Goal: Task Accomplishment & Management: Manage account settings

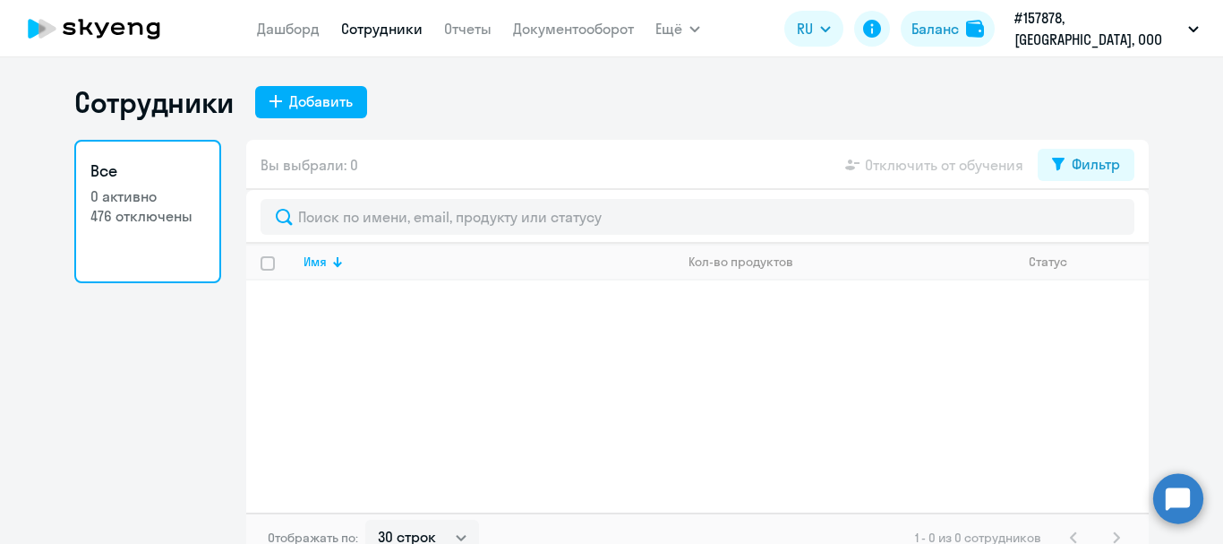
select select "30"
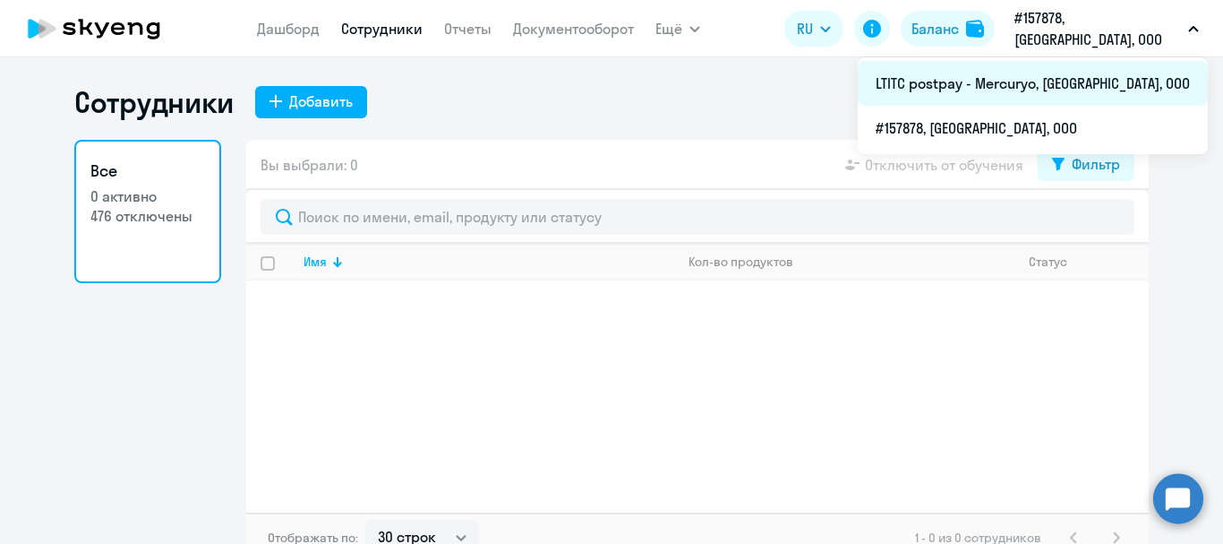
click at [1075, 84] on li "LTITC postpay - Mercuryo, [GEOGRAPHIC_DATA], ООО" at bounding box center [1033, 83] width 350 height 45
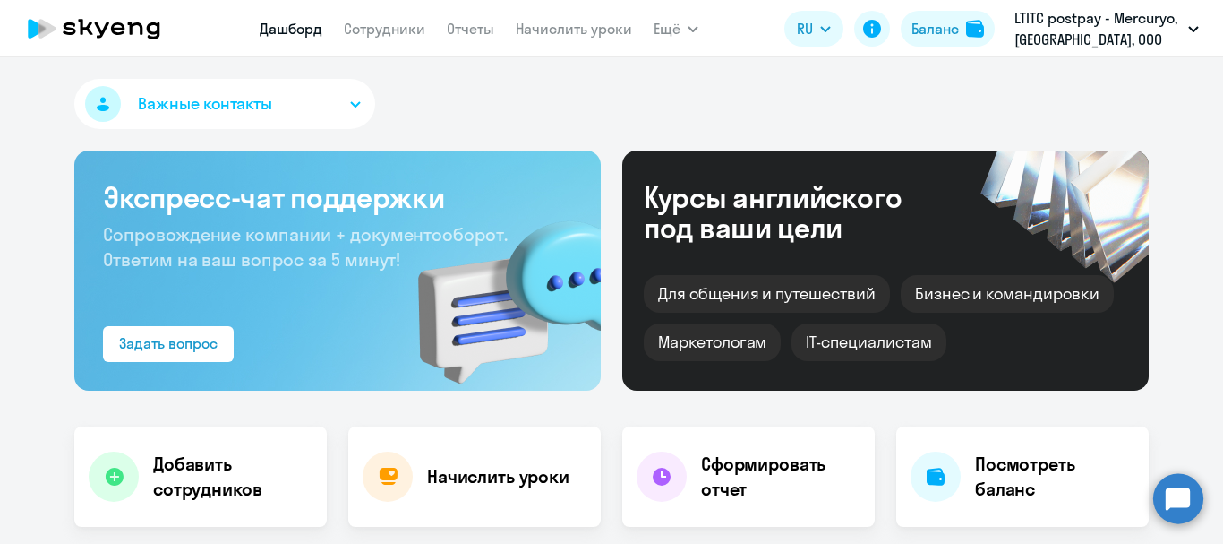
select select "30"
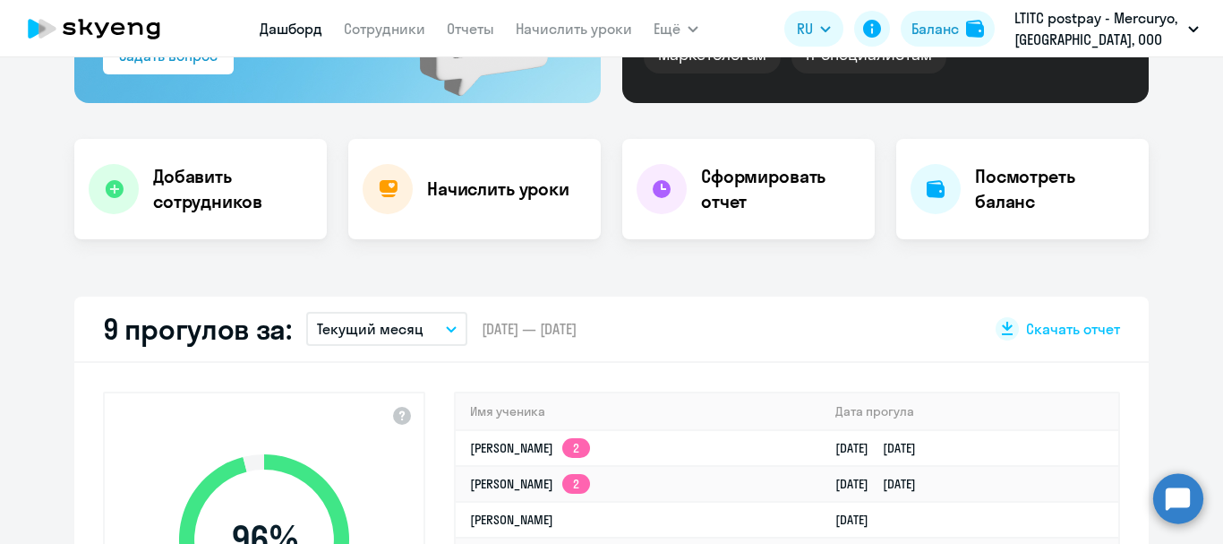
scroll to position [272, 0]
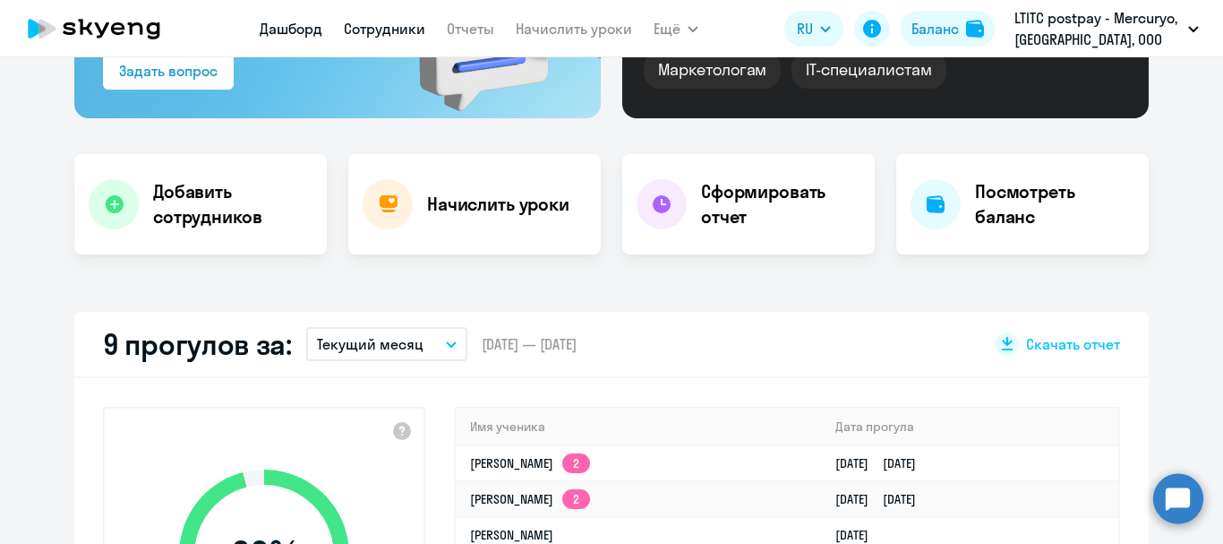
click at [376, 37] on link "Сотрудники" at bounding box center [385, 29] width 82 height 18
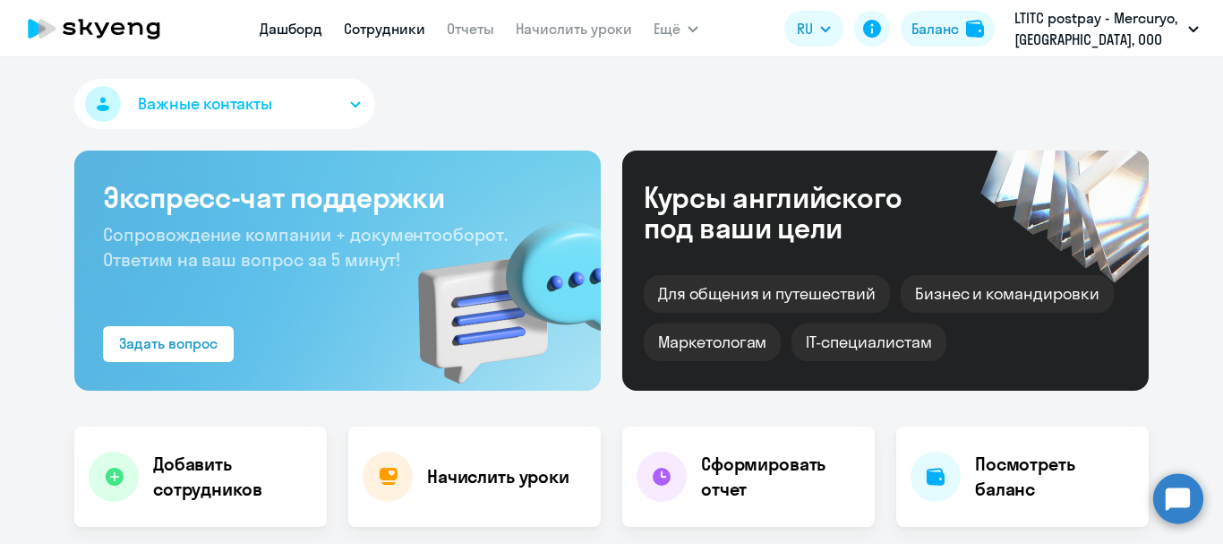
select select "30"
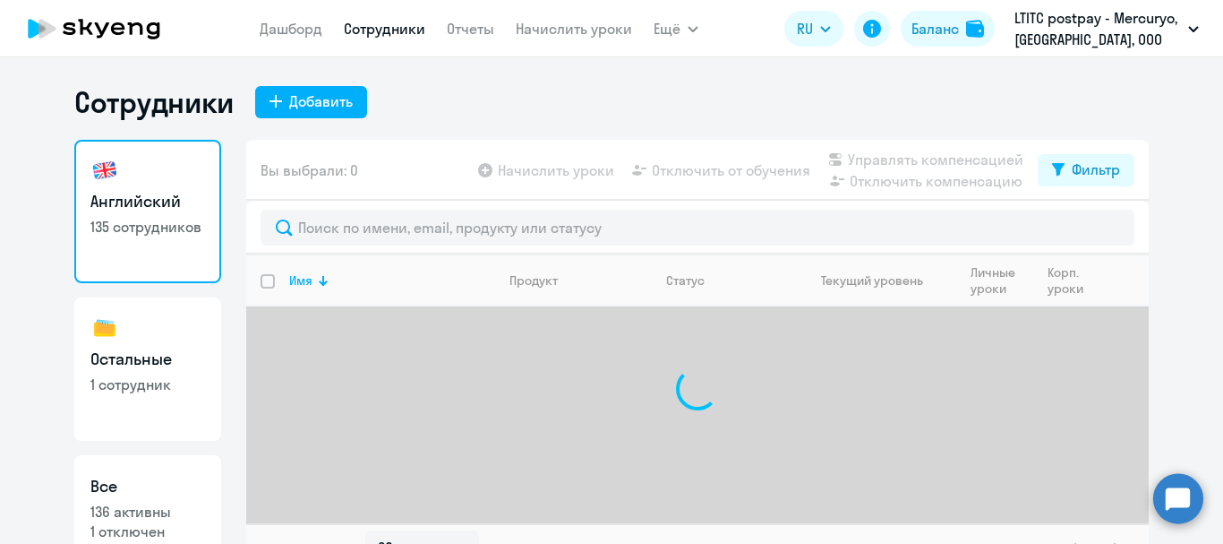
click at [118, 356] on h3 "Остальные" at bounding box center [147, 358] width 115 height 23
select select "30"
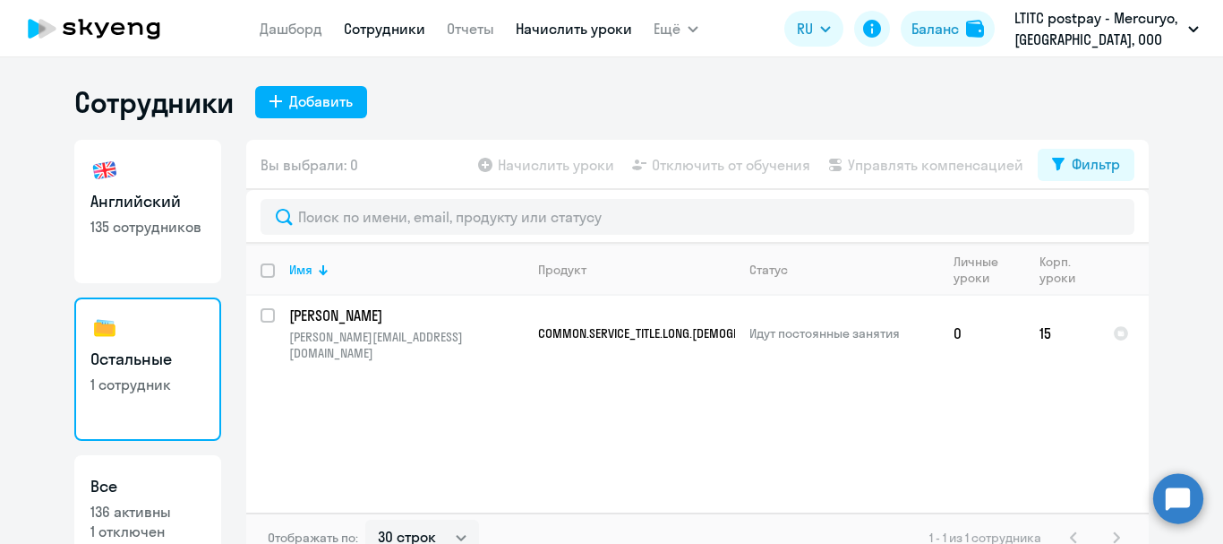
click at [565, 29] on link "Начислить уроки" at bounding box center [574, 29] width 116 height 18
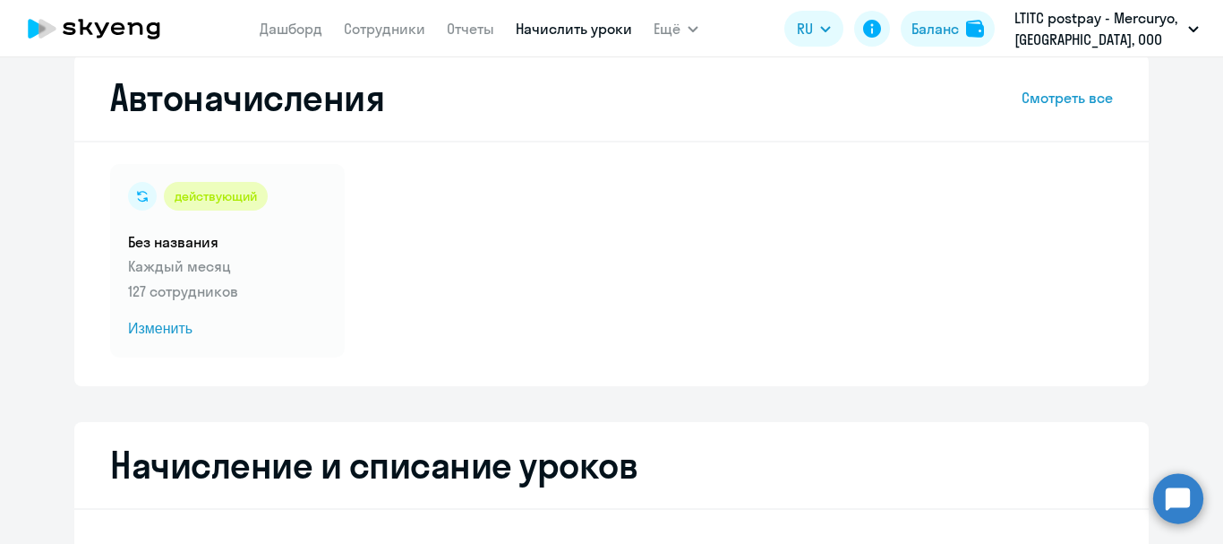
select select "10"
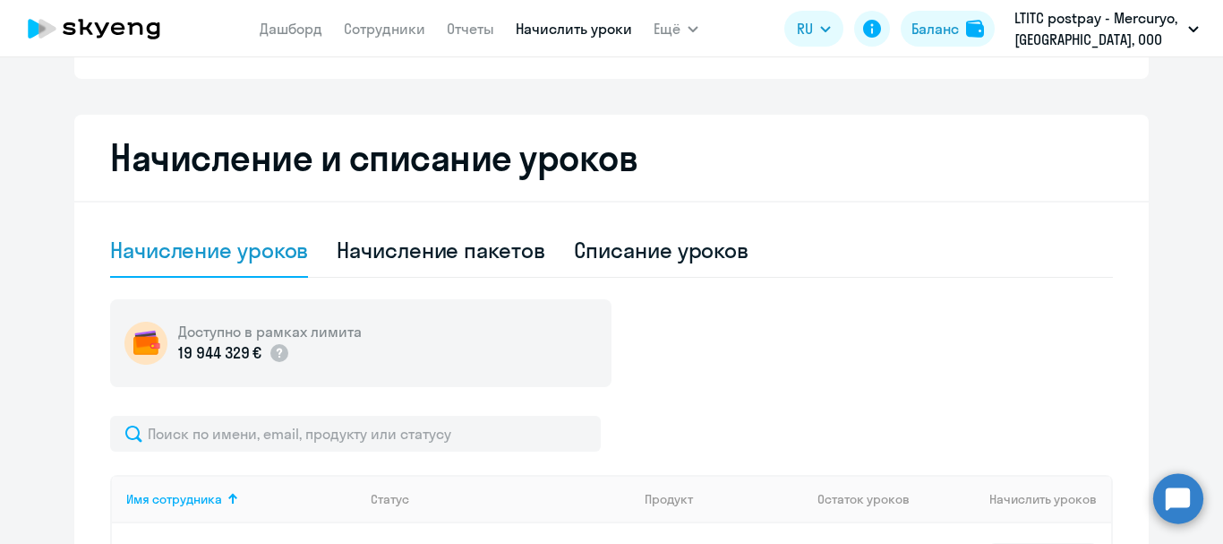
scroll to position [339, 0]
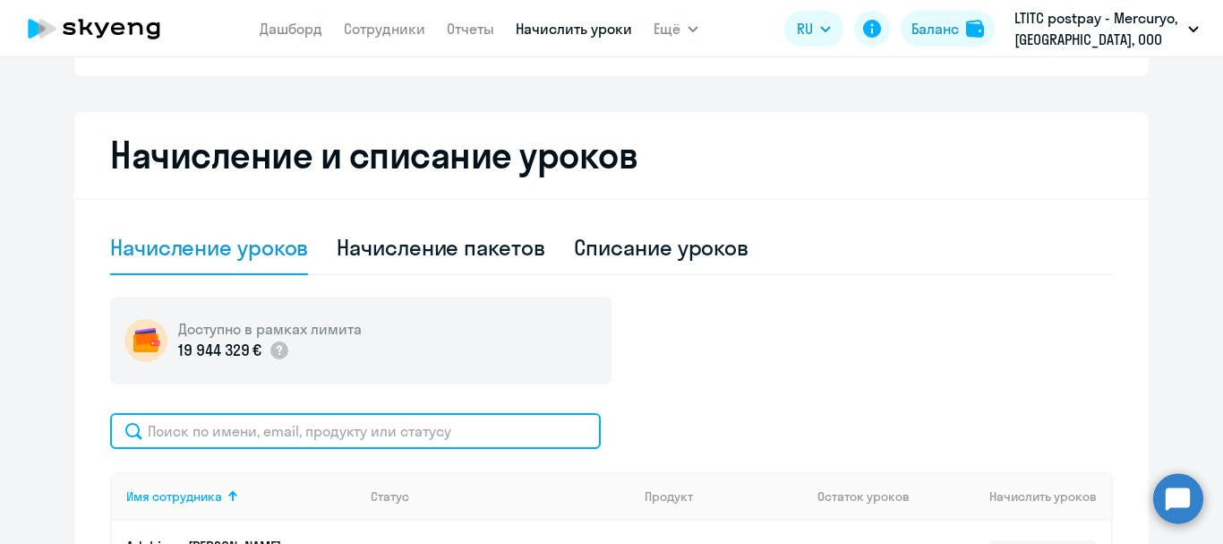
click at [510, 439] on input "text" at bounding box center [355, 431] width 491 height 36
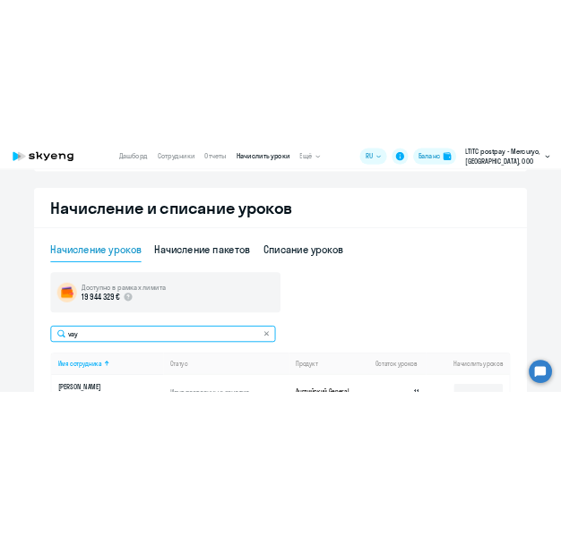
scroll to position [0, 0]
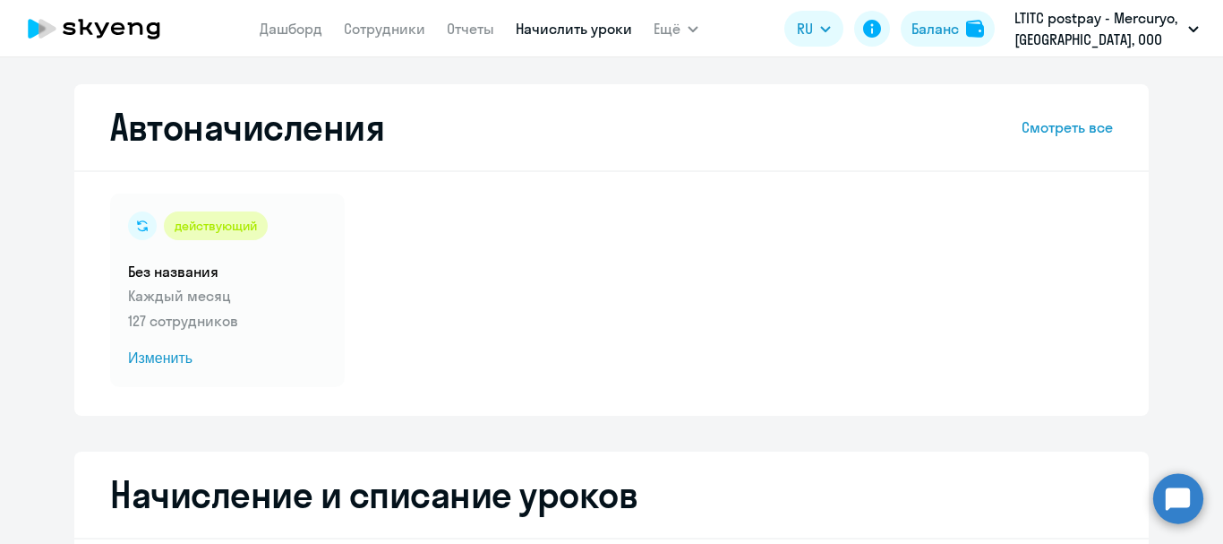
type input "vay"
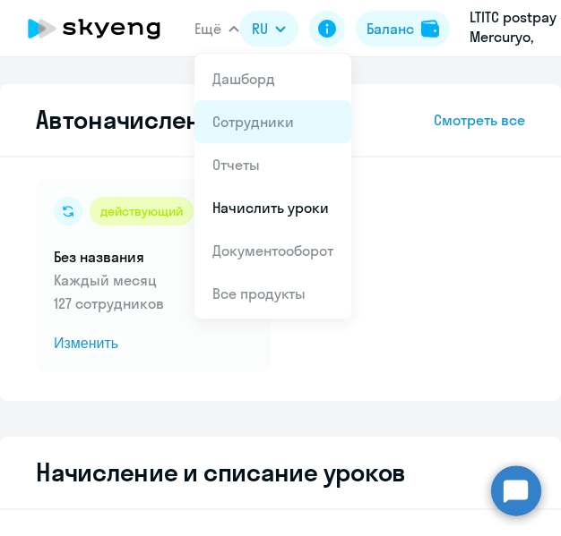
click at [227, 125] on link "Сотрудники" at bounding box center [253, 122] width 82 height 18
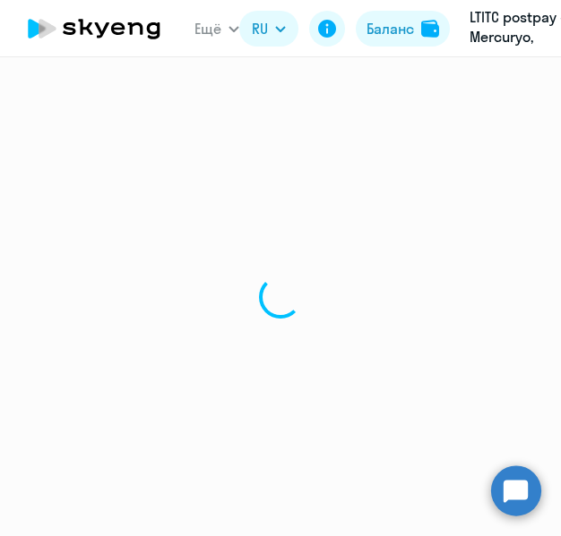
select select "30"
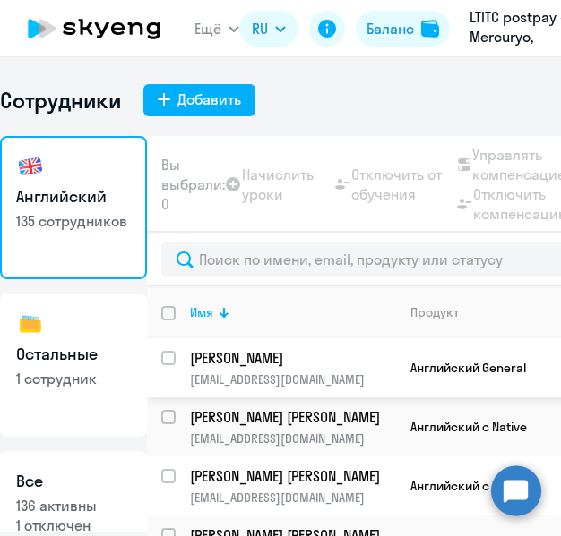
click at [240, 356] on p "[PERSON_NAME]" at bounding box center [291, 358] width 202 height 20
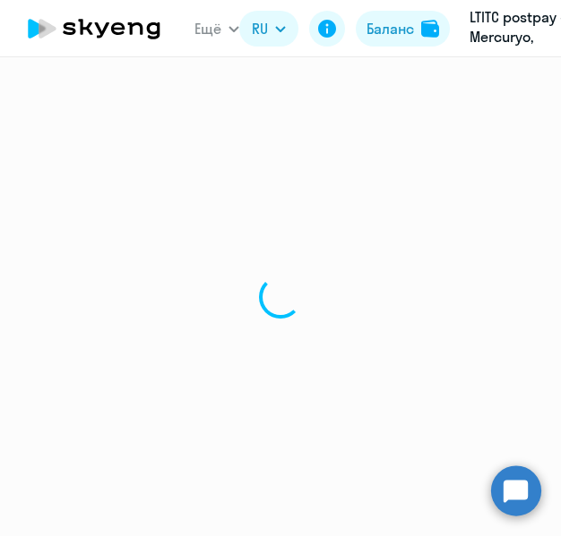
select select "english"
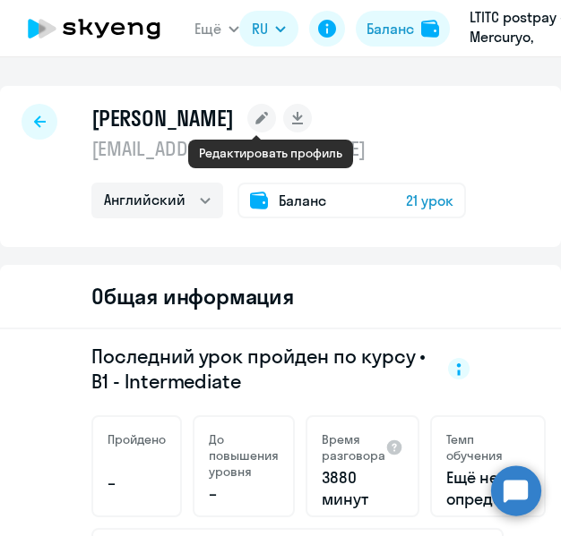
click at [269, 129] on rect at bounding box center [261, 118] width 29 height 29
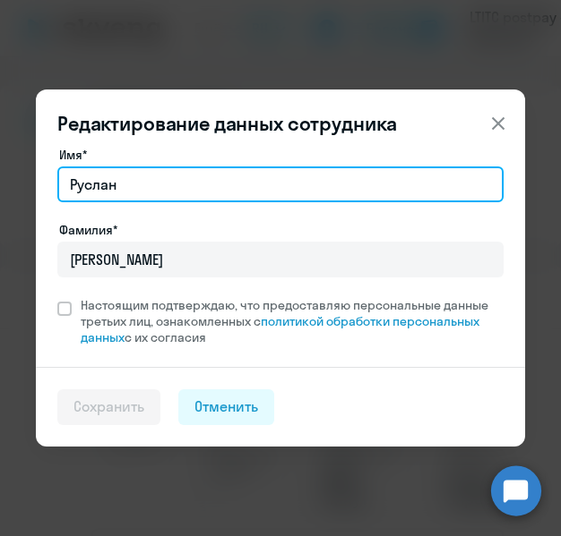
click at [120, 185] on input "Руслан" at bounding box center [280, 185] width 446 height 36
type input "Р"
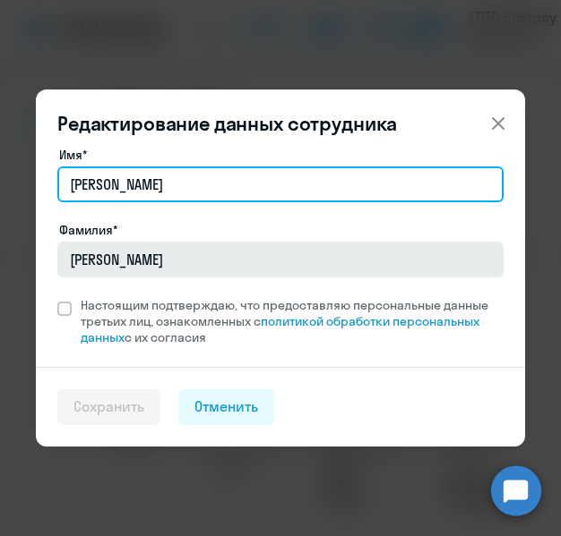
type input "[PERSON_NAME]"
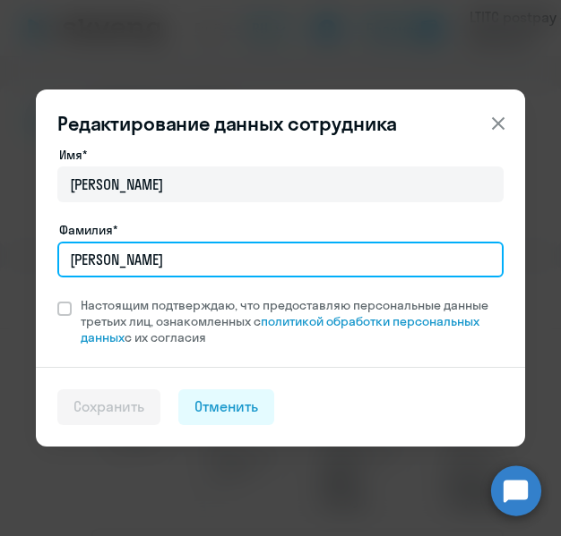
click at [123, 262] on input "[PERSON_NAME]" at bounding box center [280, 260] width 446 height 36
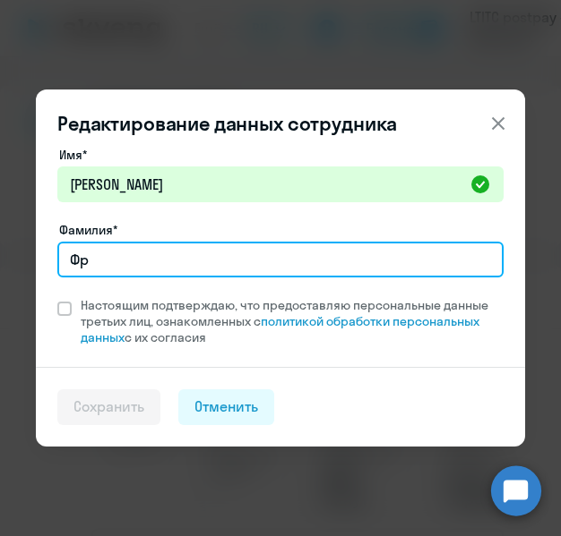
type input "Ф"
type input "[PERSON_NAME]"
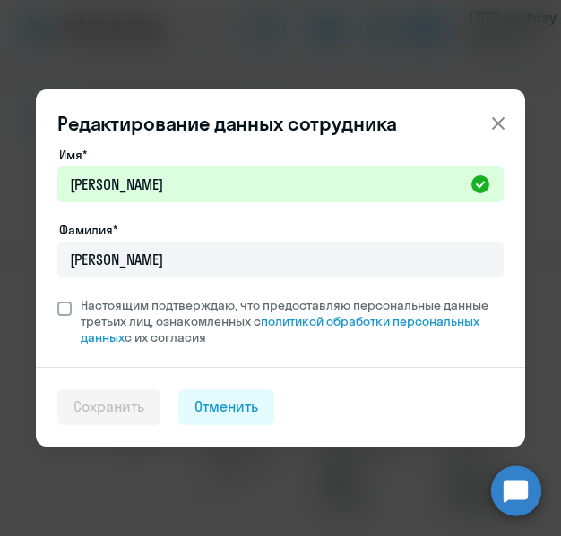
click at [66, 305] on span at bounding box center [64, 309] width 14 height 14
click at [57, 297] on input "Настоящим подтверждаю, что предоставляю персональные данные третьих лиц, ознако…" at bounding box center [56, 296] width 1 height 1
checkbox input "true"
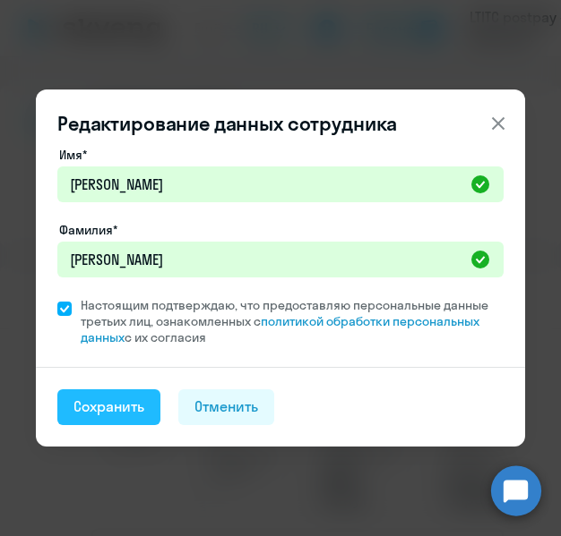
click at [112, 407] on div "Сохранить" at bounding box center [108, 407] width 71 height 20
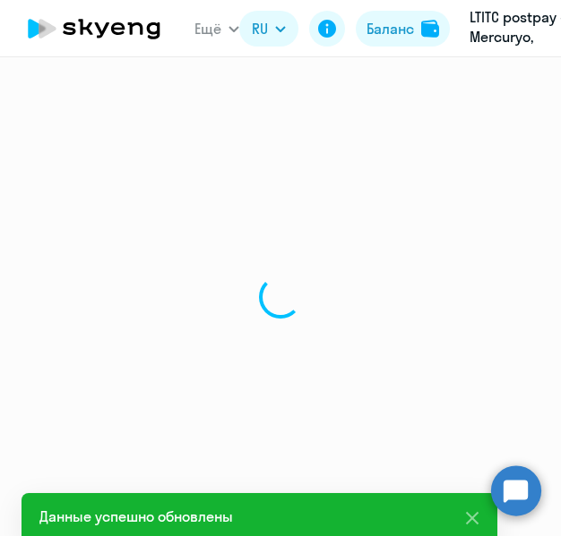
select select "english"
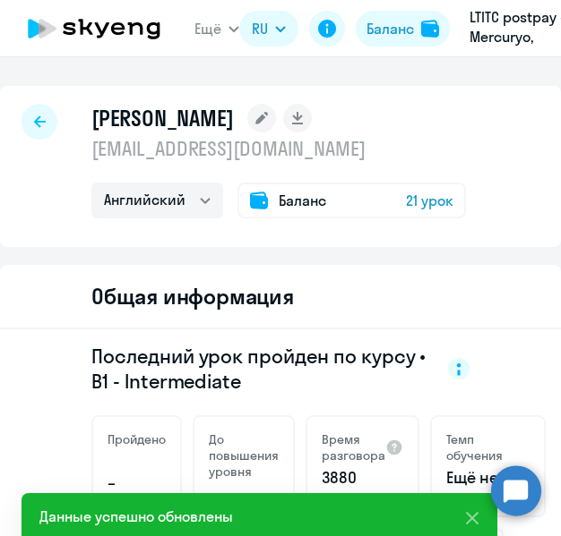
click at [42, 123] on icon at bounding box center [40, 122] width 12 height 13
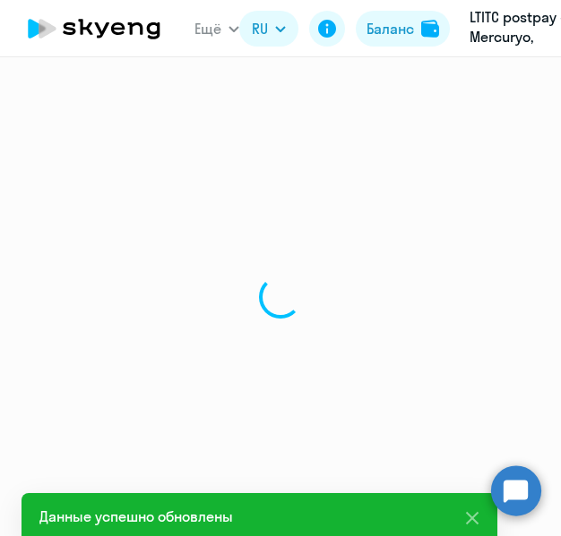
select select "30"
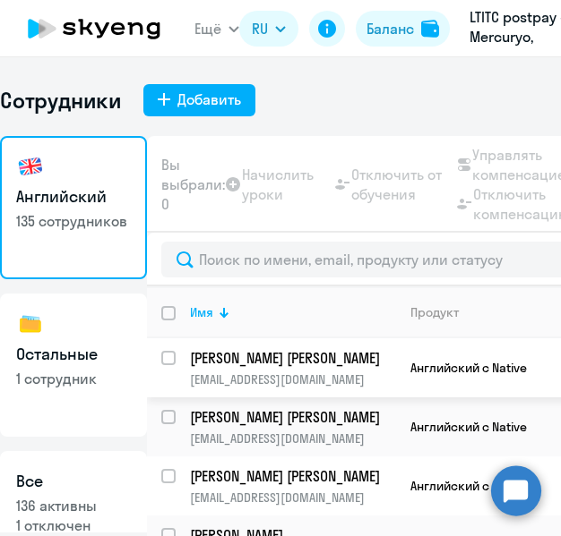
click at [234, 359] on p "[PERSON_NAME] [PERSON_NAME]" at bounding box center [291, 358] width 202 height 20
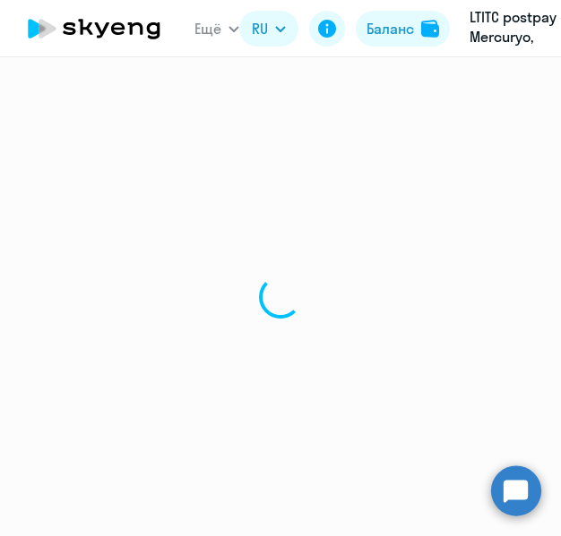
select select "english"
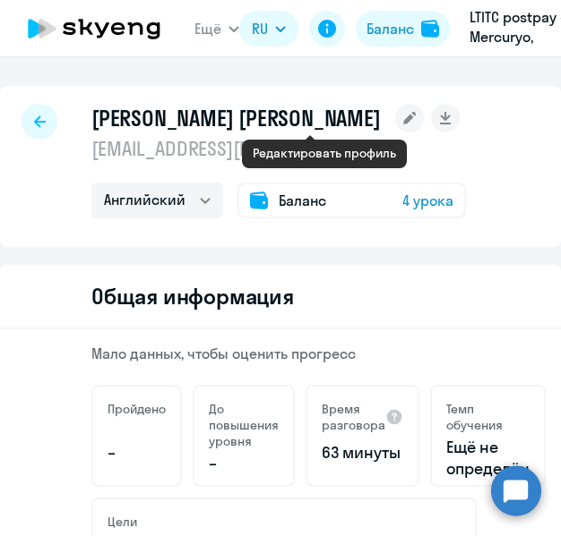
click at [395, 118] on rect at bounding box center [409, 118] width 29 height 29
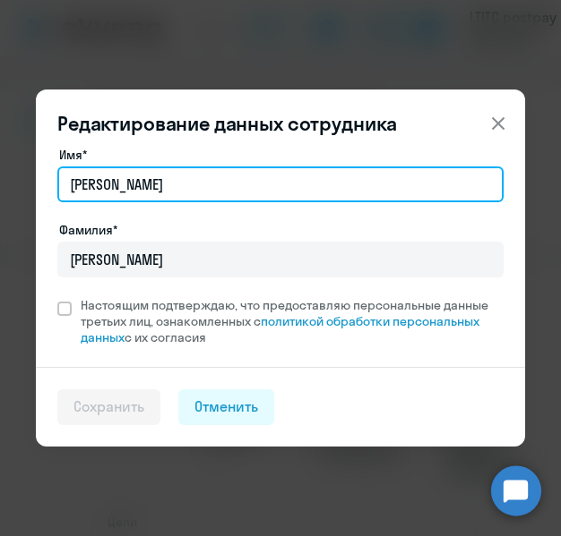
click at [129, 193] on input "[PERSON_NAME]" at bounding box center [280, 185] width 446 height 36
type input "С"
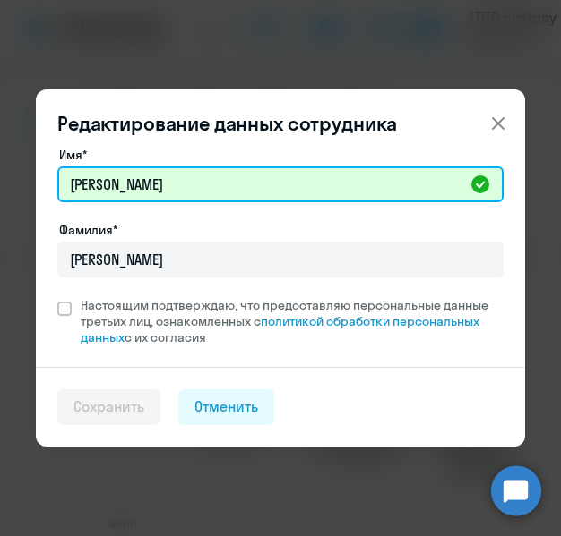
click at [178, 179] on input "[PERSON_NAME]" at bounding box center [280, 185] width 446 height 36
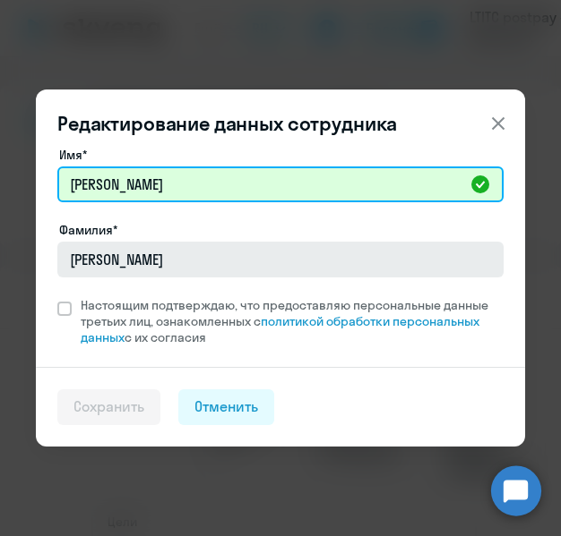
type input "[PERSON_NAME]"
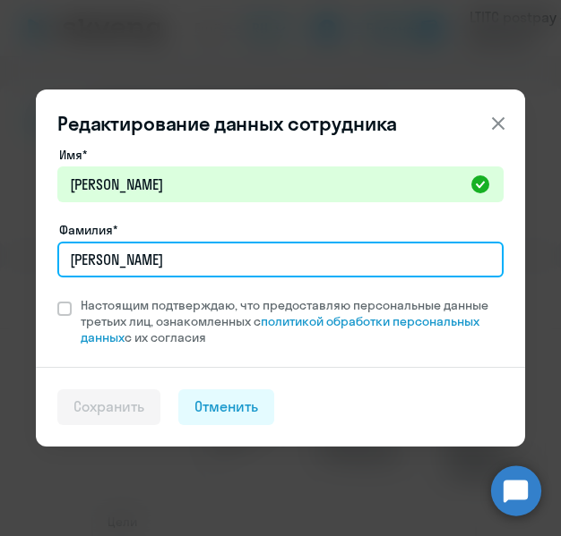
click at [167, 257] on input "[PERSON_NAME]" at bounding box center [280, 260] width 446 height 36
type input "Р"
type input "[PERSON_NAME]"
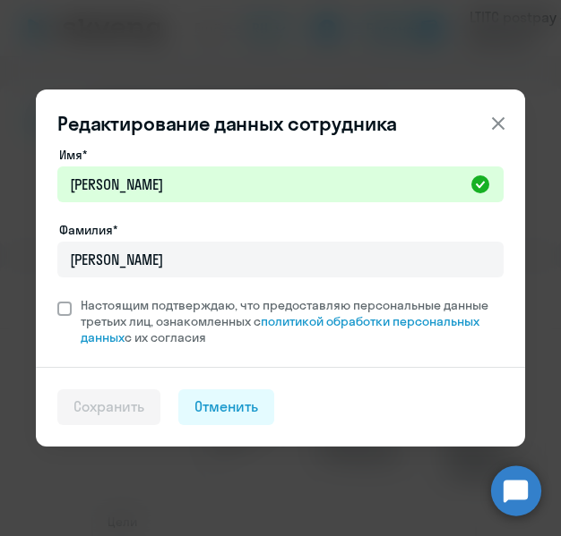
click at [70, 307] on span at bounding box center [64, 309] width 14 height 14
click at [57, 297] on input "Настоящим подтверждаю, что предоставляю персональные данные третьих лиц, ознако…" at bounding box center [56, 296] width 1 height 1
checkbox input "true"
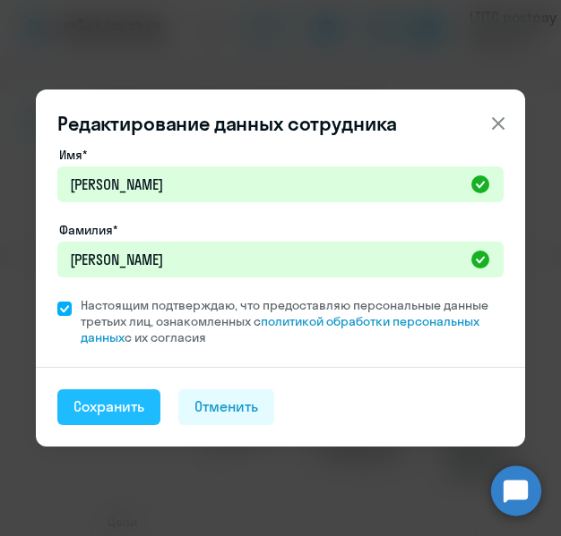
click at [127, 414] on div "Сохранить" at bounding box center [108, 407] width 71 height 20
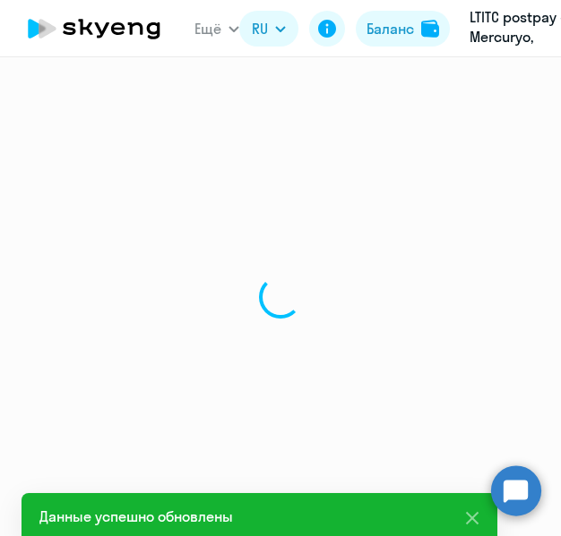
select select "english"
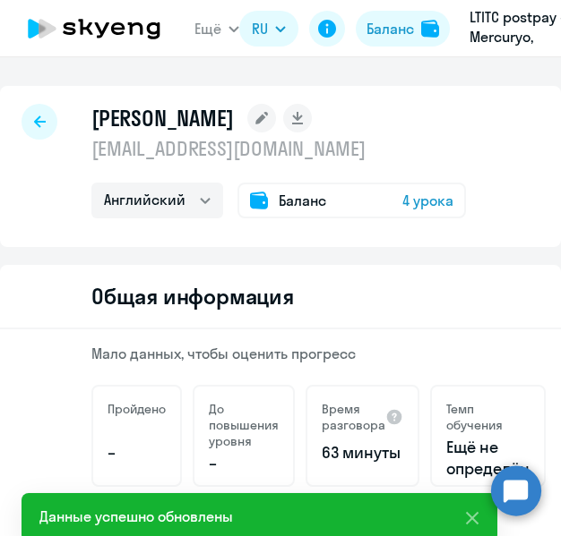
click at [35, 115] on div at bounding box center [39, 122] width 36 height 36
select select "30"
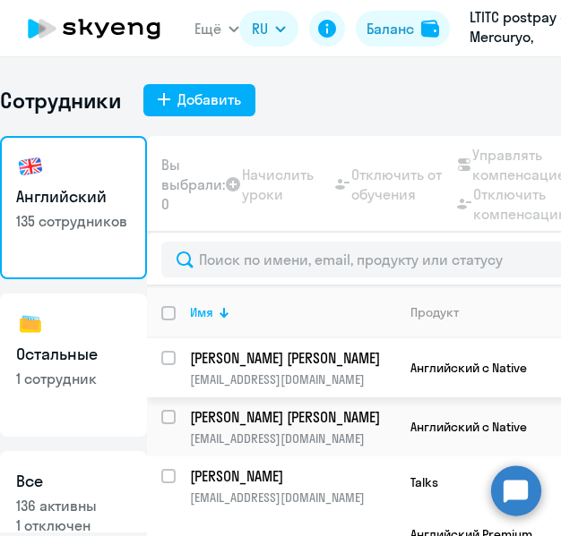
click at [247, 360] on p "[PERSON_NAME] [PERSON_NAME]" at bounding box center [291, 358] width 202 height 20
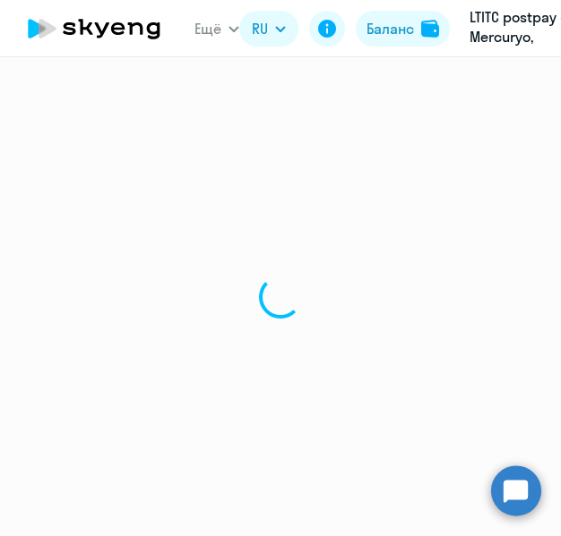
select select "english"
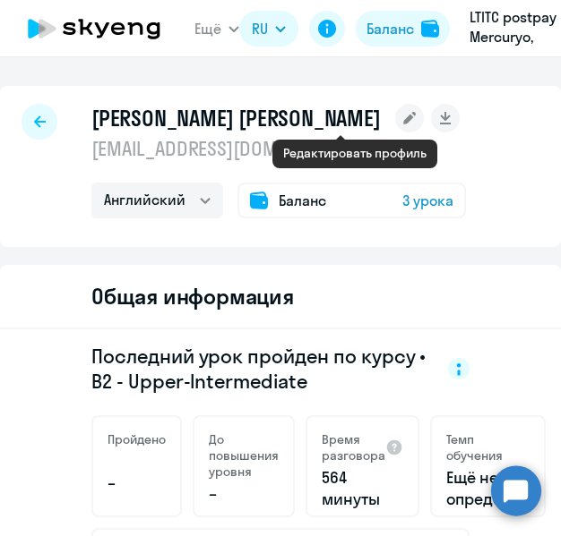
click at [395, 117] on rect at bounding box center [409, 118] width 29 height 29
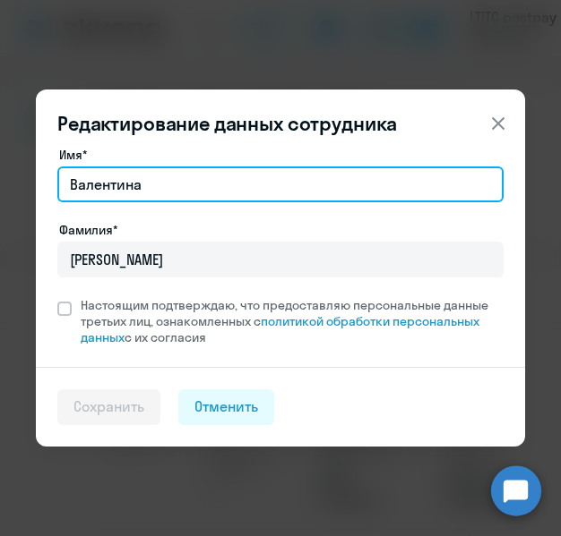
click at [157, 193] on input "Валентина" at bounding box center [280, 185] width 446 height 36
type input "В"
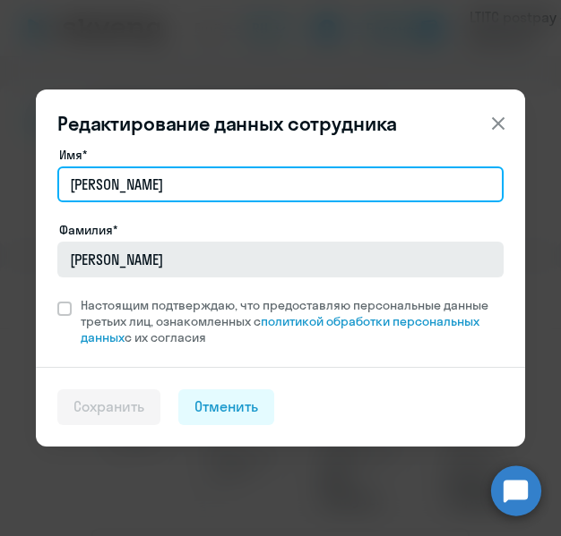
type input "[PERSON_NAME]"
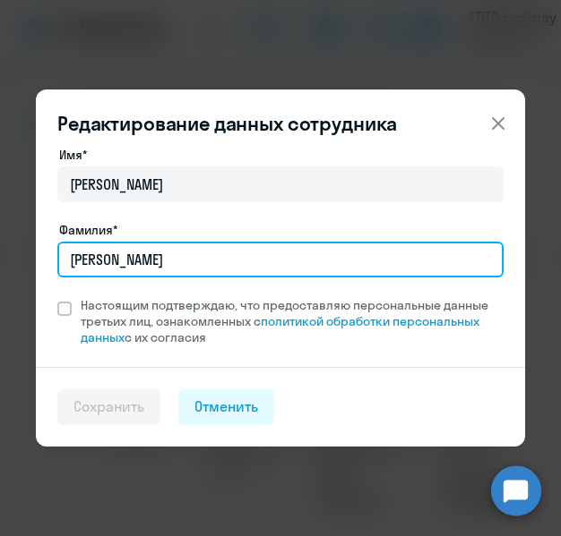
click at [169, 266] on input "[PERSON_NAME]" at bounding box center [280, 260] width 446 height 36
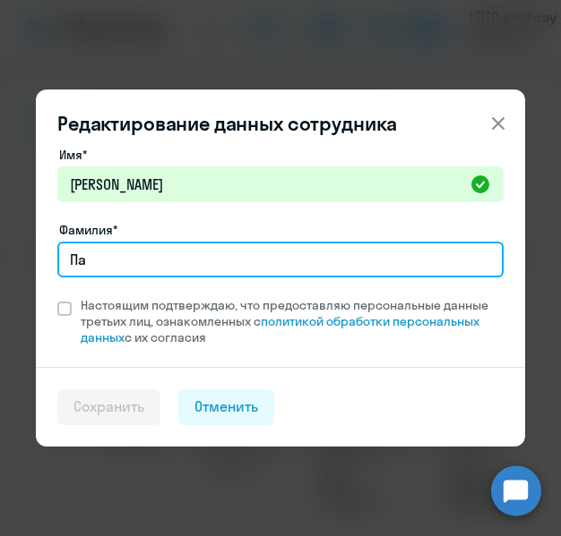
type input "П"
type input "Parfireva"
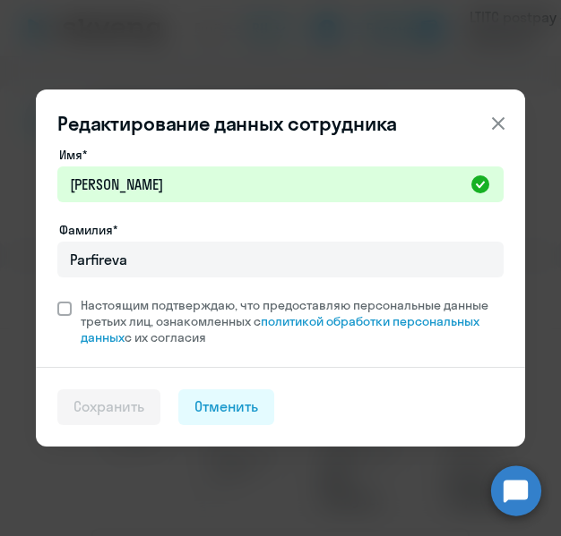
click at [66, 305] on span at bounding box center [64, 309] width 14 height 14
click at [57, 297] on input "Настоящим подтверждаю, что предоставляю персональные данные третьих лиц, ознако…" at bounding box center [56, 296] width 1 height 1
checkbox input "true"
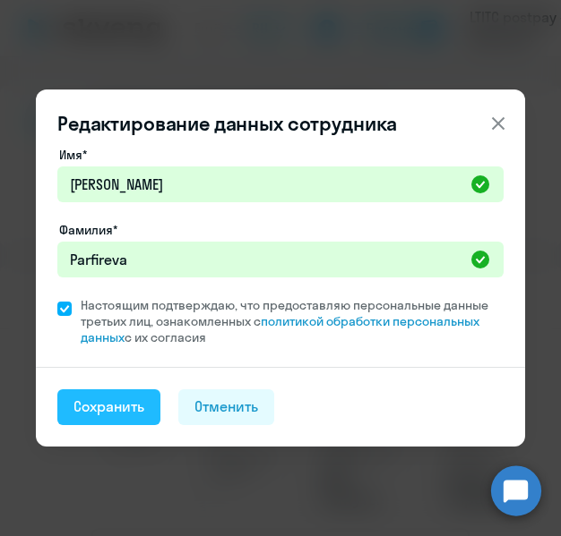
click at [116, 410] on div "Сохранить" at bounding box center [108, 407] width 71 height 20
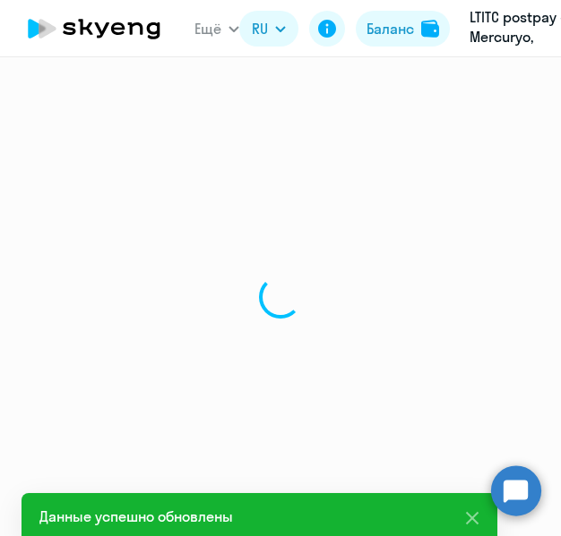
select select "english"
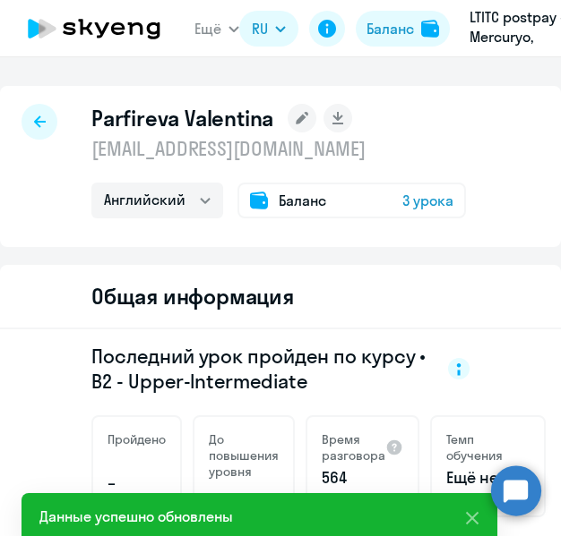
click at [33, 112] on div at bounding box center [39, 122] width 36 height 36
select select "30"
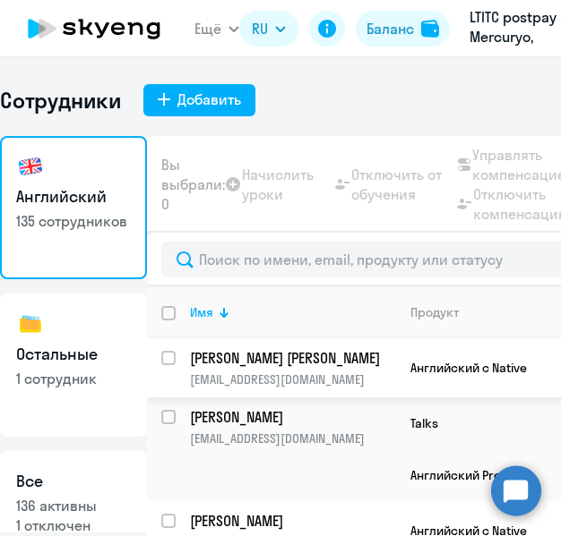
click at [233, 359] on p "[PERSON_NAME] [PERSON_NAME]" at bounding box center [291, 358] width 202 height 20
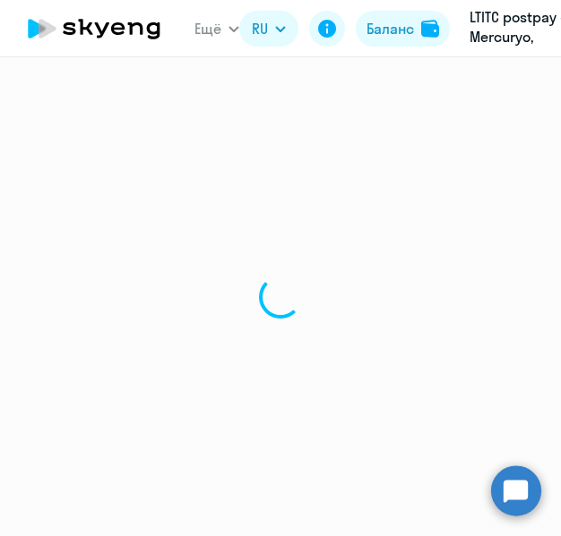
select select "english"
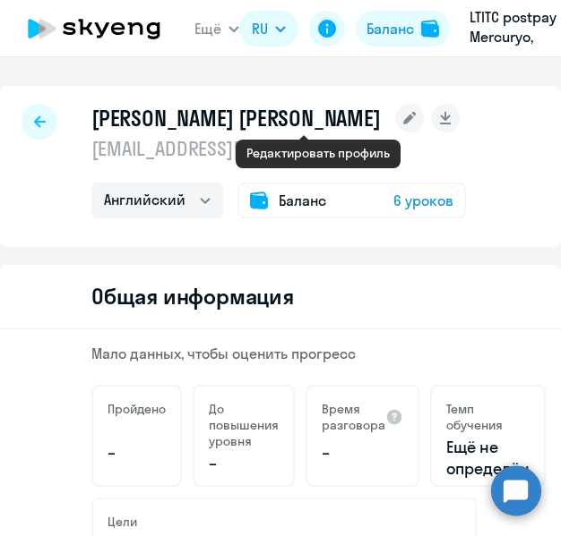
click at [395, 120] on rect at bounding box center [409, 118] width 29 height 29
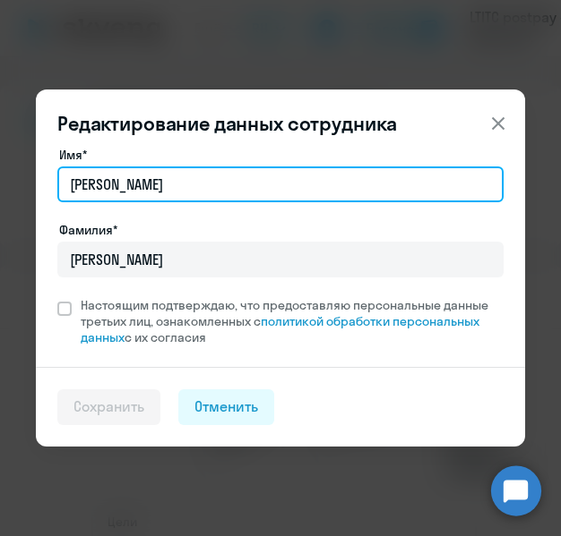
click at [159, 182] on input "[PERSON_NAME]" at bounding box center [280, 185] width 446 height 36
type input "[PERSON_NAME]"
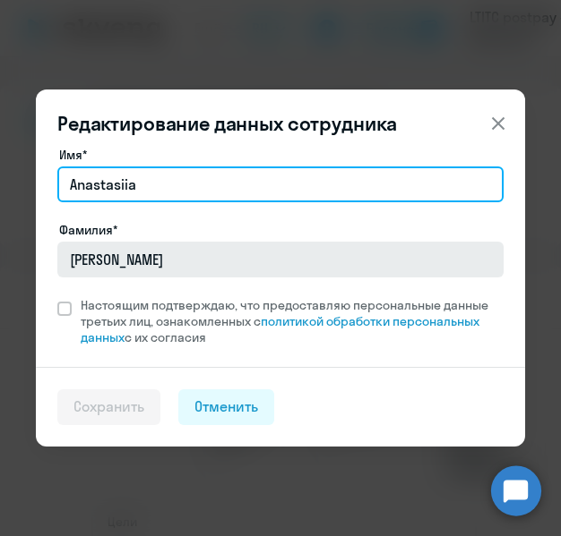
type input "Anastasiia"
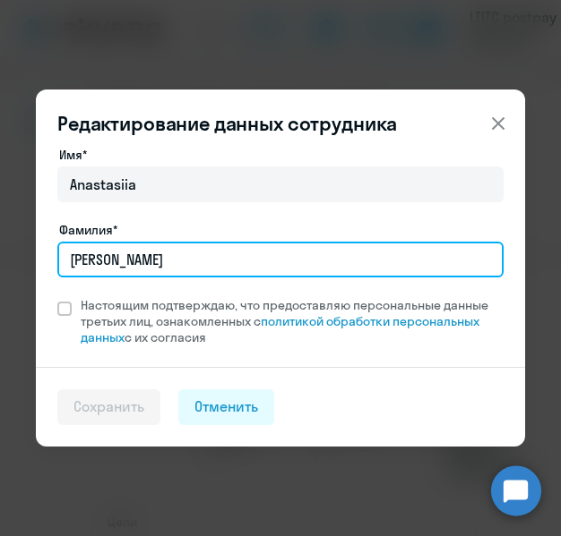
click at [136, 263] on input "[PERSON_NAME]" at bounding box center [280, 260] width 446 height 36
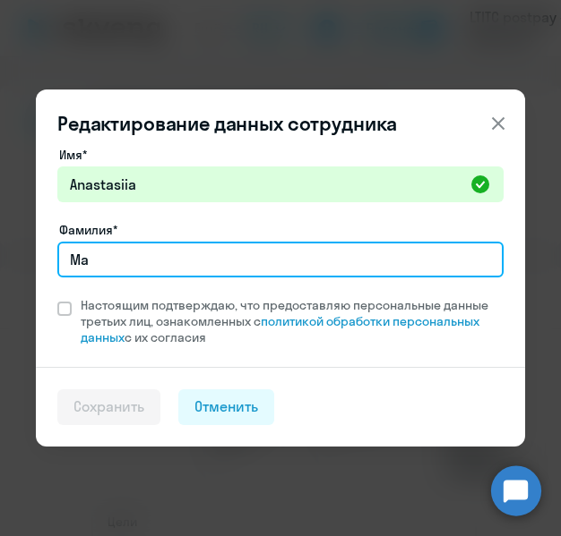
type input "М"
type input "Malkina"
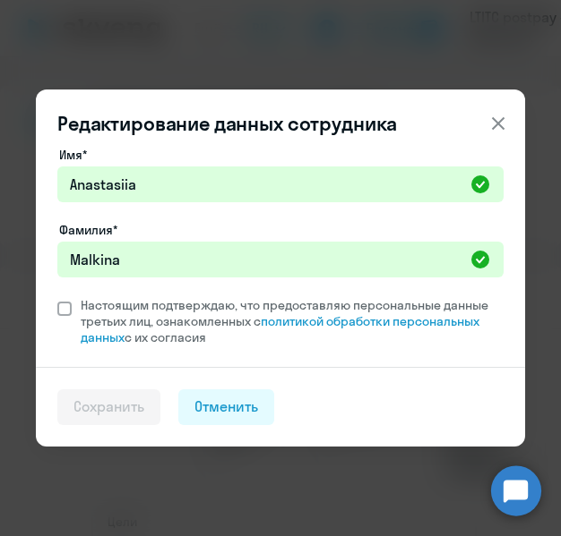
click at [66, 306] on span at bounding box center [64, 309] width 14 height 14
click at [57, 297] on input "Настоящим подтверждаю, что предоставляю персональные данные третьих лиц, ознако…" at bounding box center [56, 296] width 1 height 1
checkbox input "true"
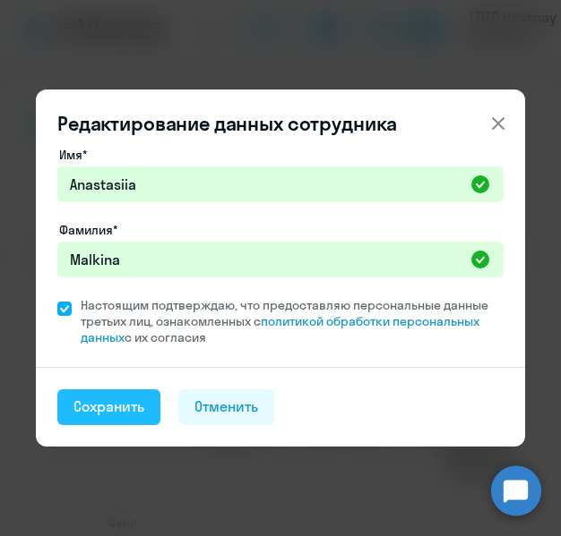
click at [133, 401] on div "Сохранить" at bounding box center [108, 407] width 71 height 20
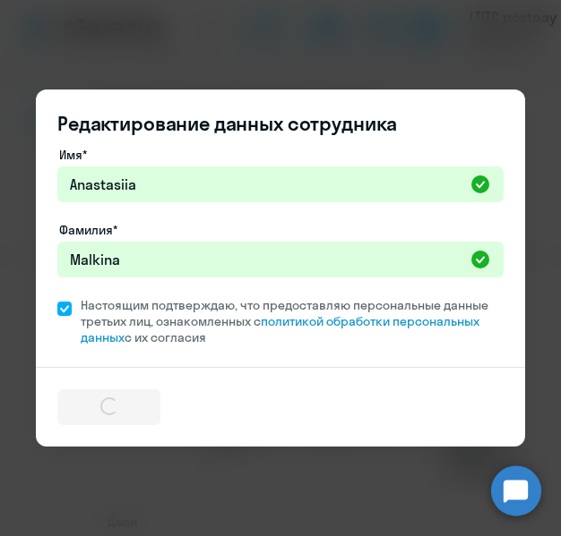
select select "english"
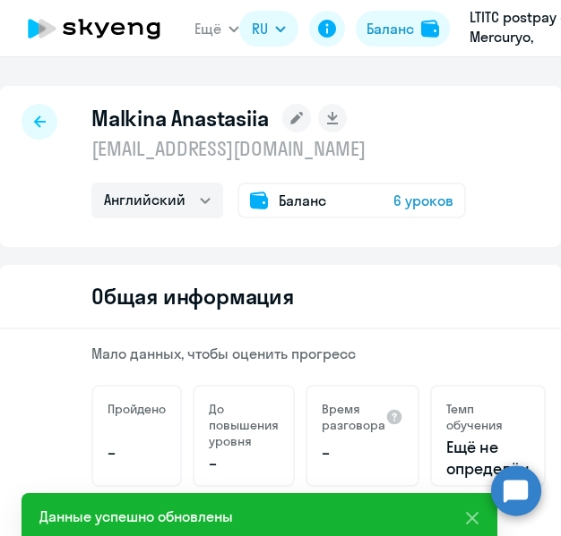
click at [36, 124] on icon at bounding box center [40, 122] width 12 height 13
select select "30"
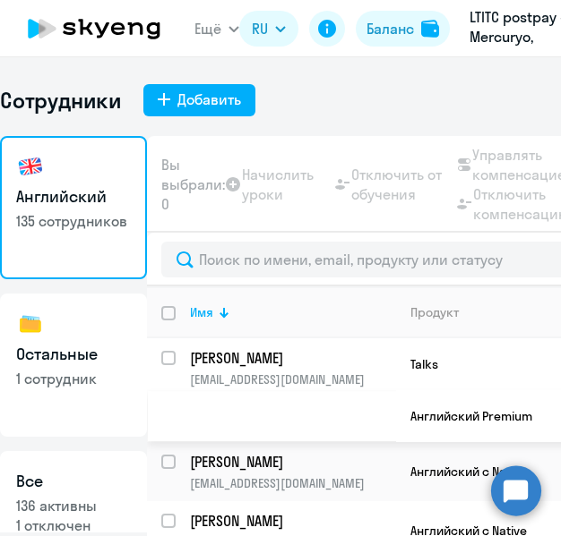
click at [216, 356] on p "[PERSON_NAME]" at bounding box center [291, 358] width 202 height 20
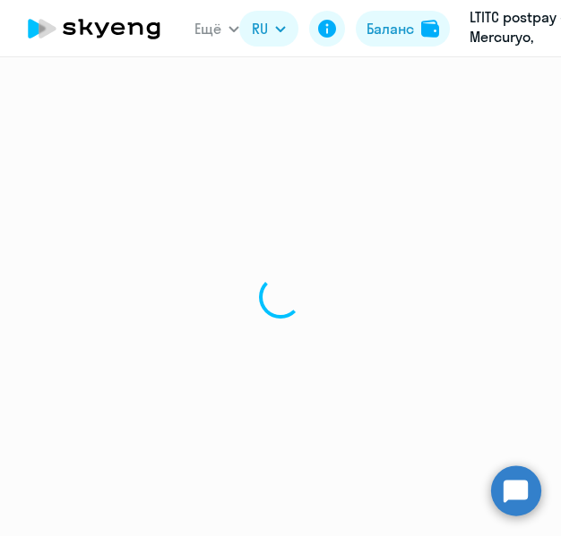
select select "english"
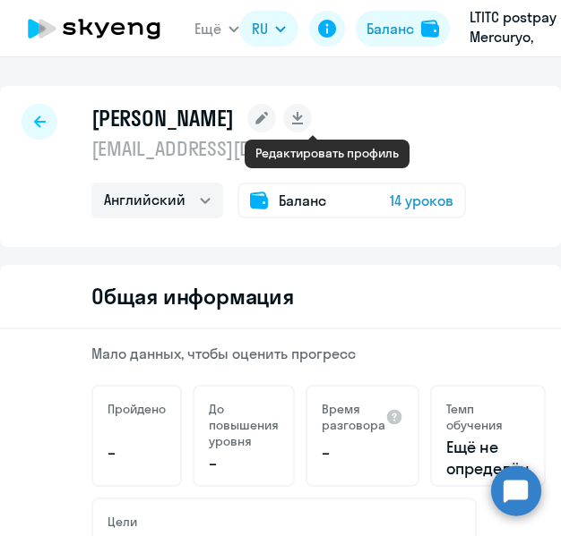
click at [269, 121] on icon at bounding box center [262, 118] width 13 height 13
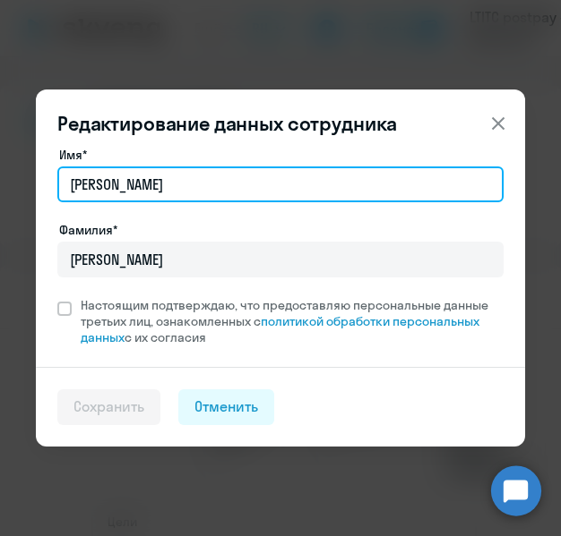
click at [142, 192] on input "[PERSON_NAME]" at bounding box center [280, 185] width 446 height 36
type input "[PERSON_NAME]"
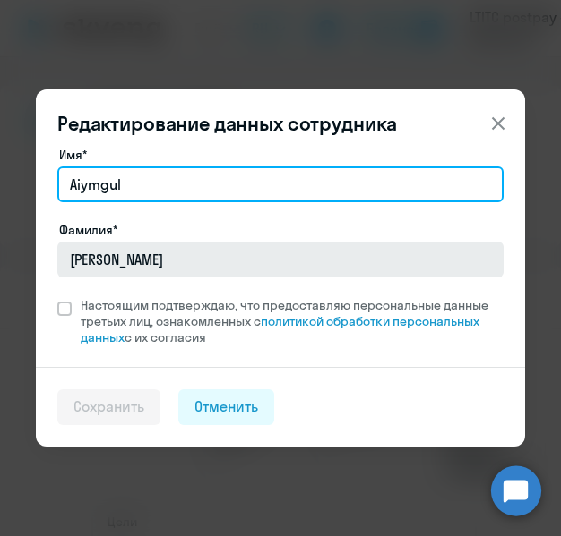
type input "Aiymgul"
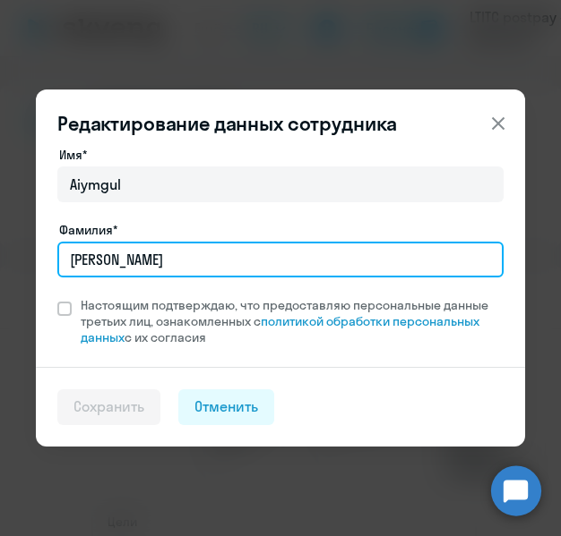
click at [158, 265] on input "[PERSON_NAME]" at bounding box center [280, 260] width 446 height 36
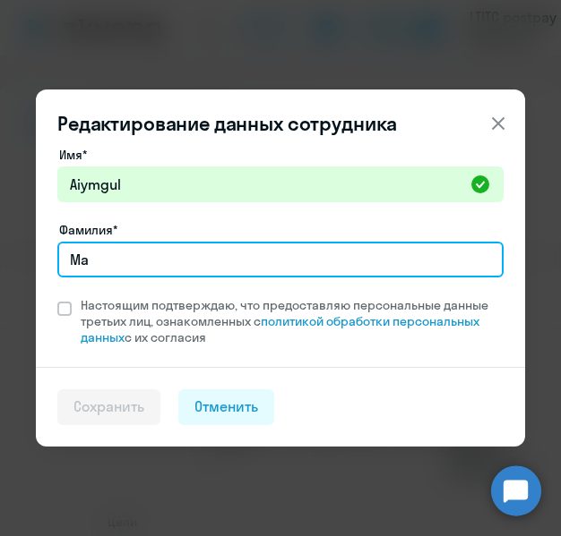
type input "М"
type input "[PERSON_NAME]"
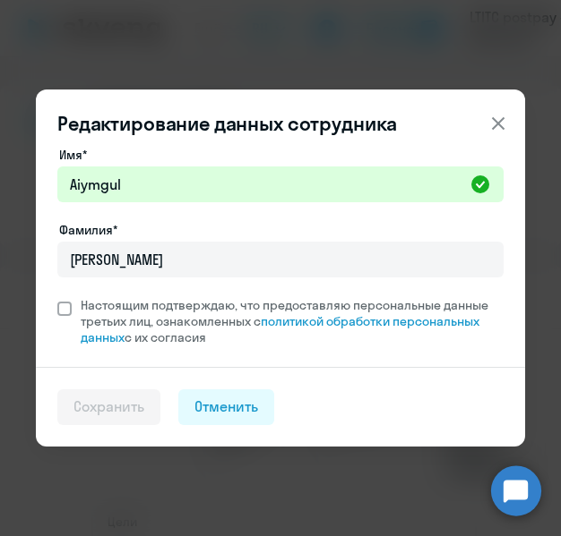
click at [63, 309] on span at bounding box center [64, 309] width 14 height 14
click at [57, 297] on input "Настоящим подтверждаю, что предоставляю персональные данные третьих лиц, ознако…" at bounding box center [56, 296] width 1 height 1
checkbox input "true"
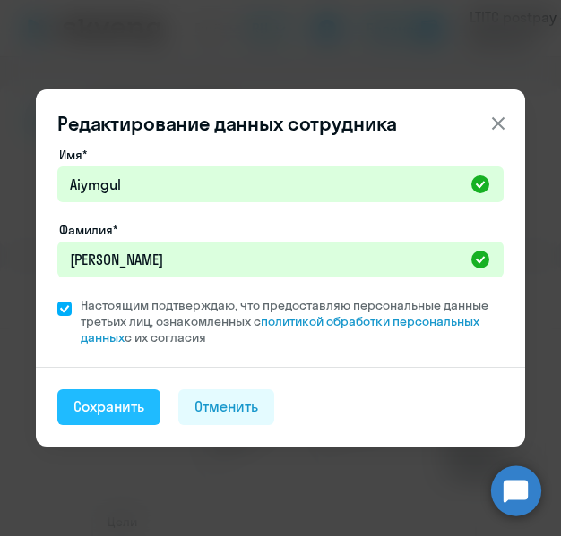
click at [93, 403] on div "Сохранить" at bounding box center [108, 407] width 71 height 20
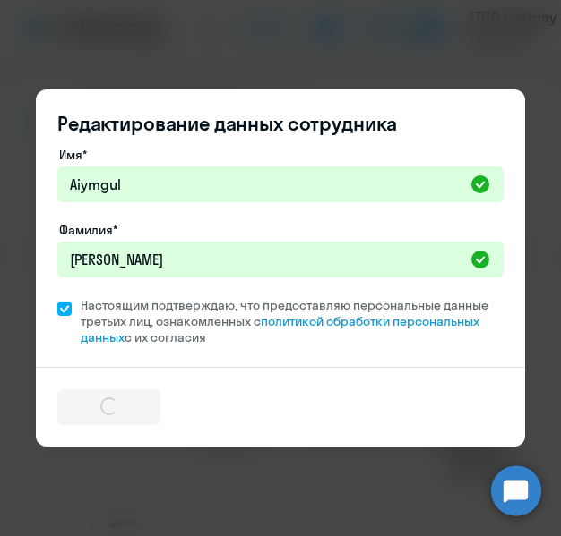
select select "english"
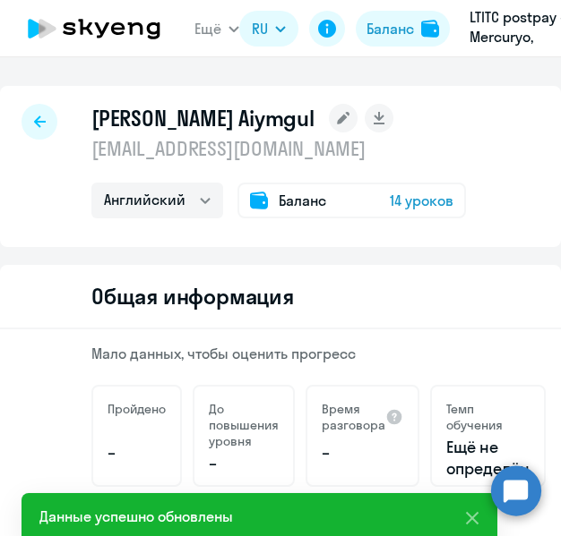
click at [44, 119] on icon at bounding box center [40, 122] width 12 height 13
select select "30"
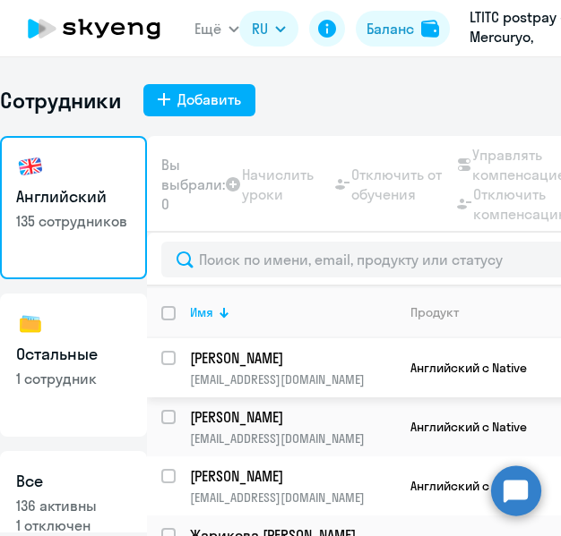
click at [246, 355] on p "[PERSON_NAME]" at bounding box center [291, 358] width 202 height 20
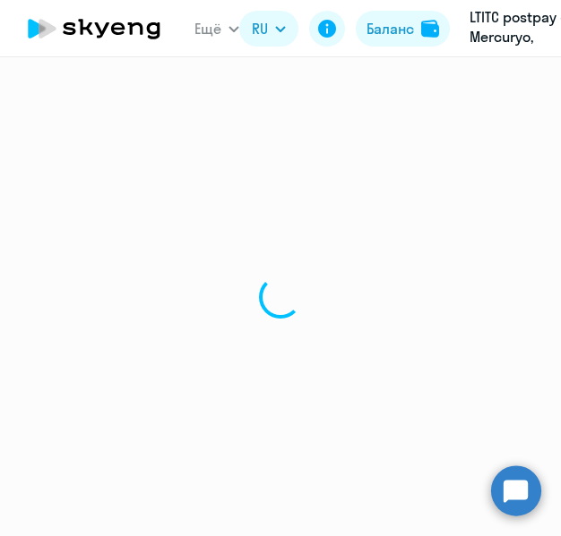
select select "english"
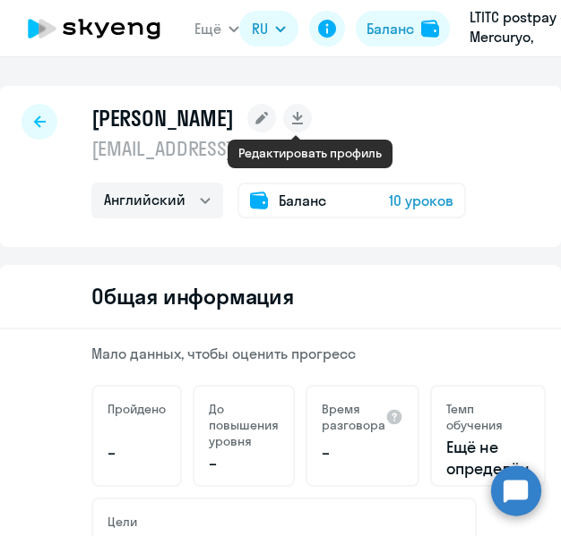
click at [269, 119] on icon at bounding box center [262, 118] width 13 height 13
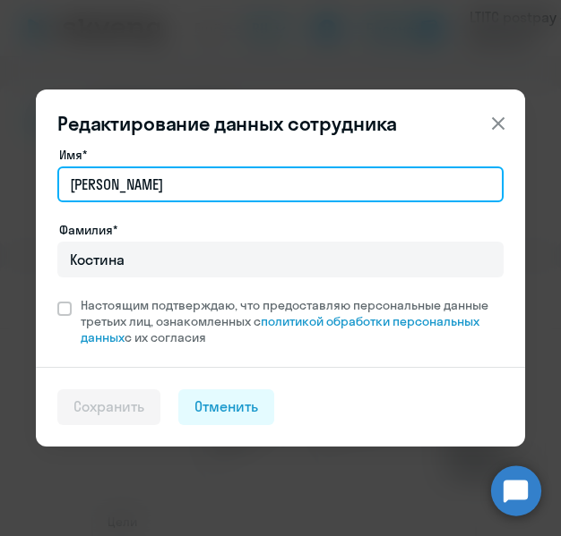
click at [159, 184] on input "[PERSON_NAME]" at bounding box center [280, 185] width 446 height 36
type input "[PERSON_NAME]"
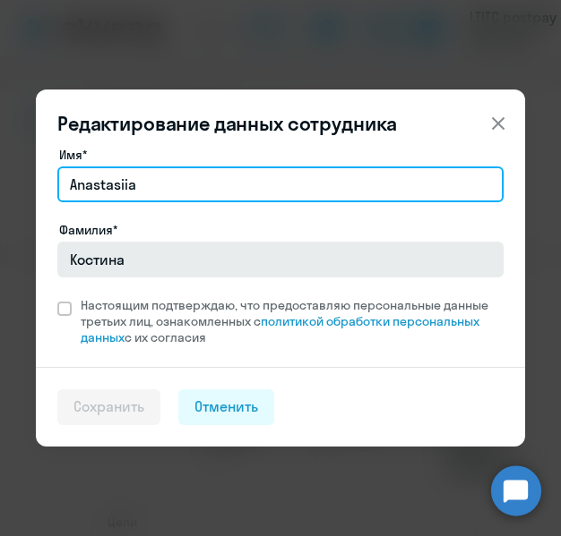
type input "Anastasiia"
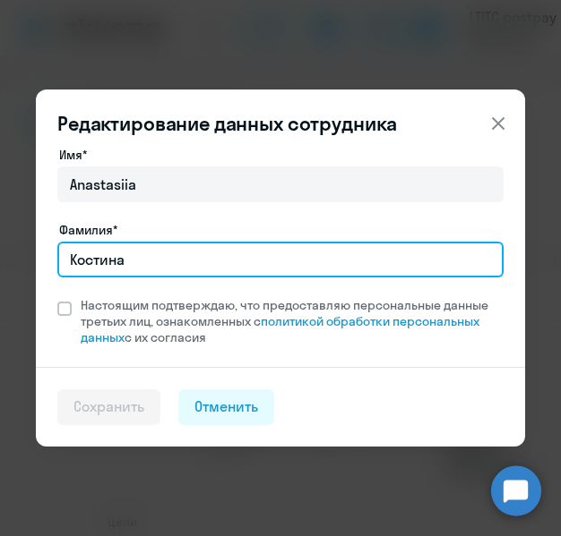
click at [140, 267] on input "Костина" at bounding box center [280, 260] width 446 height 36
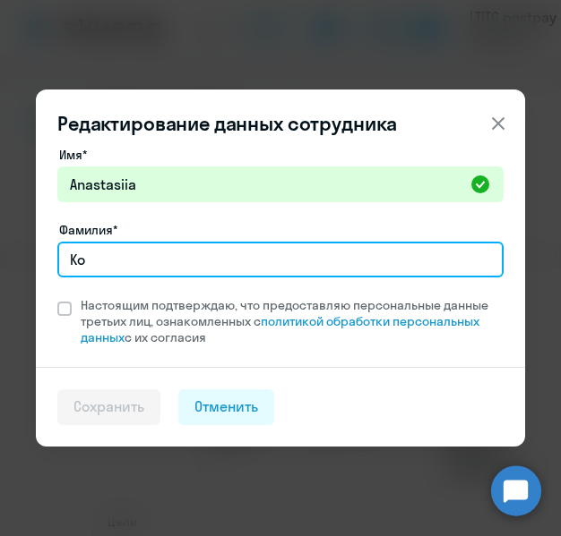
type input "[PERSON_NAME]"
type input "Kostina"
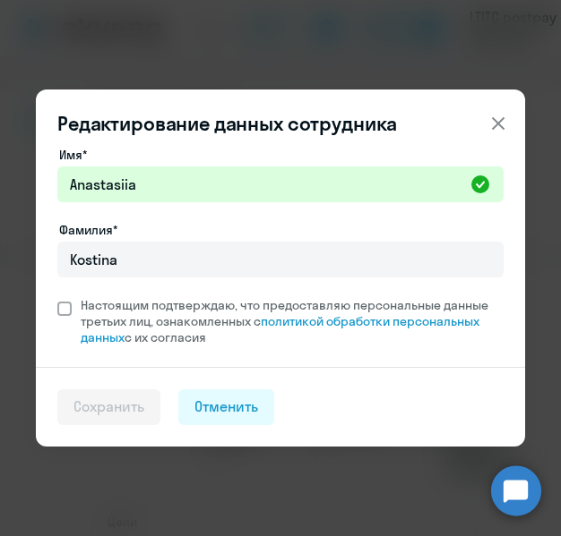
click at [58, 310] on span at bounding box center [64, 309] width 14 height 14
click at [57, 297] on input "Настоящим подтверждаю, что предоставляю персональные данные третьих лиц, ознако…" at bounding box center [56, 296] width 1 height 1
checkbox input "true"
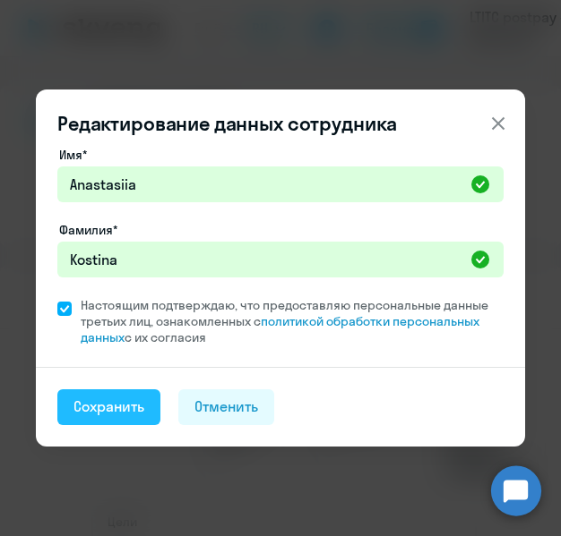
click at [89, 392] on button "Сохранить" at bounding box center [108, 408] width 103 height 36
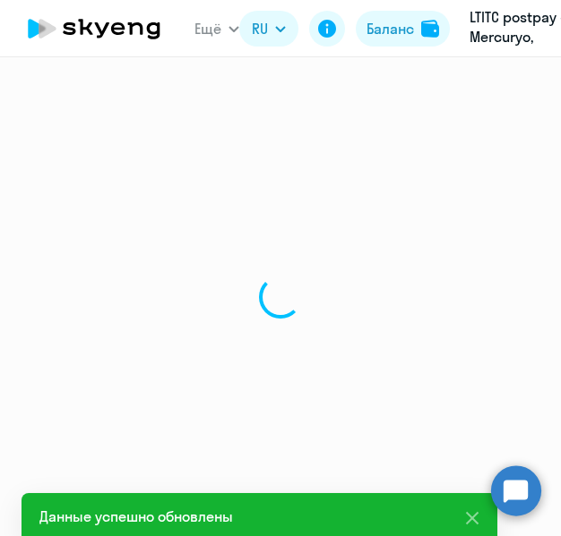
select select "english"
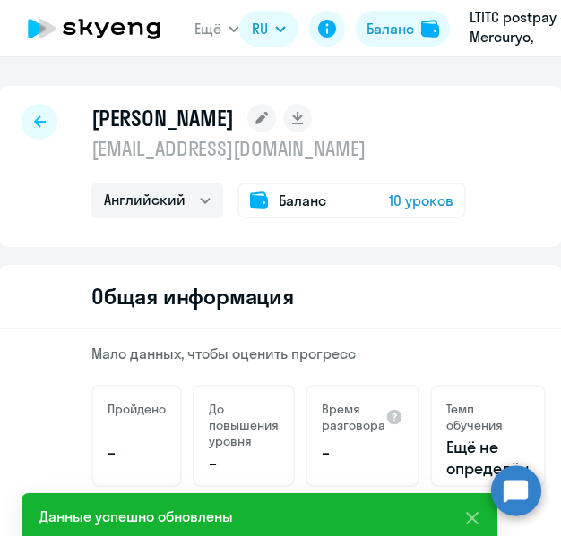
click at [39, 123] on icon at bounding box center [40, 122] width 12 height 13
select select "30"
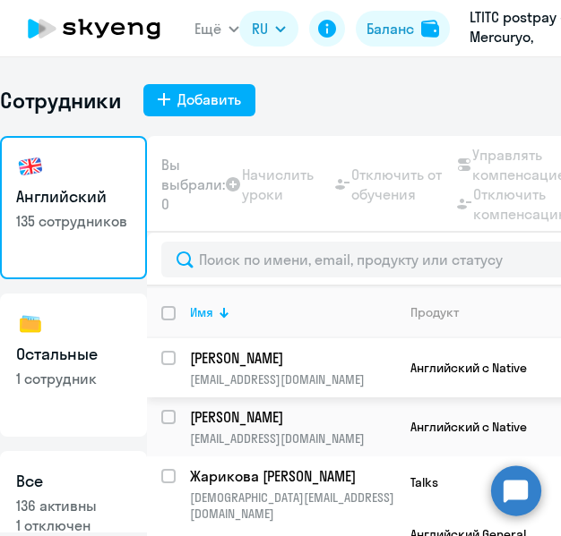
click at [225, 369] on td "[PERSON_NAME] [EMAIL_ADDRESS][DOMAIN_NAME]" at bounding box center [286, 368] width 220 height 59
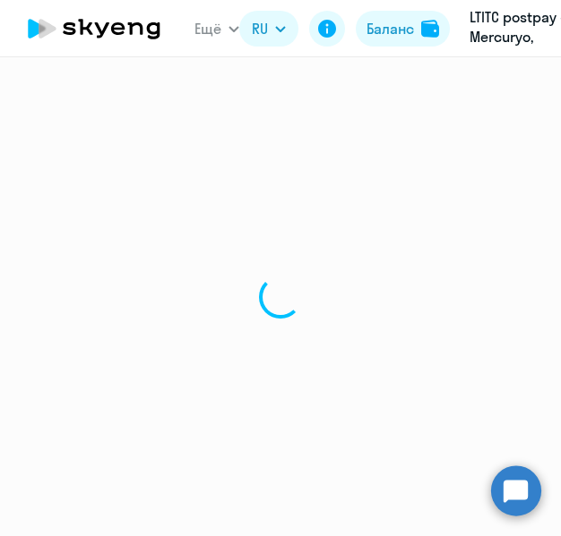
select select "english"
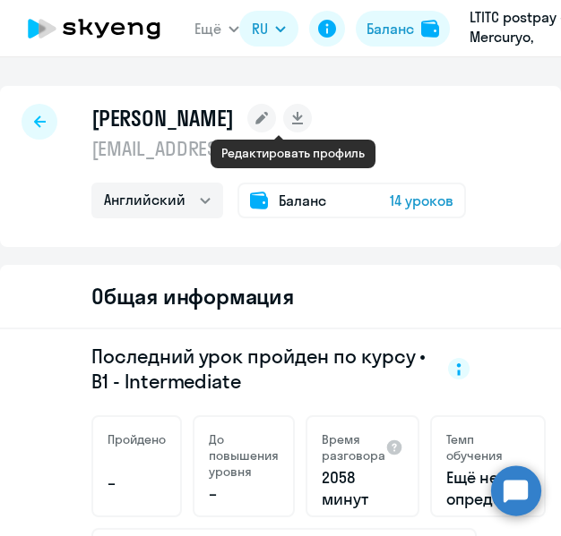
click at [276, 111] on rect at bounding box center [261, 118] width 29 height 29
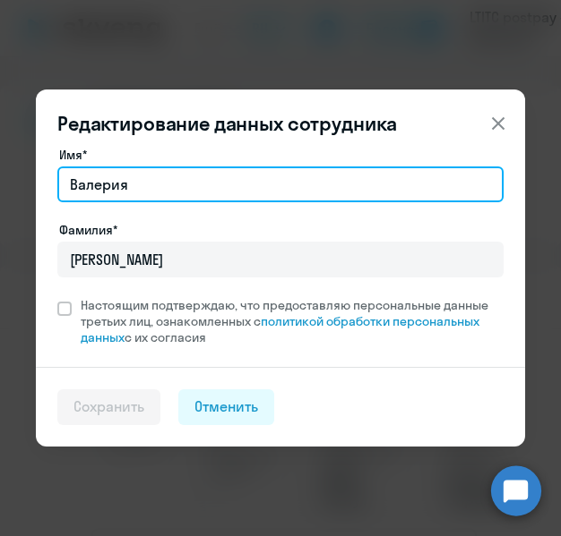
click at [157, 184] on input "Валерия" at bounding box center [280, 185] width 446 height 36
type input "В"
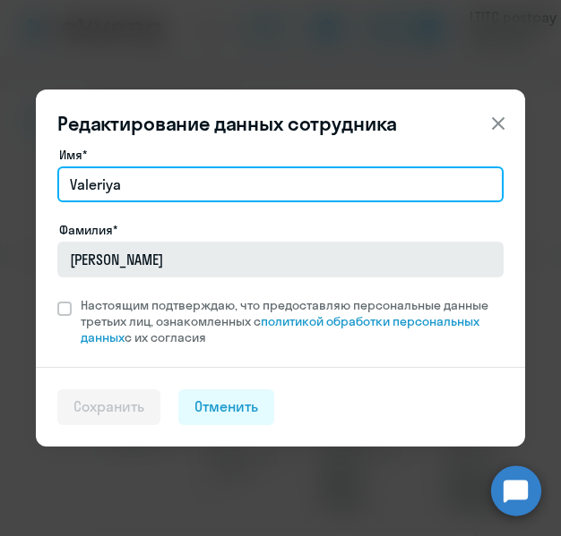
type input "Valeriya"
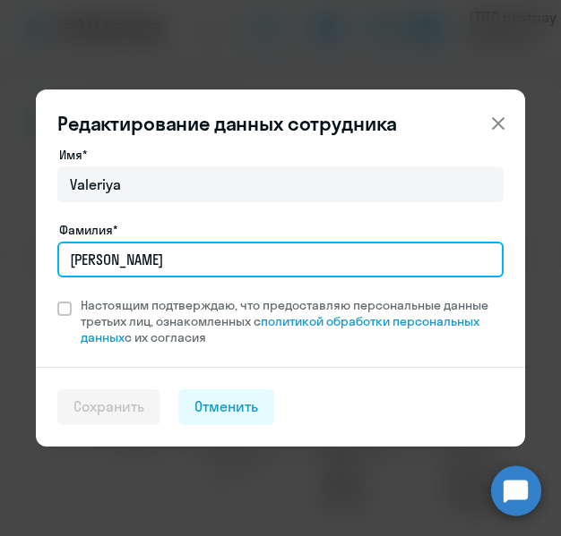
click at [120, 267] on input "[PERSON_NAME]" at bounding box center [280, 260] width 446 height 36
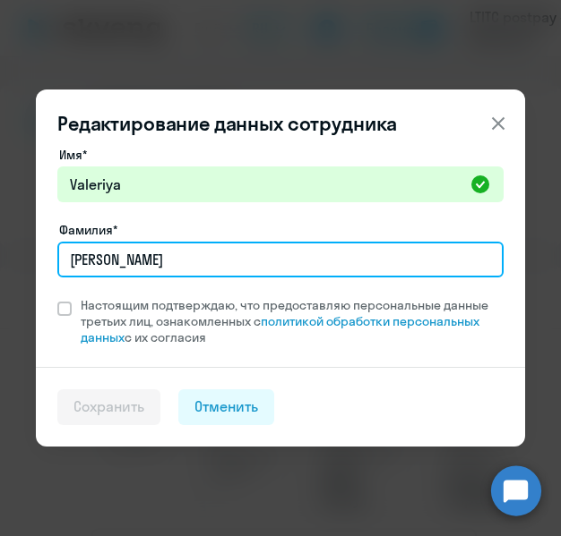
click at [134, 263] on input "[PERSON_NAME]" at bounding box center [280, 260] width 446 height 36
type input "[PERSON_NAME]"
type input "Ivanova"
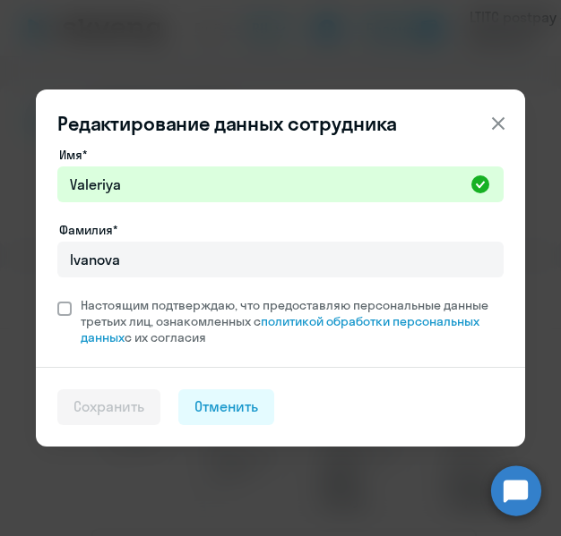
click at [64, 307] on span at bounding box center [64, 309] width 14 height 14
click at [57, 297] on input "Настоящим подтверждаю, что предоставляю персональные данные третьих лиц, ознако…" at bounding box center [56, 296] width 1 height 1
checkbox input "true"
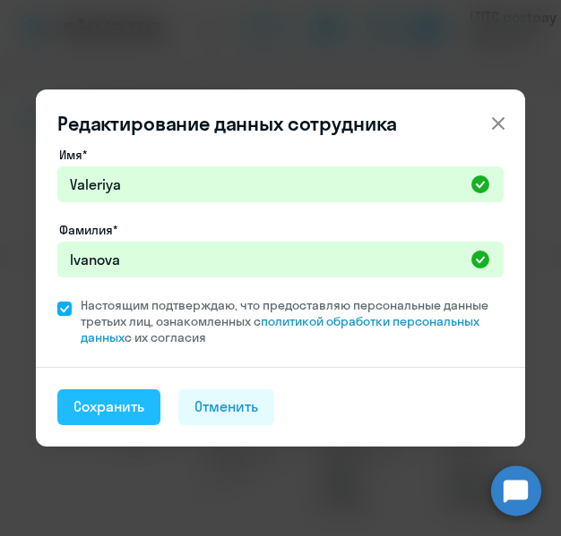
click at [89, 399] on div "Сохранить" at bounding box center [108, 407] width 71 height 20
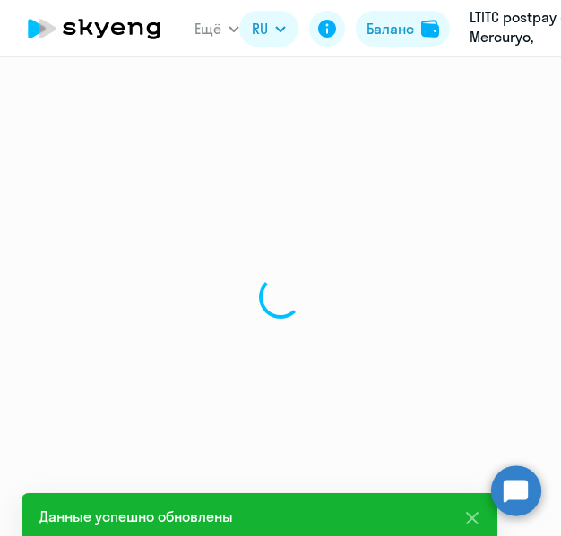
select select "english"
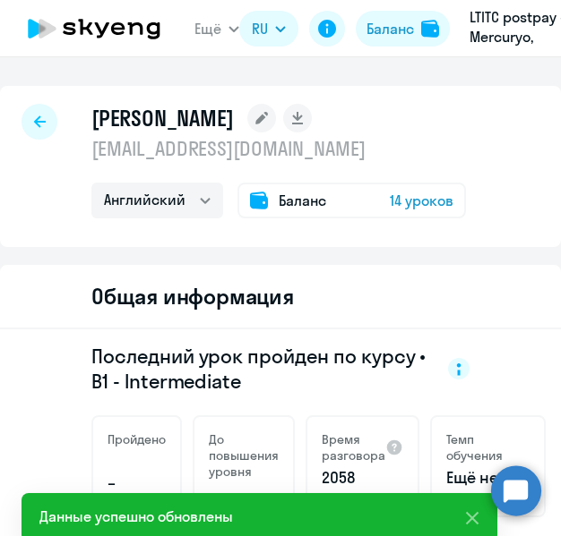
click at [39, 122] on icon at bounding box center [40, 122] width 12 height 12
select select "30"
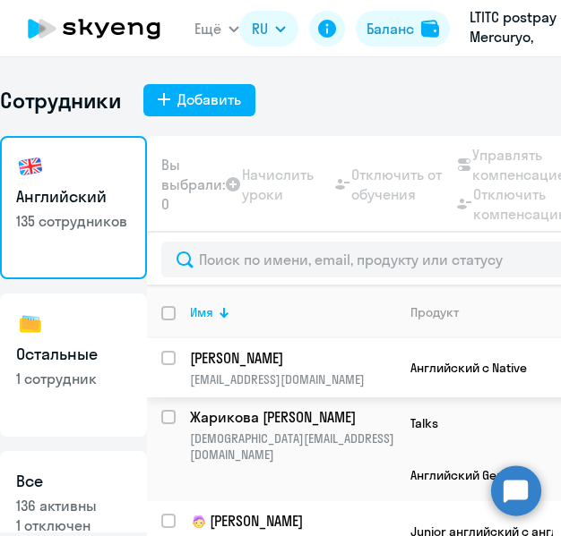
click at [219, 365] on p "[PERSON_NAME]" at bounding box center [291, 358] width 202 height 20
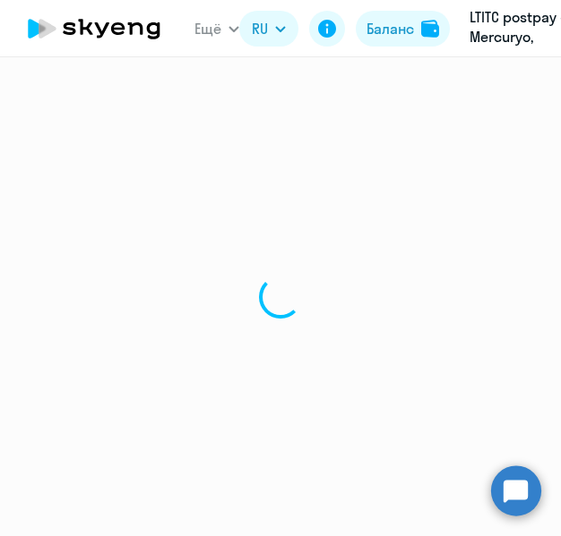
select select "english"
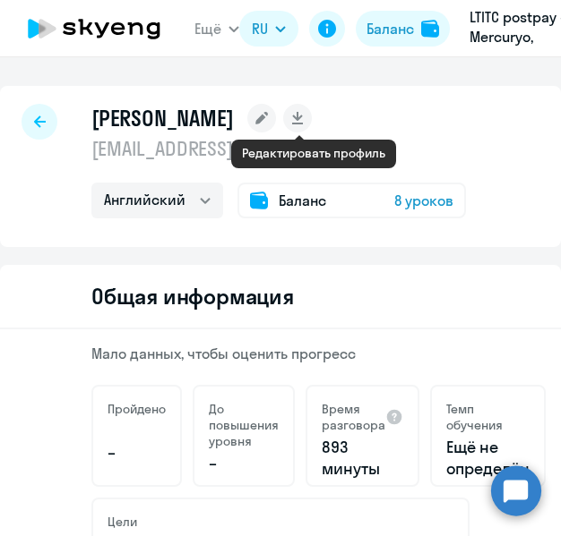
click at [269, 122] on icon at bounding box center [262, 118] width 13 height 13
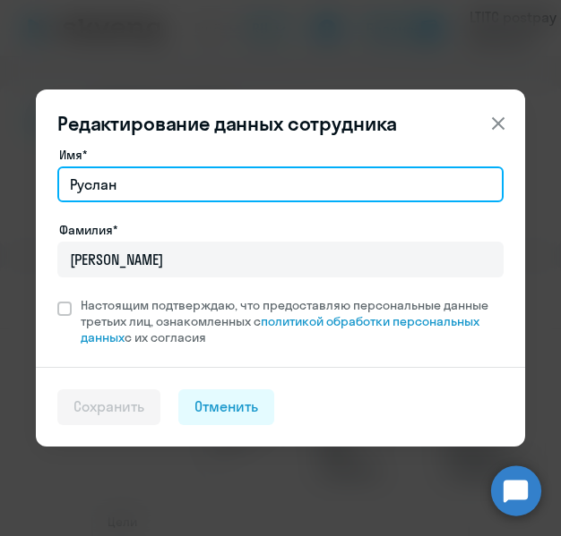
click at [138, 194] on input "Руслан" at bounding box center [280, 185] width 446 height 36
type input "Р"
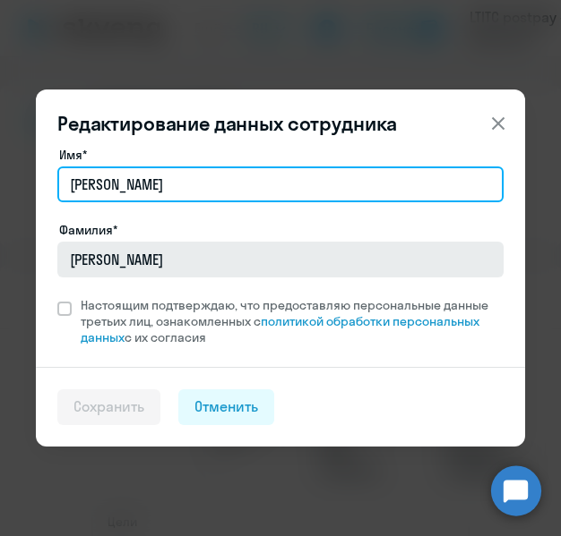
type input "[PERSON_NAME]"
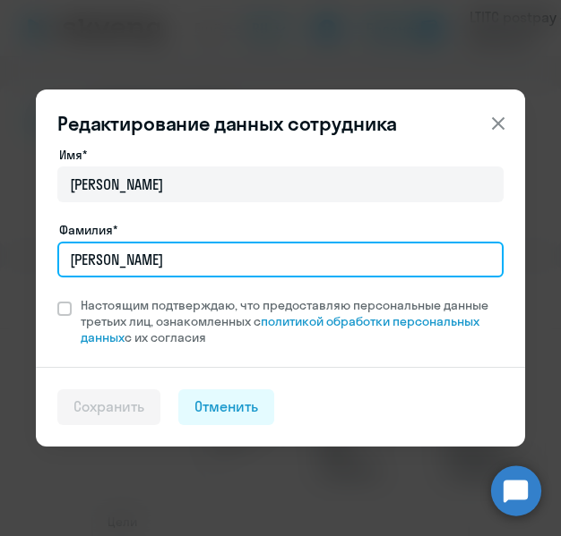
click at [180, 262] on input "[PERSON_NAME]" at bounding box center [280, 260] width 446 height 36
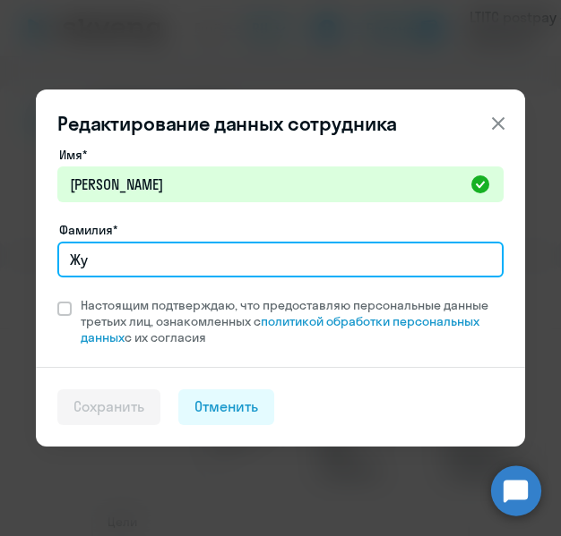
type input "Ж"
type input "[PERSON_NAME]"
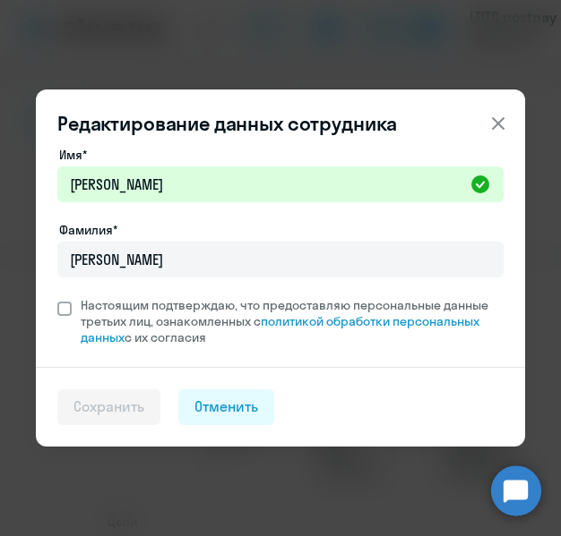
click at [66, 309] on span at bounding box center [64, 309] width 14 height 14
click at [57, 297] on input "Настоящим подтверждаю, что предоставляю персональные данные третьих лиц, ознако…" at bounding box center [56, 296] width 1 height 1
checkbox input "true"
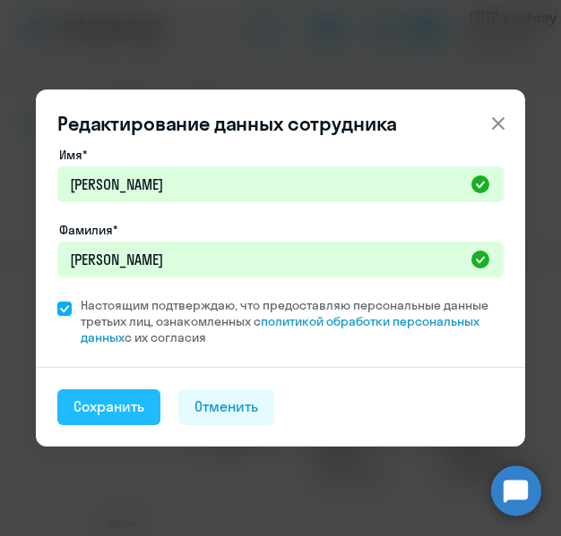
click at [91, 402] on div "Сохранить" at bounding box center [108, 407] width 71 height 20
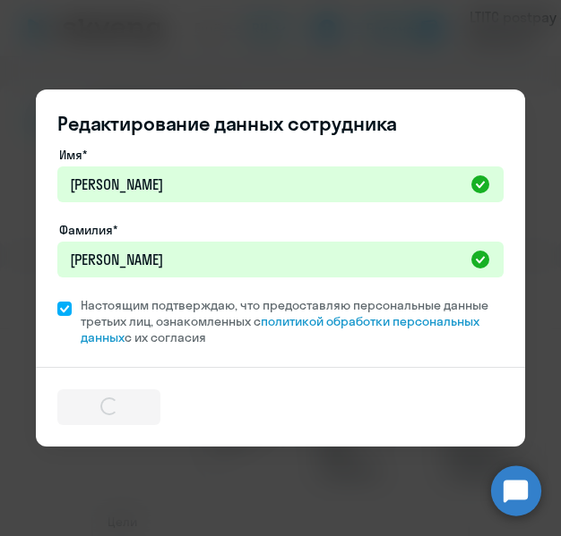
select select "english"
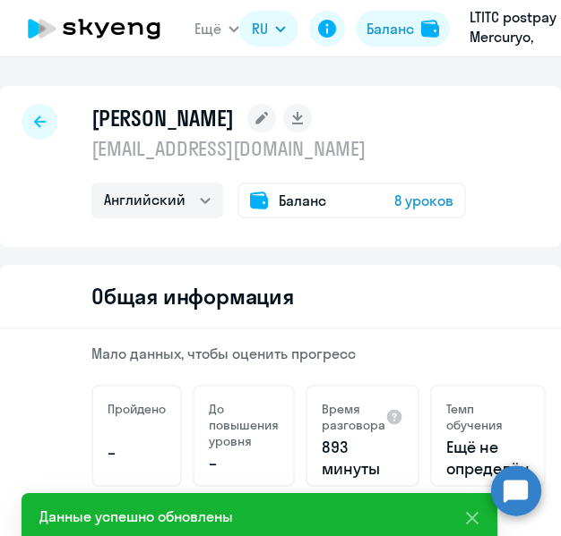
click at [35, 117] on icon at bounding box center [40, 122] width 12 height 13
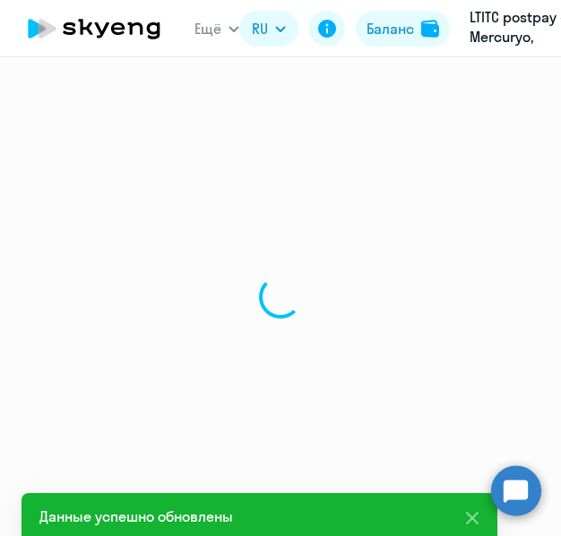
select select "30"
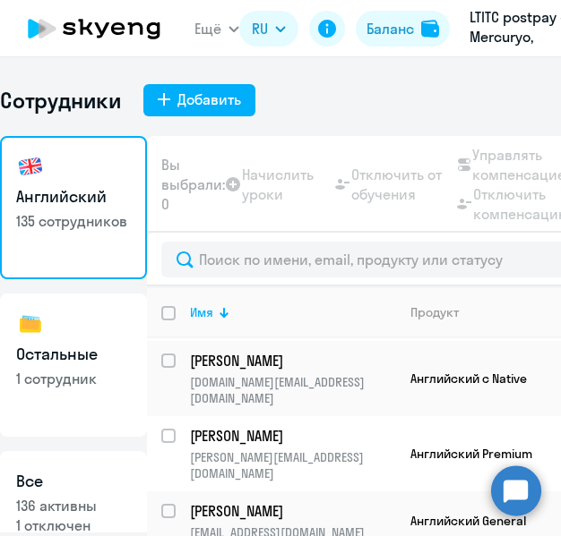
scroll to position [381, 0]
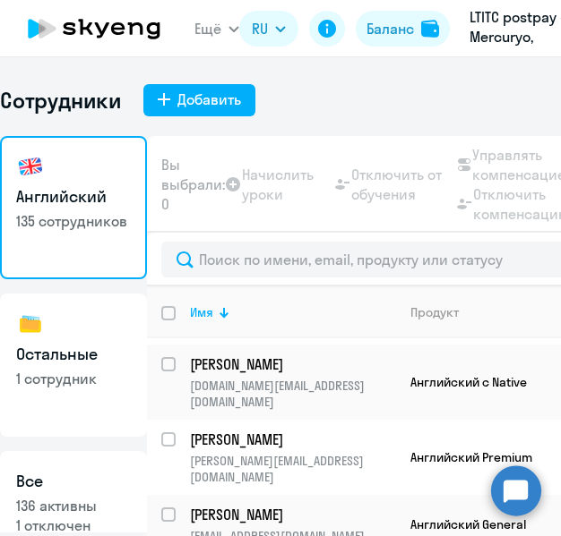
click at [226, 357] on p "[PERSON_NAME]" at bounding box center [291, 365] width 202 height 20
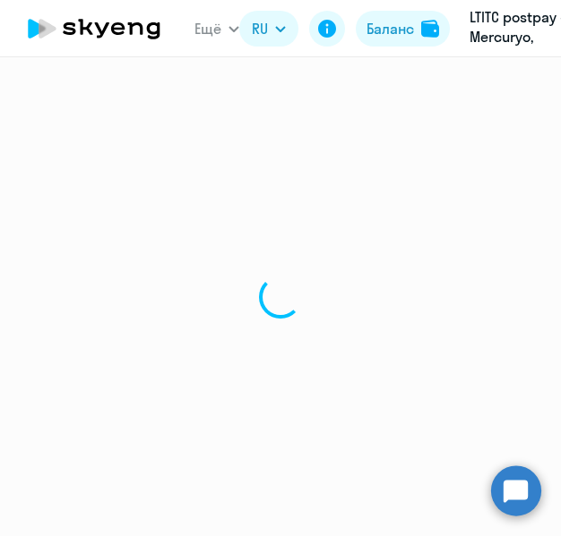
select select "english"
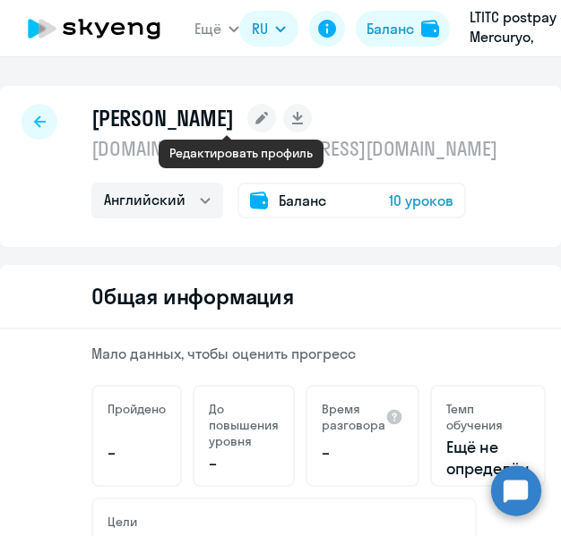
click at [256, 118] on icon at bounding box center [262, 118] width 13 height 13
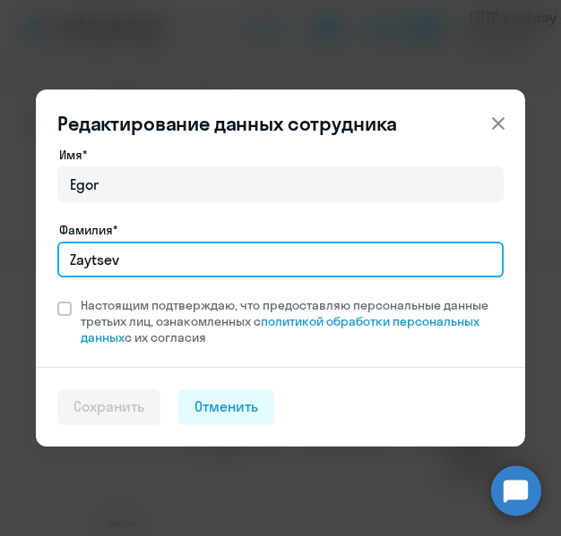
click at [89, 268] on input "Zaytsev" at bounding box center [280, 260] width 446 height 36
type input "[PERSON_NAME]"
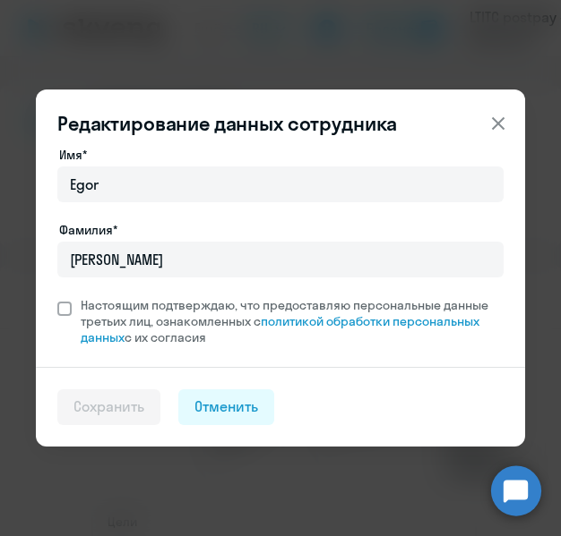
click at [66, 310] on span at bounding box center [64, 309] width 14 height 14
click at [57, 297] on input "Настоящим подтверждаю, что предоставляю персональные данные третьих лиц, ознако…" at bounding box center [56, 296] width 1 height 1
checkbox input "true"
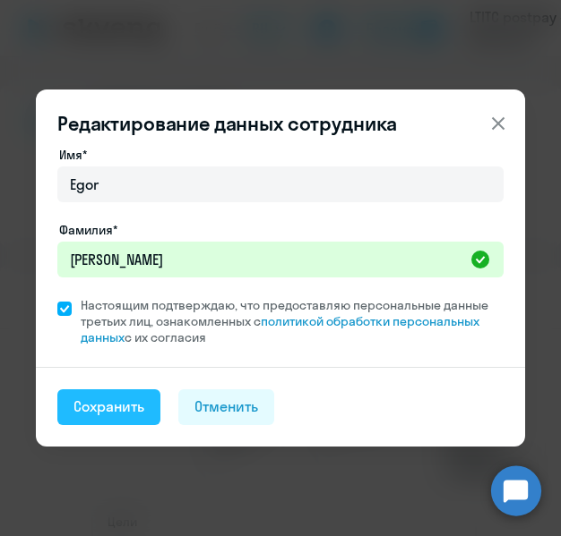
click at [121, 409] on div "Сохранить" at bounding box center [108, 407] width 71 height 20
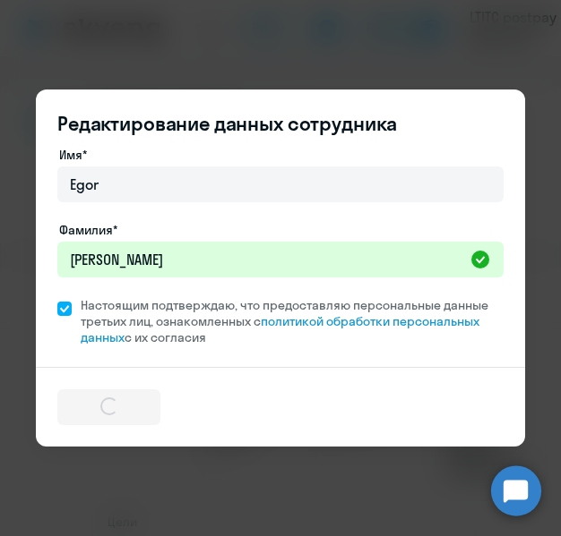
select select "english"
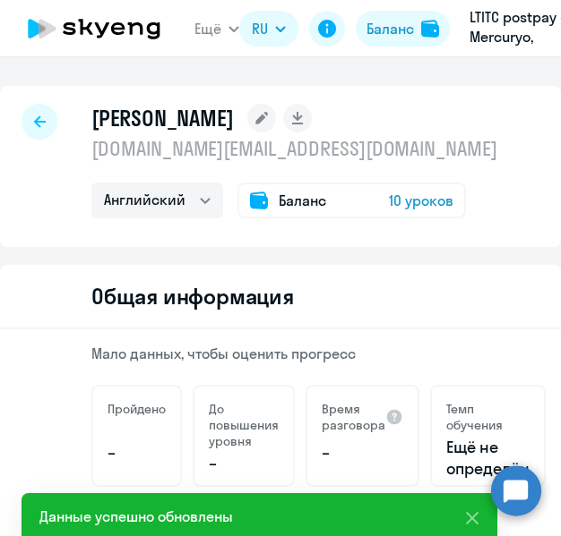
click at [39, 117] on icon at bounding box center [40, 122] width 12 height 12
select select "30"
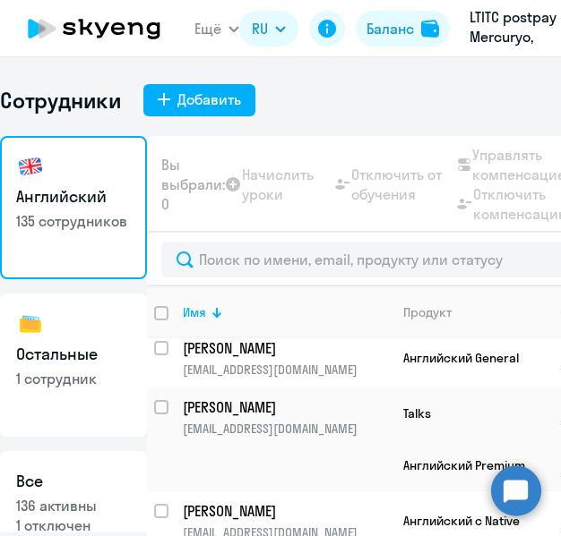
scroll to position [617, 7]
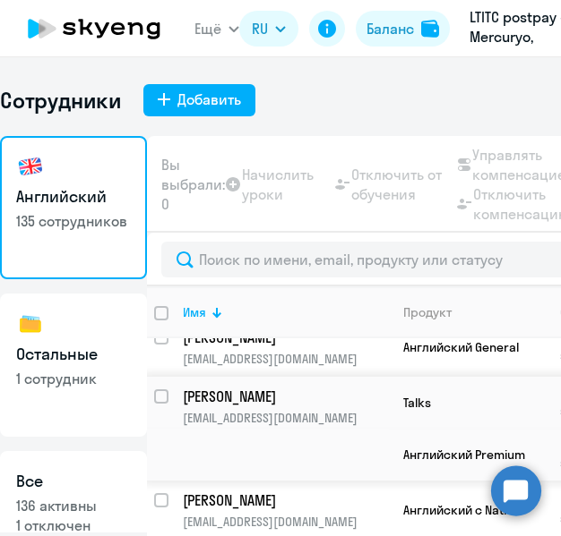
click at [303, 387] on p "[PERSON_NAME]" at bounding box center [284, 397] width 202 height 20
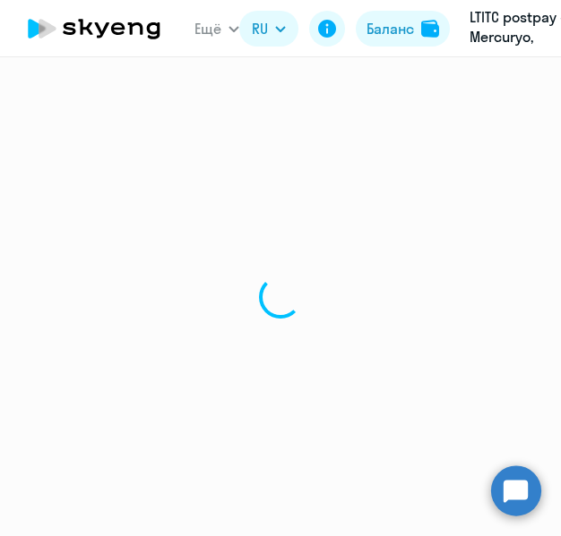
select select "english"
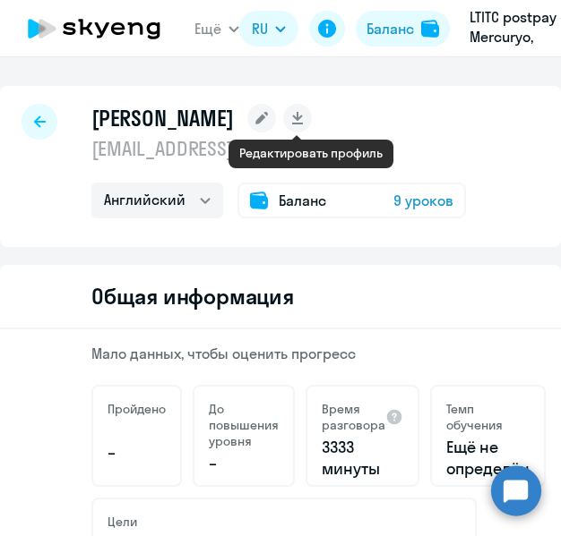
click at [276, 122] on rect at bounding box center [261, 118] width 29 height 29
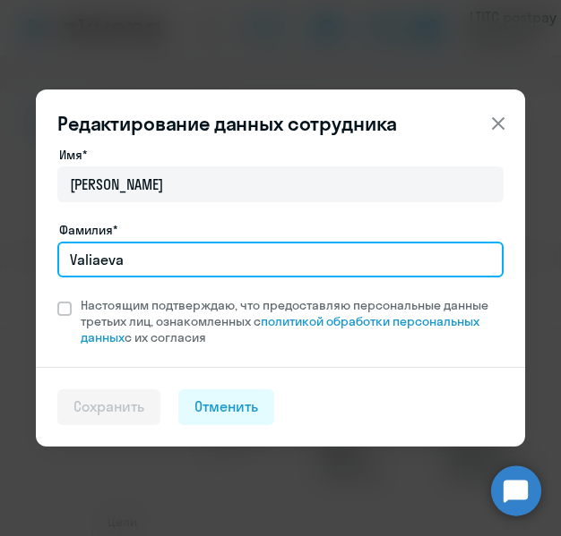
click at [92, 259] on input "Valiaeva" at bounding box center [280, 260] width 446 height 36
type input "[PERSON_NAME]"
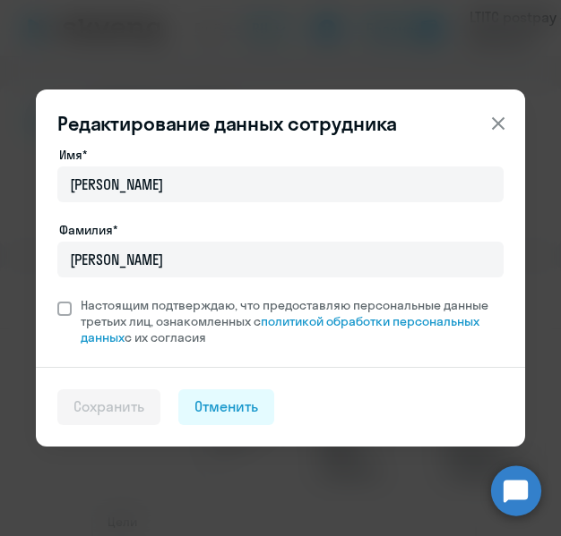
click at [62, 311] on span at bounding box center [64, 309] width 14 height 14
click at [57, 297] on input "Настоящим подтверждаю, что предоставляю персональные данные третьих лиц, ознако…" at bounding box center [56, 296] width 1 height 1
checkbox input "true"
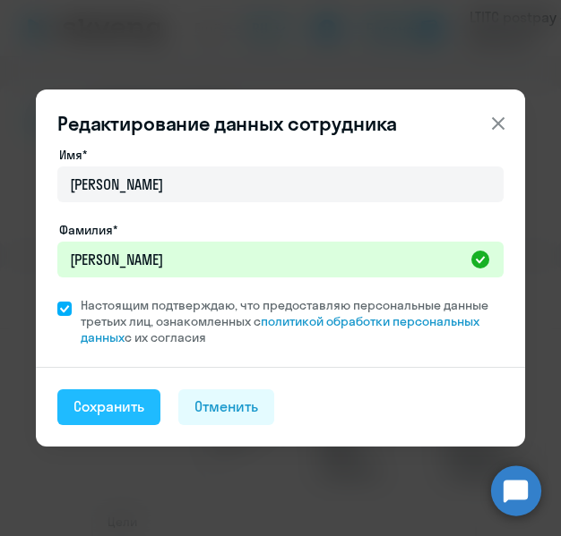
click at [126, 408] on div "Сохранить" at bounding box center [108, 407] width 71 height 20
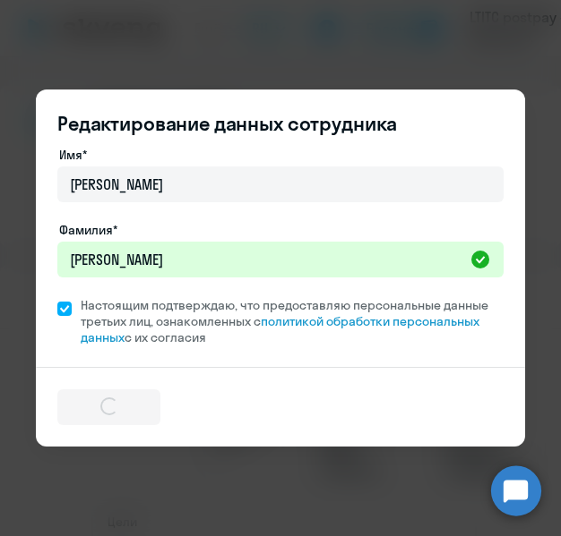
select select "english"
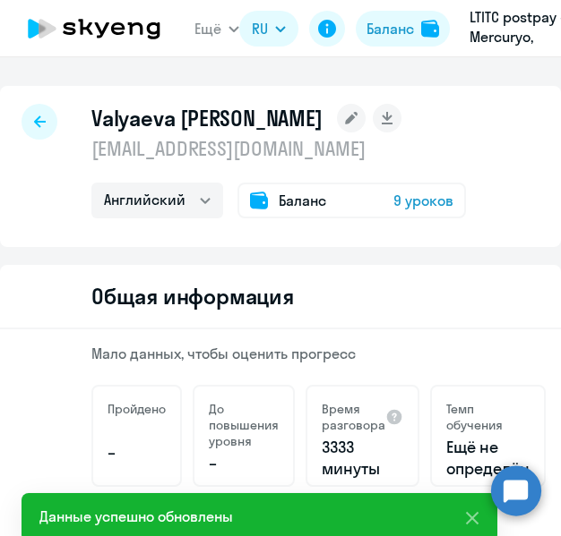
click at [28, 108] on div at bounding box center [39, 122] width 36 height 36
select select "30"
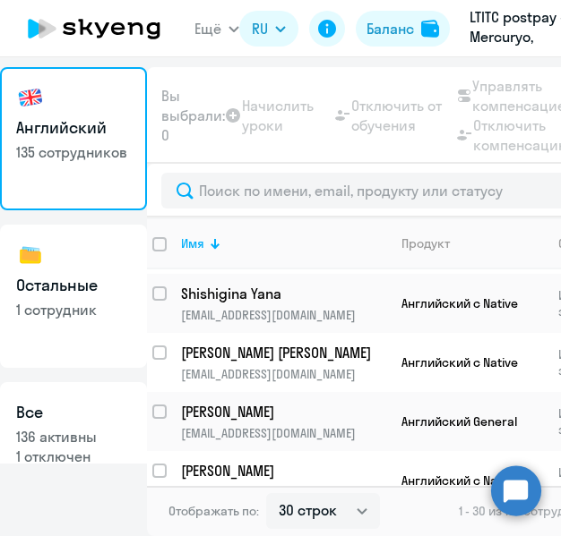
scroll to position [1796, 0]
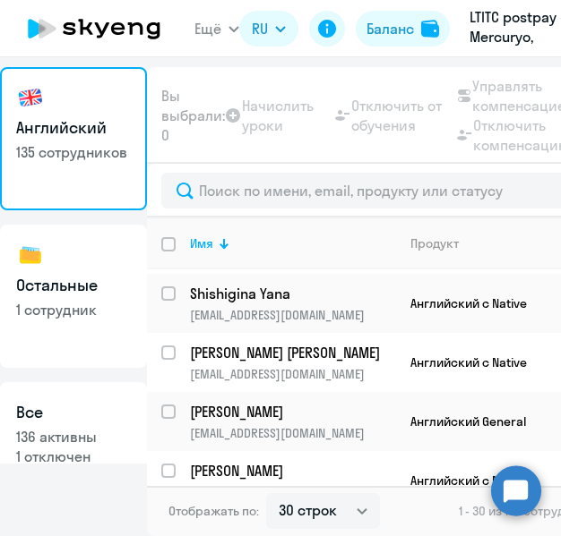
click at [341, 510] on td "[PERSON_NAME] [PERSON_NAME][EMAIL_ADDRESS][DOMAIN_NAME]" at bounding box center [286, 539] width 220 height 59
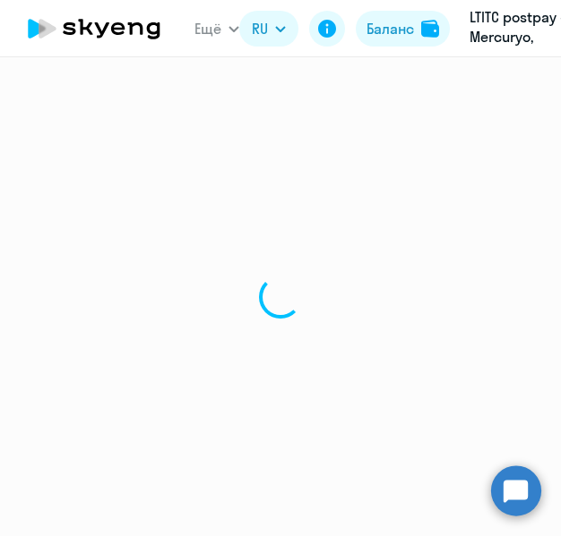
select select "english"
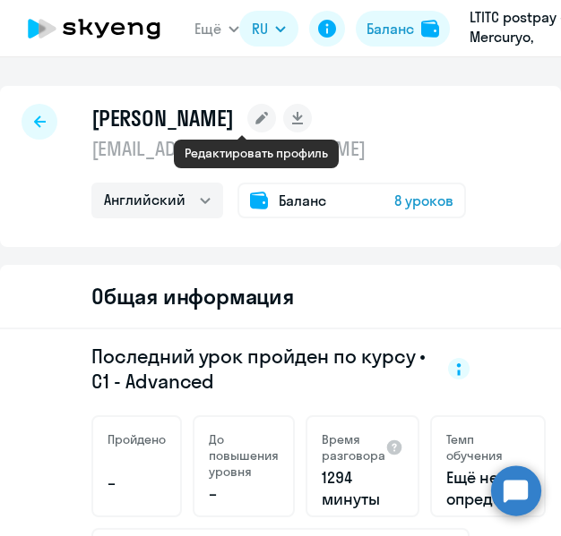
click at [259, 121] on rect at bounding box center [261, 118] width 29 height 29
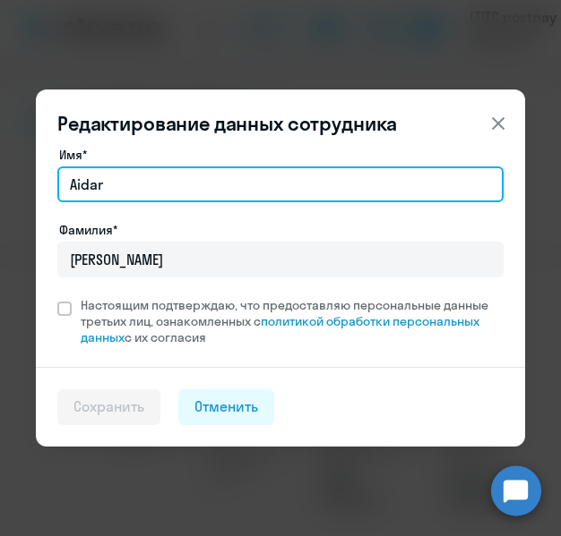
click at [82, 190] on input "Aidar" at bounding box center [280, 185] width 446 height 36
type input "Aydar"
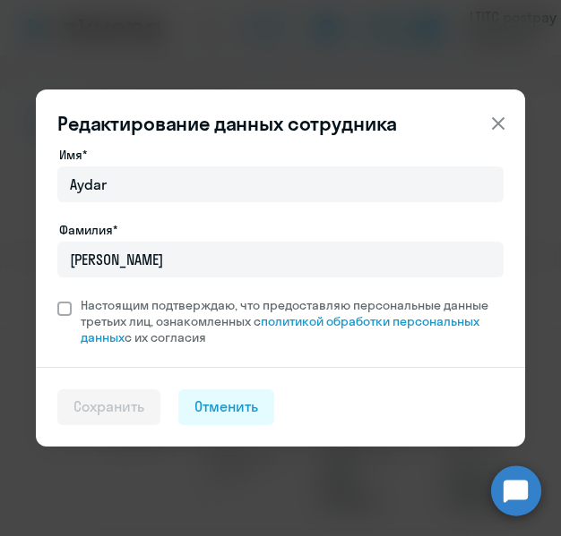
click at [59, 305] on span at bounding box center [64, 309] width 14 height 14
click at [57, 297] on input "Настоящим подтверждаю, что предоставляю персональные данные третьих лиц, ознако…" at bounding box center [56, 296] width 1 height 1
checkbox input "true"
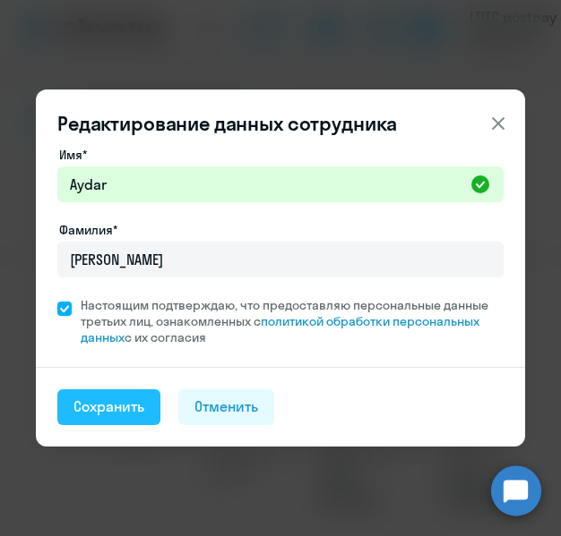
click at [85, 405] on div "Сохранить" at bounding box center [108, 407] width 71 height 20
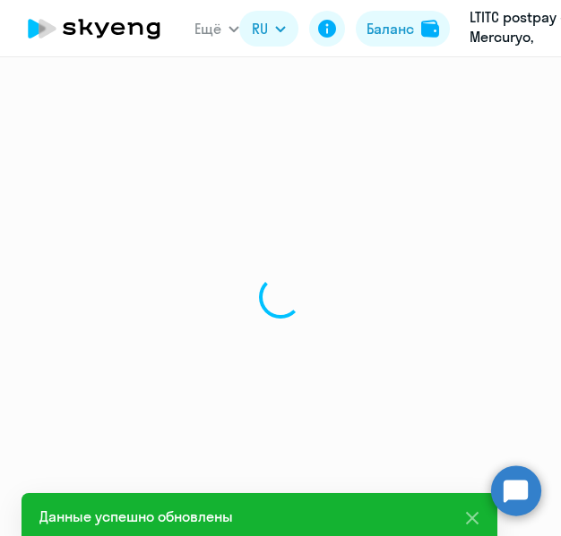
select select "english"
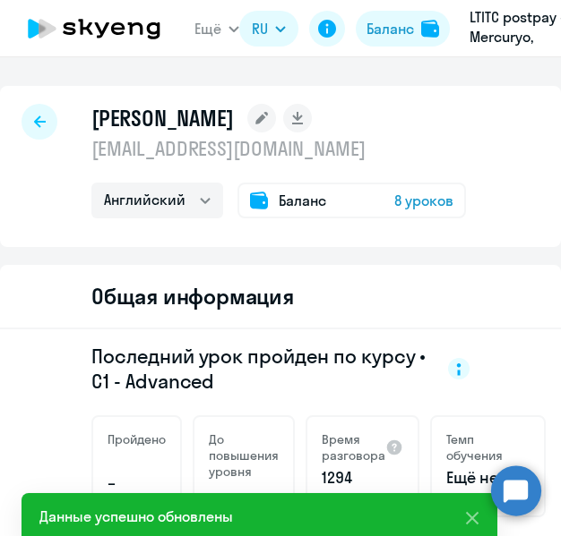
click at [39, 128] on div at bounding box center [39, 122] width 36 height 36
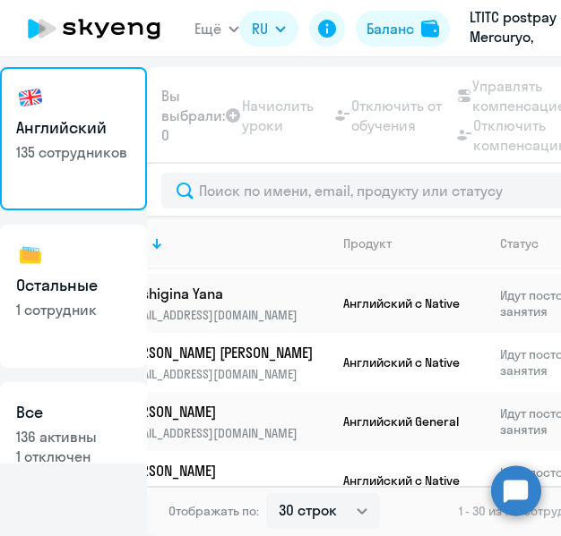
scroll to position [1796, 0]
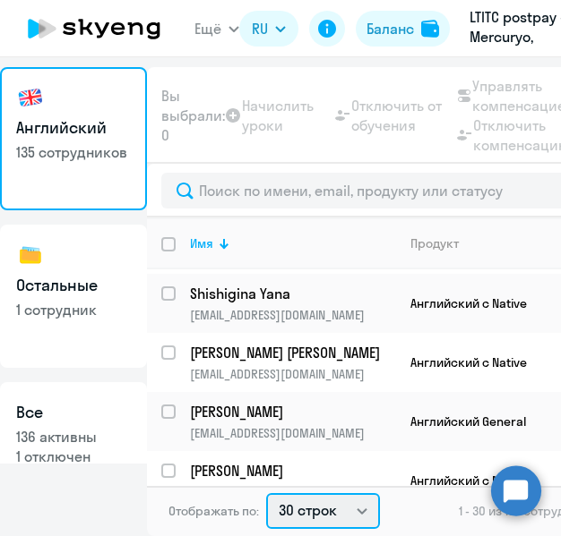
click at [347, 503] on select "30 строк 50 строк 100 строк" at bounding box center [323, 511] width 114 height 36
select select "50"
click at [266, 493] on select "30 строк 50 строк 100 строк" at bounding box center [323, 511] width 114 height 36
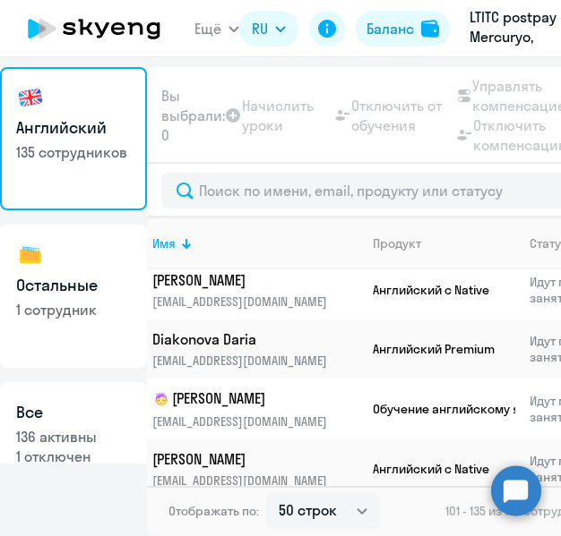
scroll to position [537, 38]
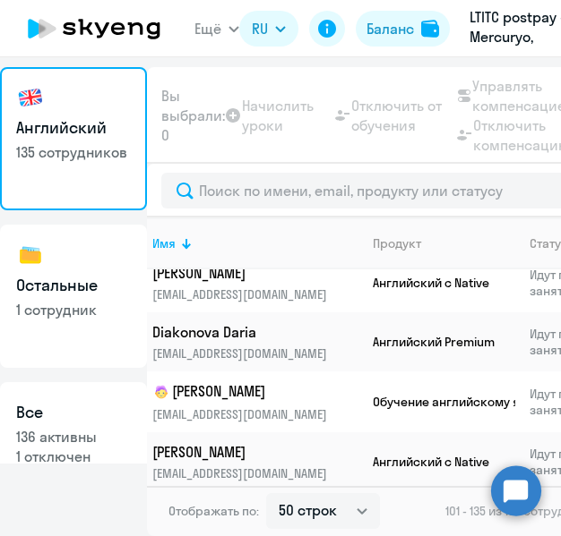
click at [208, 502] on p "[PERSON_NAME]" at bounding box center [253, 512] width 202 height 20
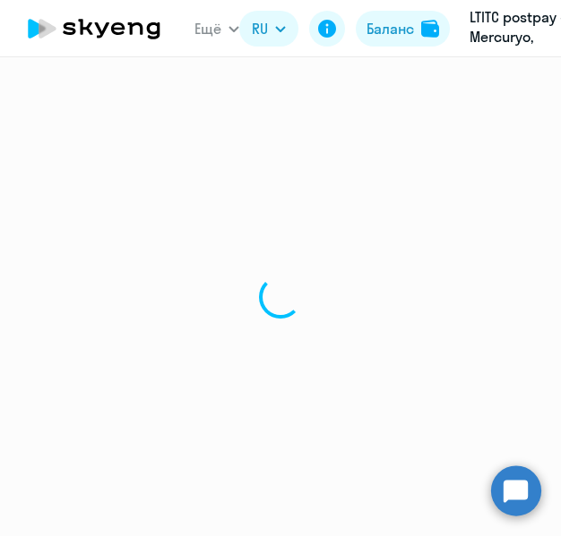
select select "english"
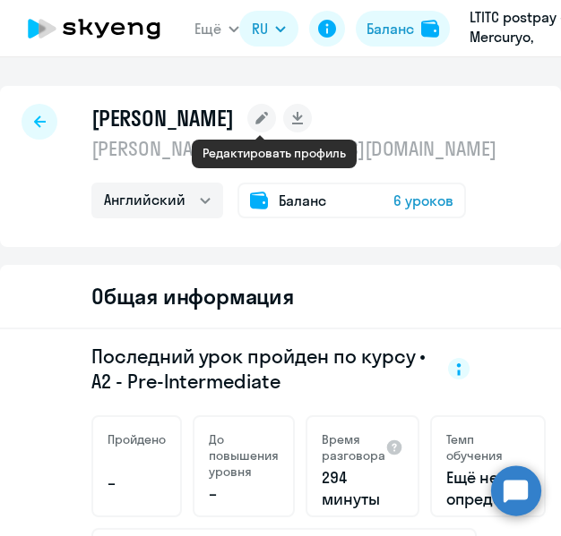
click at [273, 111] on rect at bounding box center [261, 118] width 29 height 29
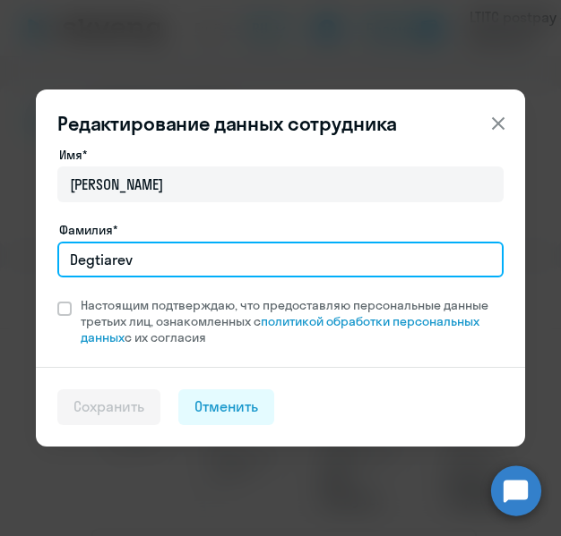
click at [104, 259] on input "Degtiarev" at bounding box center [280, 260] width 446 height 36
type input "[PERSON_NAME]"
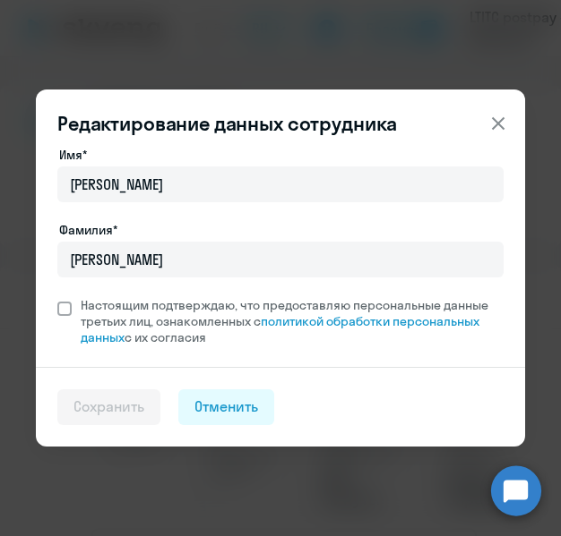
click at [62, 305] on span at bounding box center [64, 309] width 14 height 14
click at [57, 297] on input "Настоящим подтверждаю, что предоставляю персональные данные третьих лиц, ознако…" at bounding box center [56, 296] width 1 height 1
checkbox input "true"
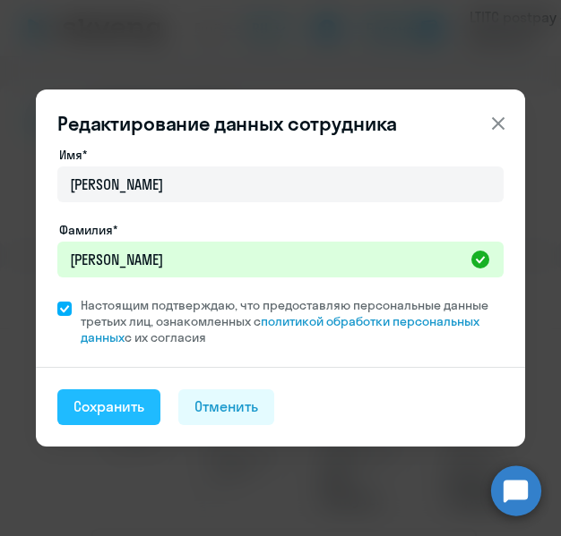
click at [73, 411] on div "Сохранить" at bounding box center [108, 407] width 71 height 20
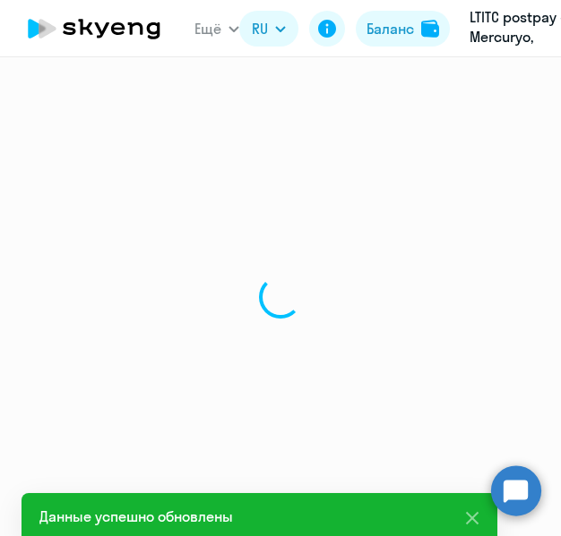
select select "english"
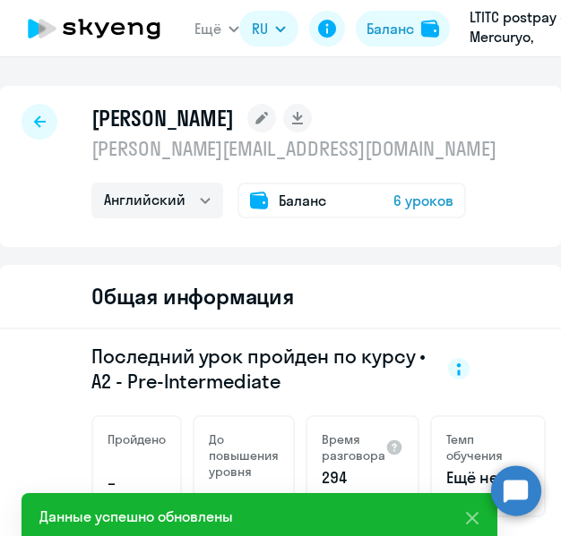
click at [34, 106] on div at bounding box center [39, 122] width 36 height 36
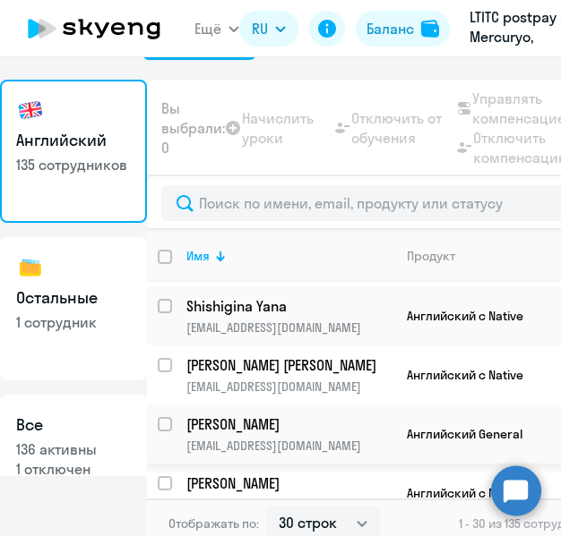
scroll to position [69, 0]
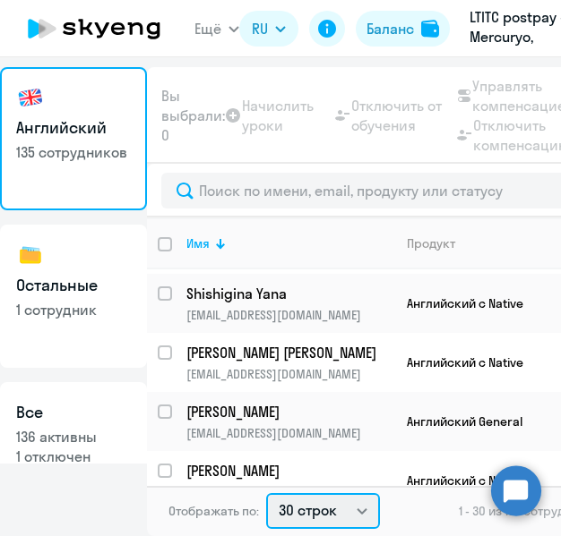
click at [365, 513] on select "30 строк 50 строк 100 строк" at bounding box center [323, 511] width 114 height 36
select select "50"
click at [266, 493] on select "30 строк 50 строк 100 строк" at bounding box center [323, 511] width 114 height 36
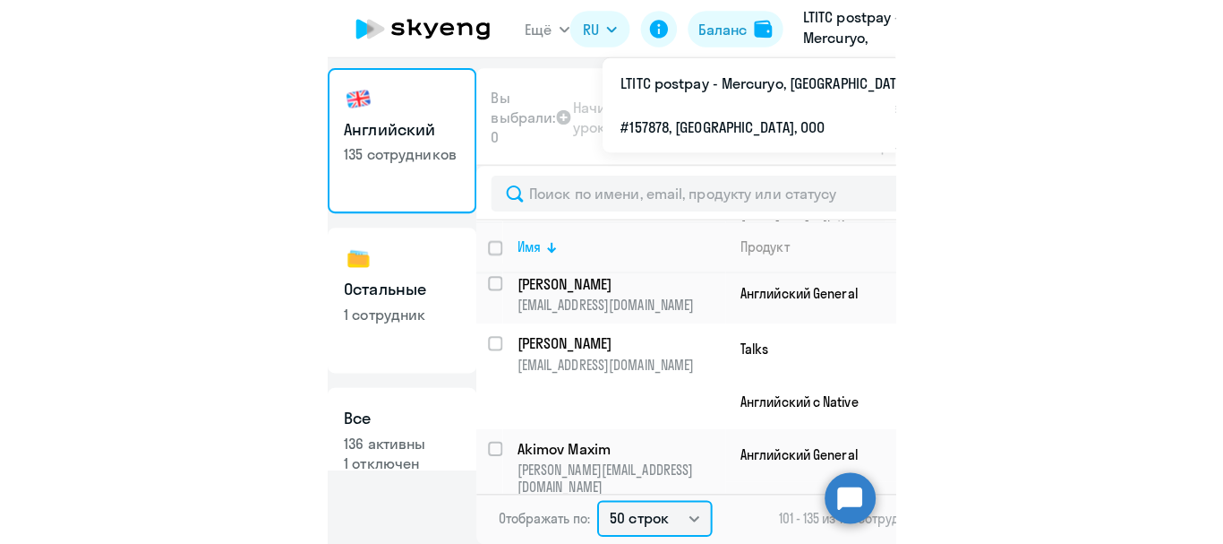
scroll to position [30, 0]
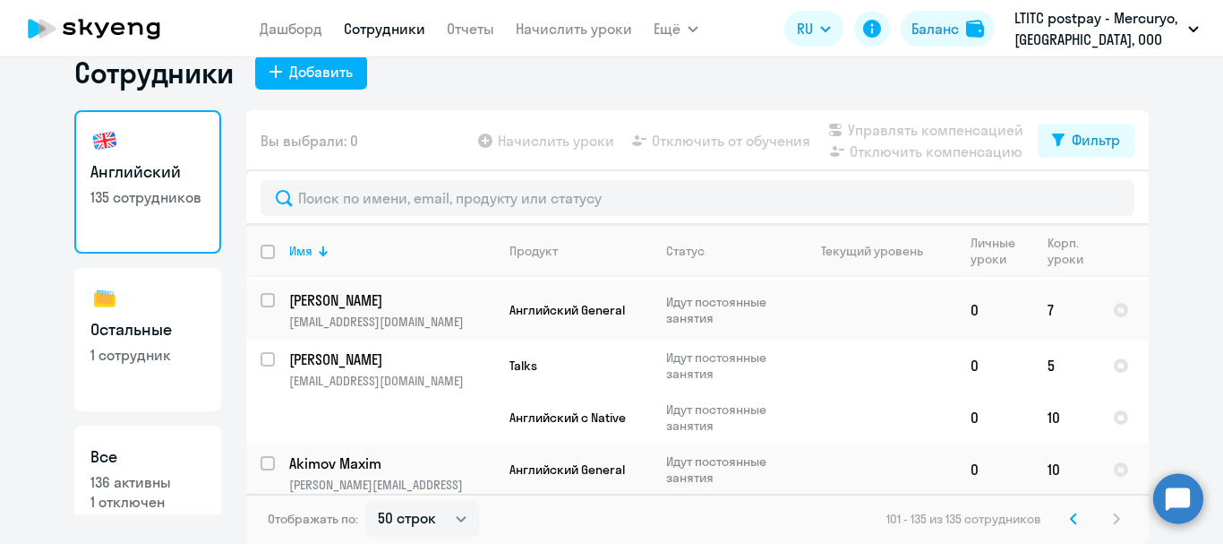
click at [1071, 519] on icon at bounding box center [1073, 518] width 5 height 10
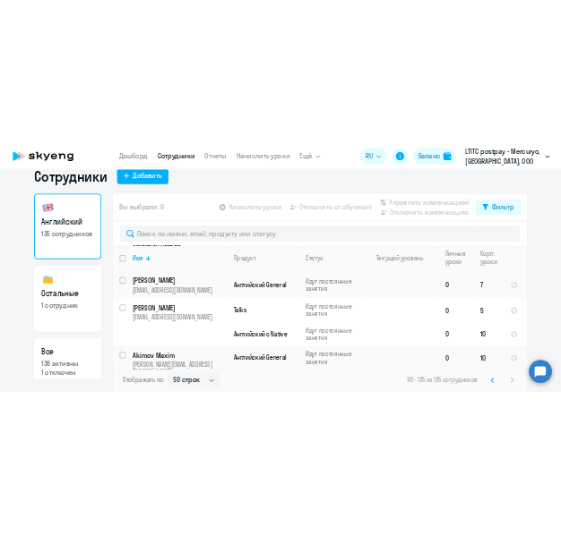
scroll to position [0, 0]
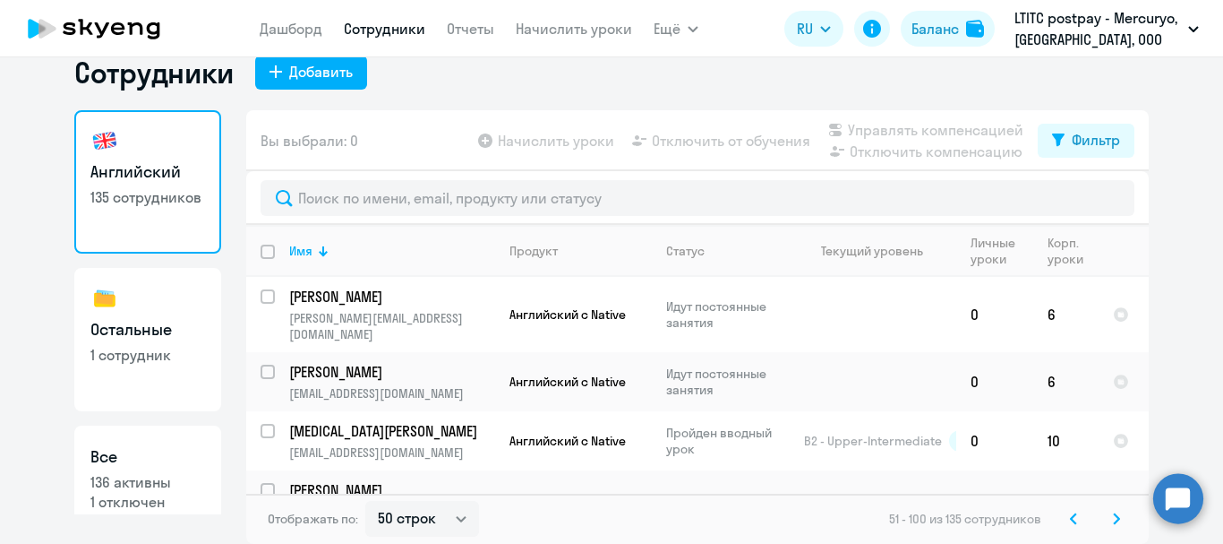
click at [1113, 519] on icon at bounding box center [1116, 518] width 7 height 13
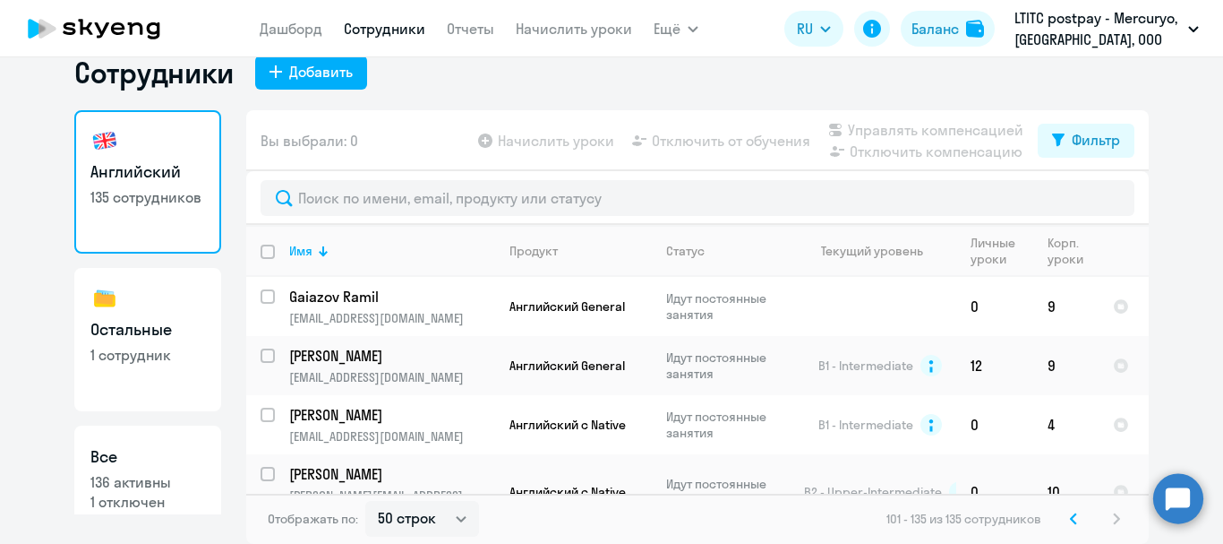
click at [1070, 517] on icon at bounding box center [1073, 518] width 7 height 13
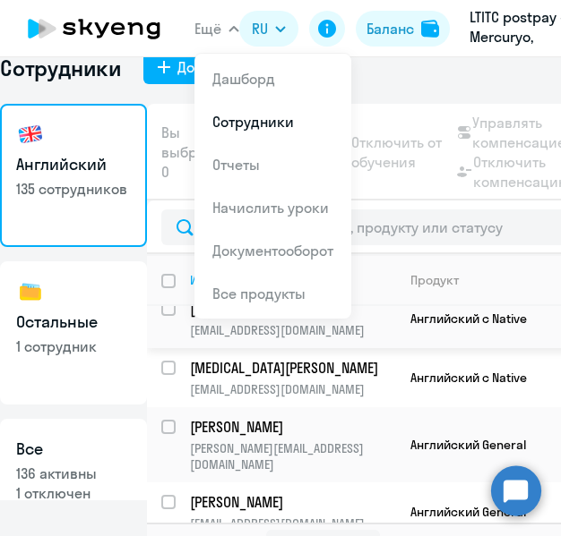
scroll to position [93, 0]
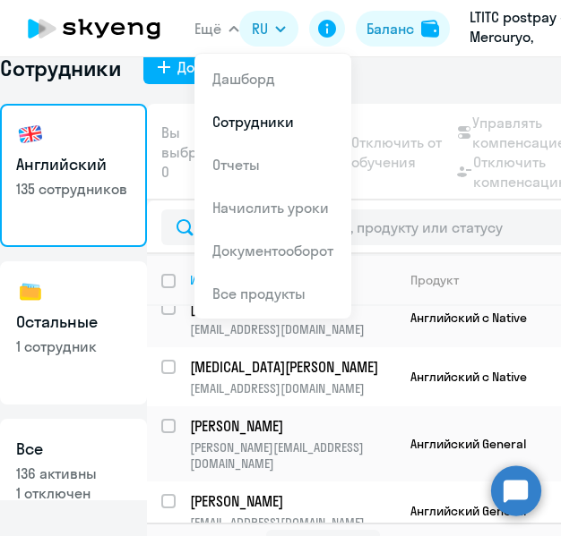
click at [227, 33] on button "Ещё" at bounding box center [216, 29] width 45 height 36
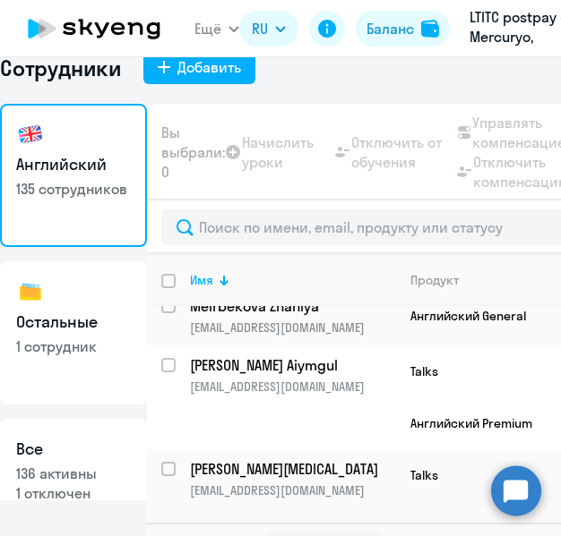
scroll to position [481, 0]
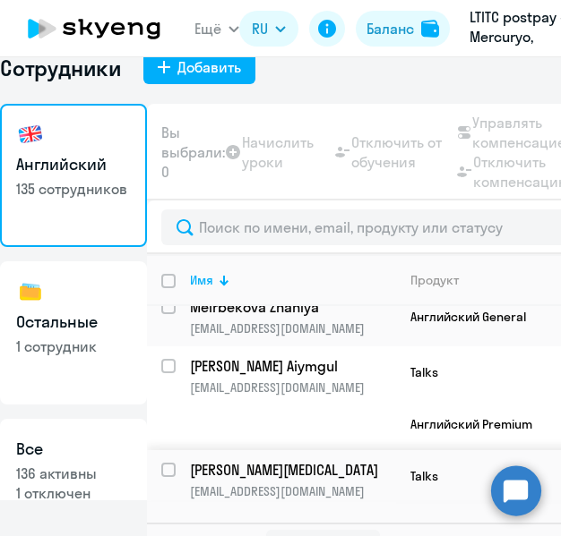
click at [252, 460] on p "[PERSON_NAME][MEDICAL_DATA]" at bounding box center [291, 470] width 202 height 20
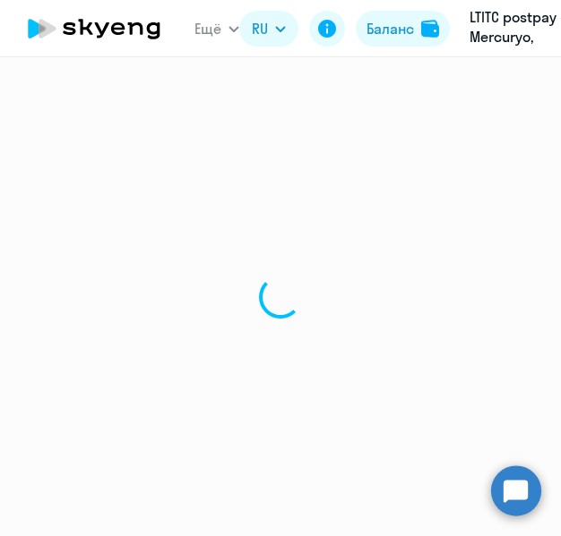
select select "english"
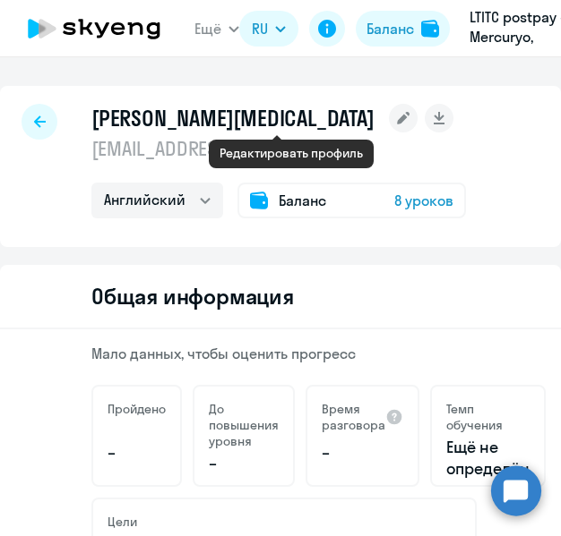
click at [397, 117] on icon at bounding box center [403, 118] width 13 height 13
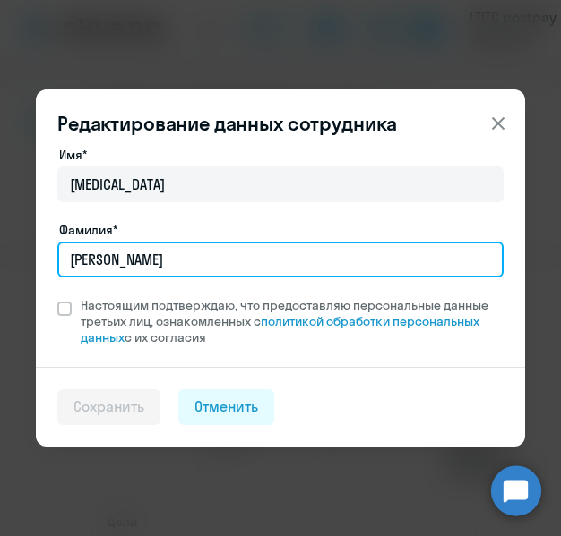
click at [94, 261] on input "[PERSON_NAME]" at bounding box center [280, 260] width 446 height 36
type input "[PERSON_NAME]"
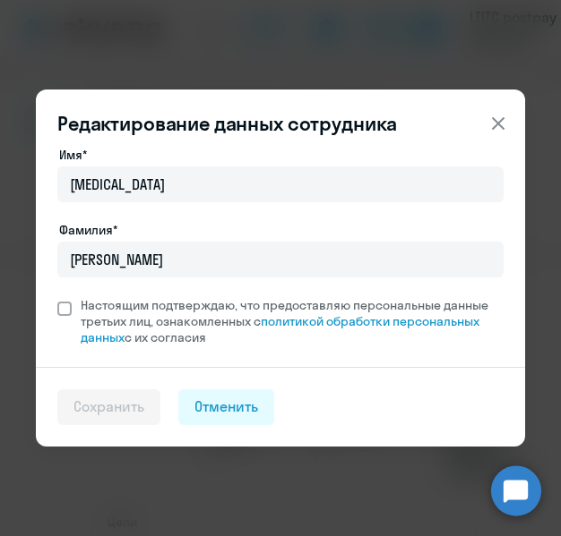
click at [64, 305] on span at bounding box center [64, 309] width 14 height 14
click at [57, 297] on input "Настоящим подтверждаю, что предоставляю персональные данные третьих лиц, ознако…" at bounding box center [56, 296] width 1 height 1
checkbox input "true"
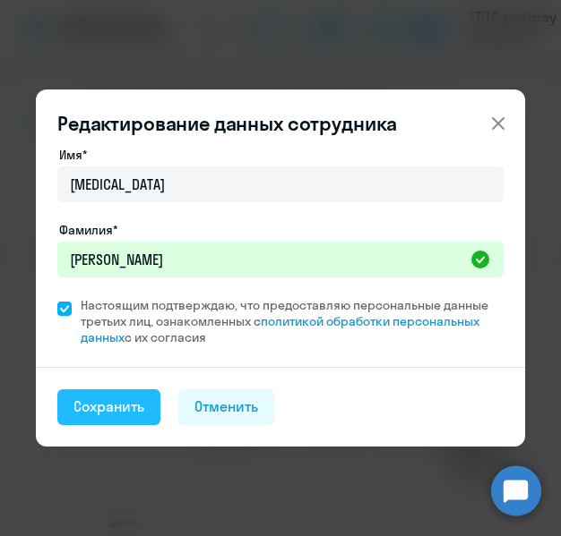
click at [107, 407] on div "Сохранить" at bounding box center [108, 407] width 71 height 20
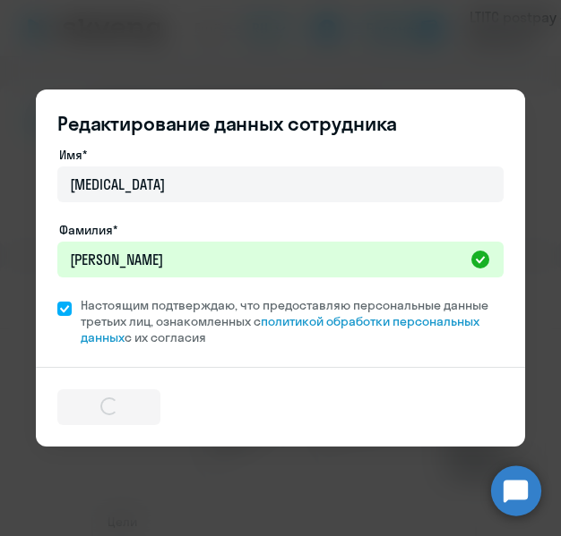
select select "english"
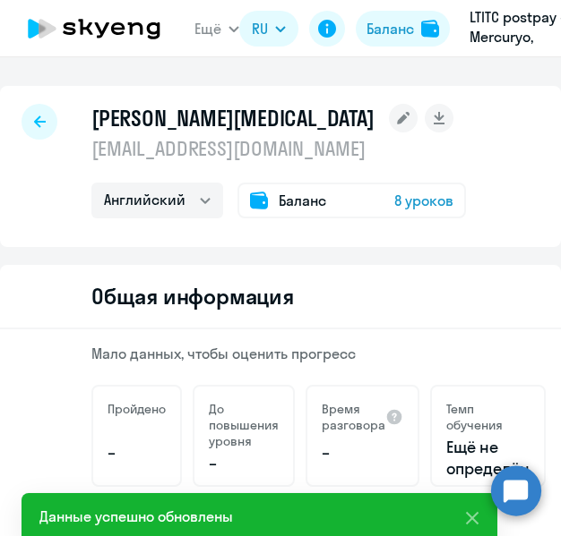
click at [38, 114] on div at bounding box center [39, 122] width 36 height 36
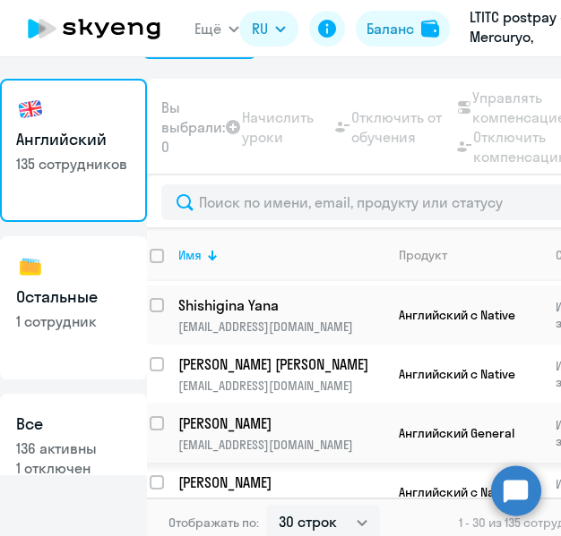
scroll to position [69, 0]
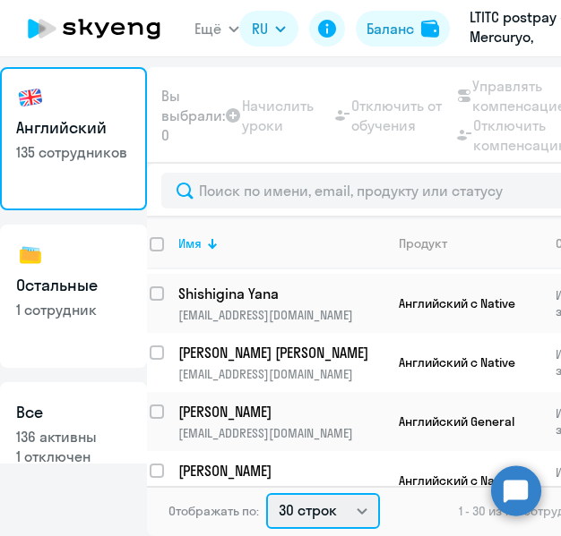
click at [354, 520] on select "30 строк 50 строк 100 строк" at bounding box center [323, 511] width 114 height 36
select select "50"
click at [266, 493] on select "30 строк 50 строк 100 строк" at bounding box center [323, 511] width 114 height 36
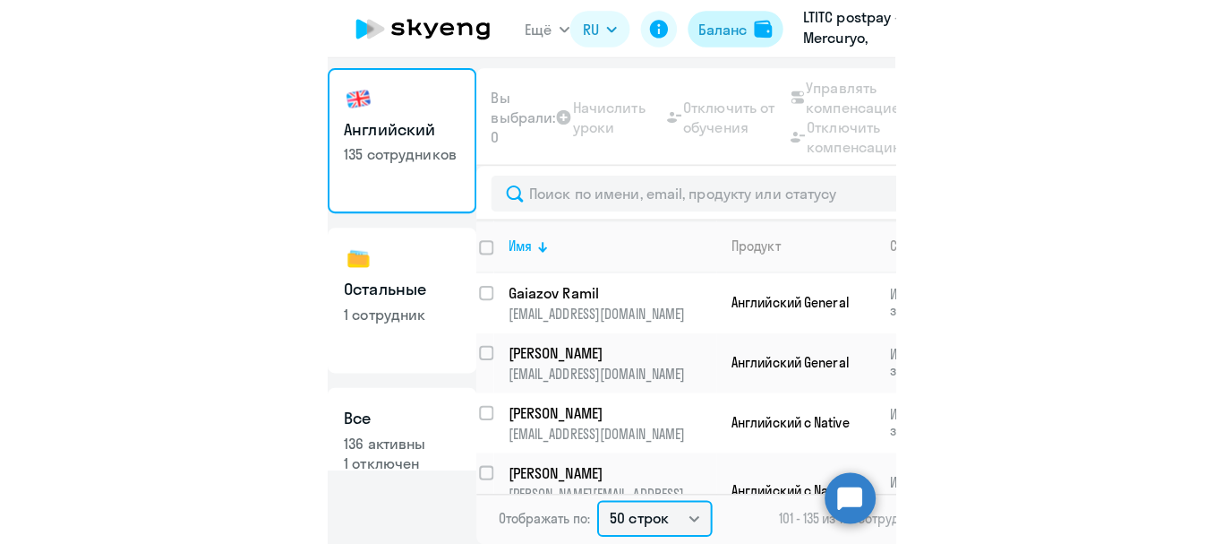
scroll to position [30, 0]
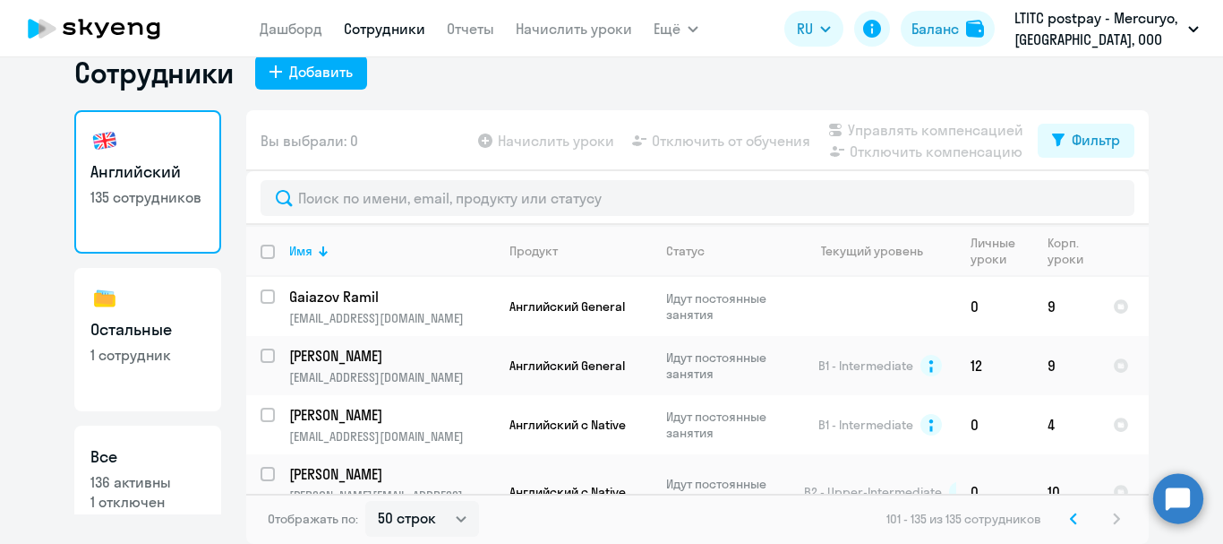
click at [1071, 515] on icon at bounding box center [1073, 518] width 5 height 10
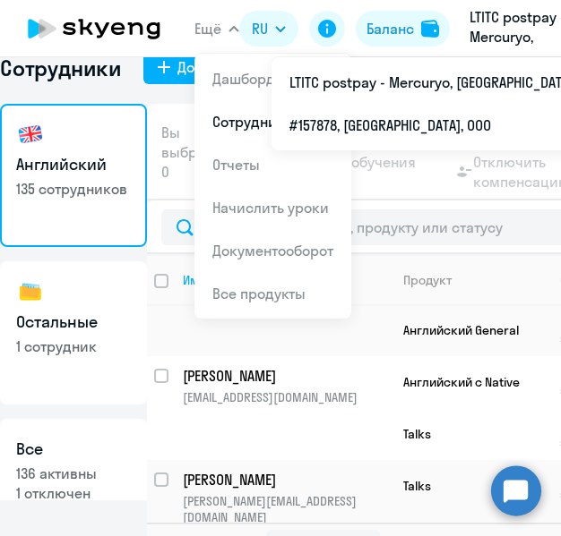
scroll to position [815, 7]
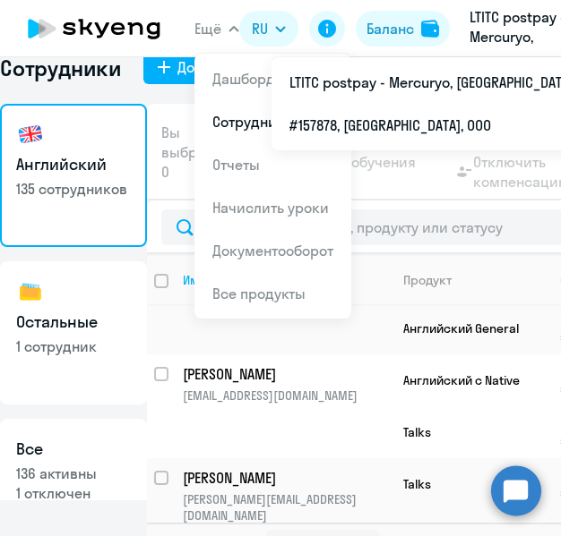
click at [214, 30] on span "Ещё" at bounding box center [207, 29] width 27 height 20
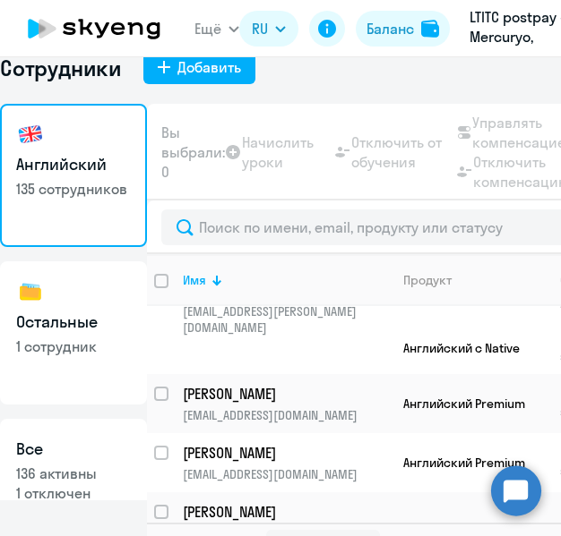
scroll to position [2379, 7]
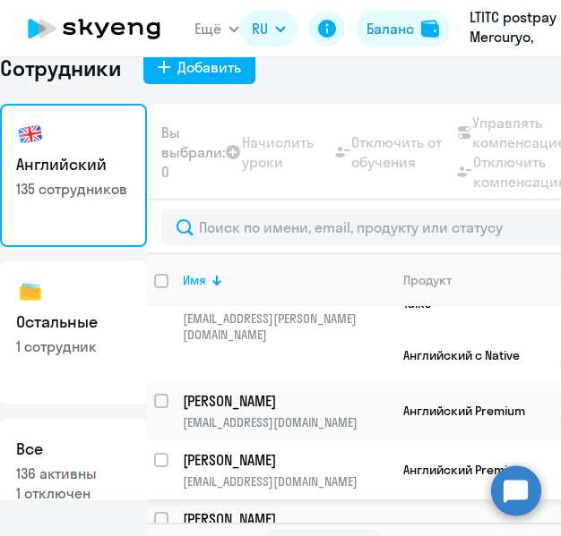
click at [244, 450] on p "[PERSON_NAME]" at bounding box center [284, 460] width 202 height 20
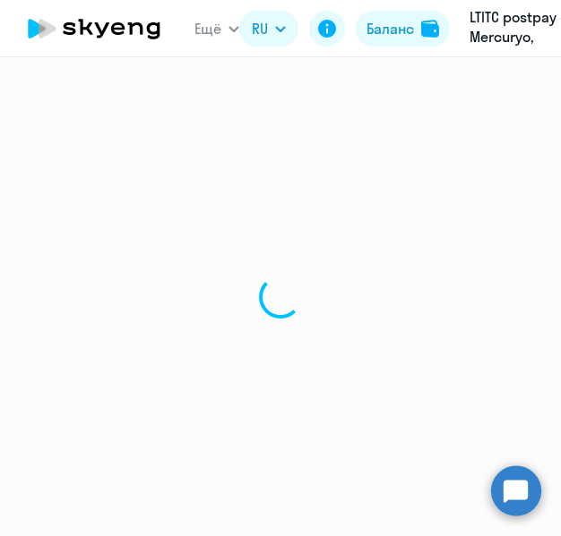
select select "english"
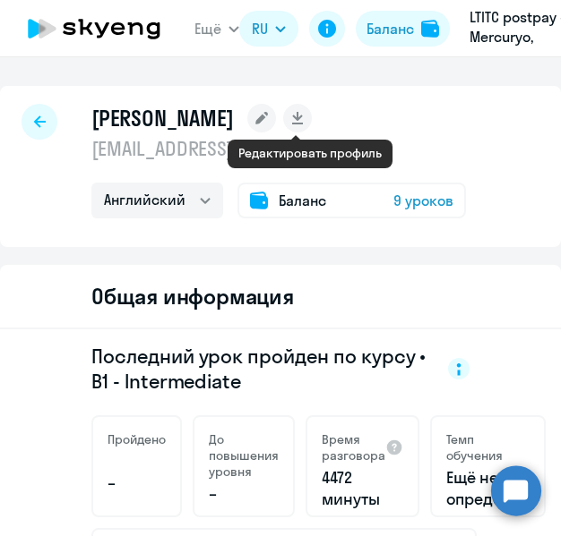
click at [276, 115] on rect at bounding box center [261, 118] width 29 height 29
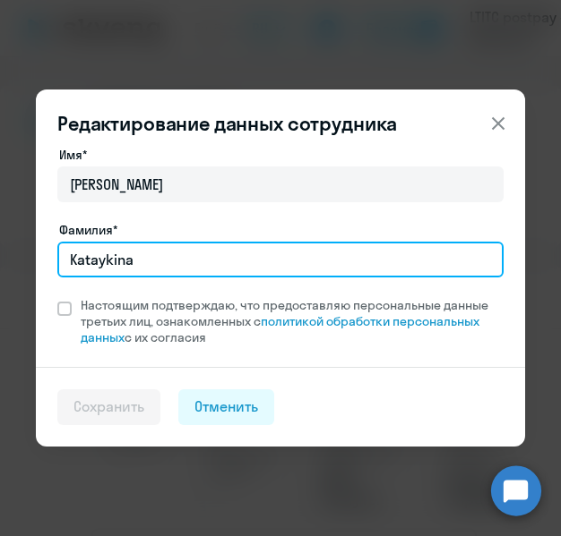
click at [105, 262] on input "Kataykina" at bounding box center [280, 260] width 446 height 36
type input "Kataikina"
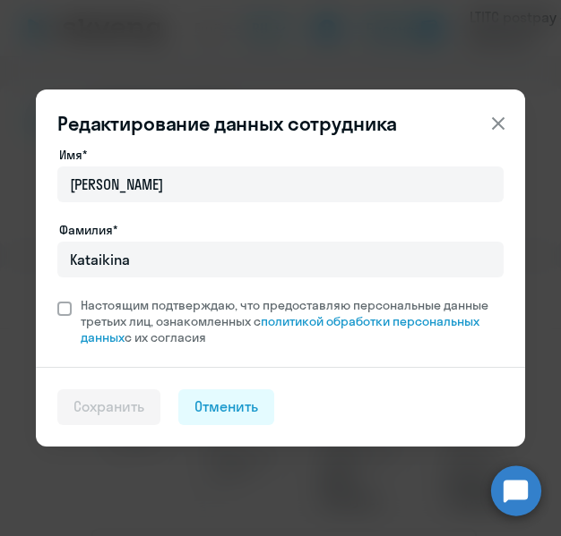
click at [60, 312] on span at bounding box center [64, 309] width 14 height 14
click at [57, 297] on input "Настоящим подтверждаю, что предоставляю персональные данные третьих лиц, ознако…" at bounding box center [56, 296] width 1 height 1
checkbox input "true"
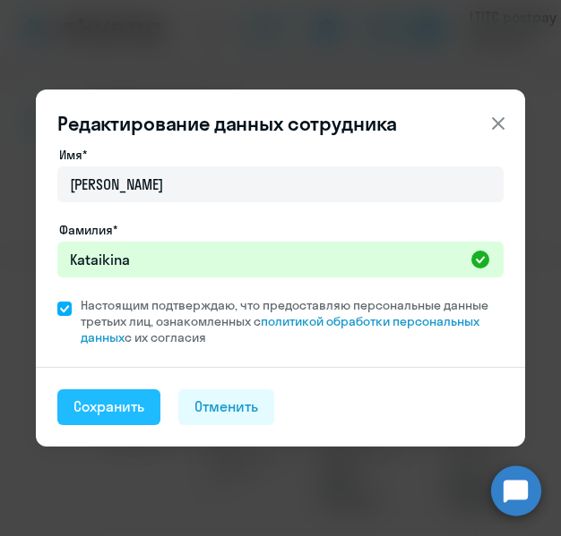
click at [116, 410] on div "Сохранить" at bounding box center [108, 407] width 71 height 20
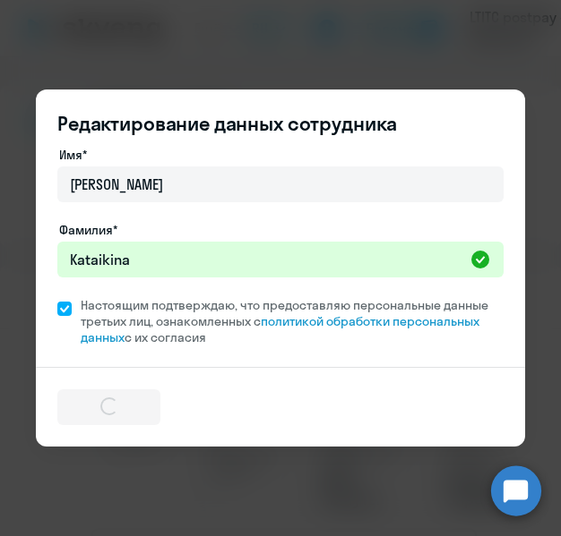
select select "english"
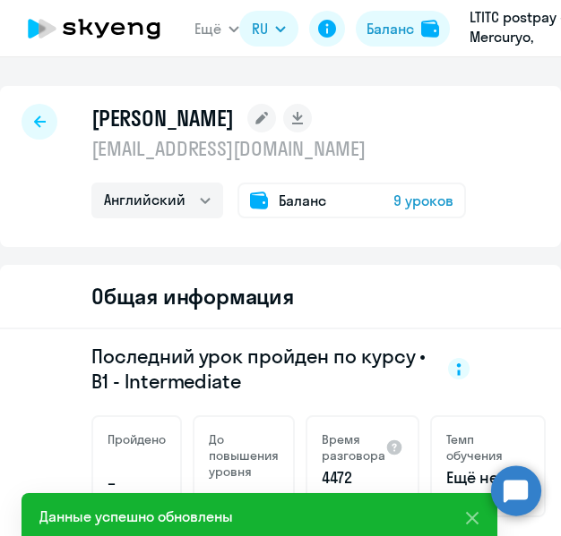
click at [36, 128] on div at bounding box center [39, 122] width 36 height 36
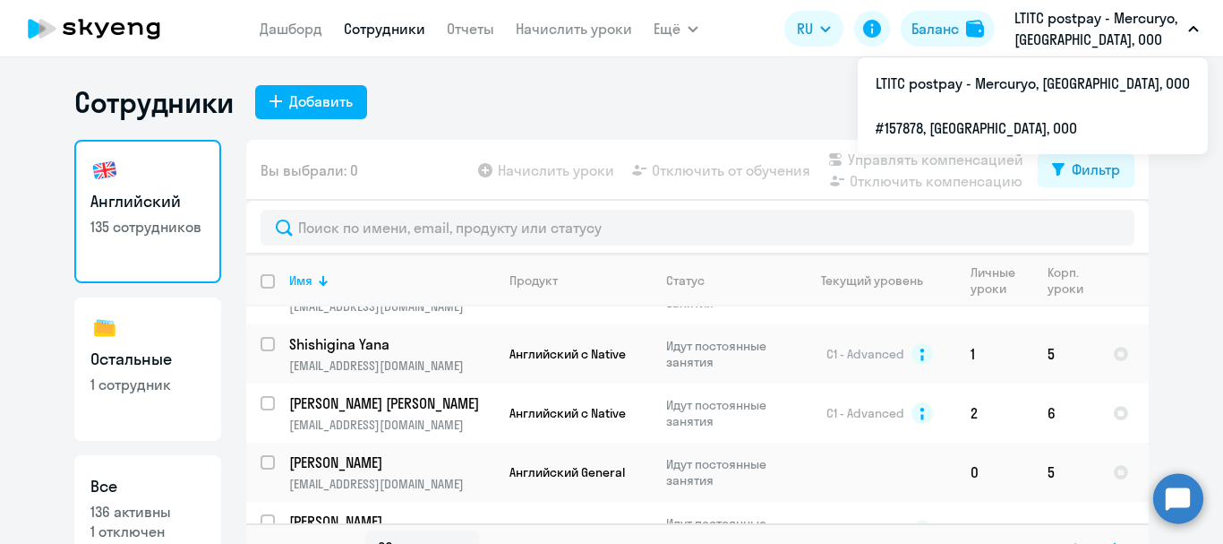
scroll to position [30, 0]
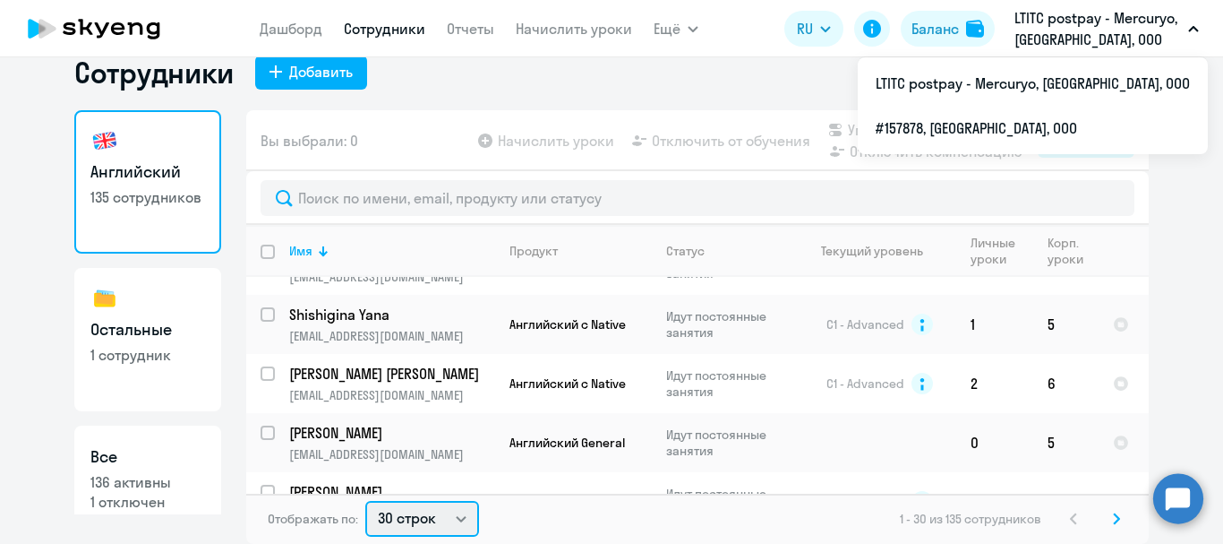
click at [459, 522] on select "30 строк 50 строк 100 строк" at bounding box center [422, 519] width 114 height 36
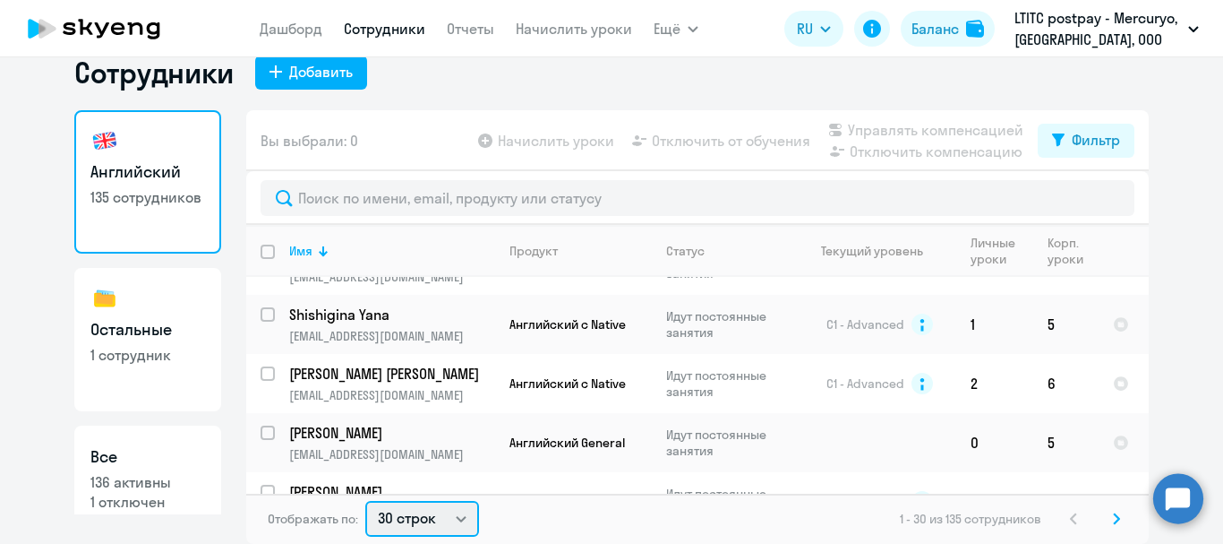
select select "50"
click at [365, 501] on select "30 строк 50 строк 100 строк" at bounding box center [422, 519] width 114 height 36
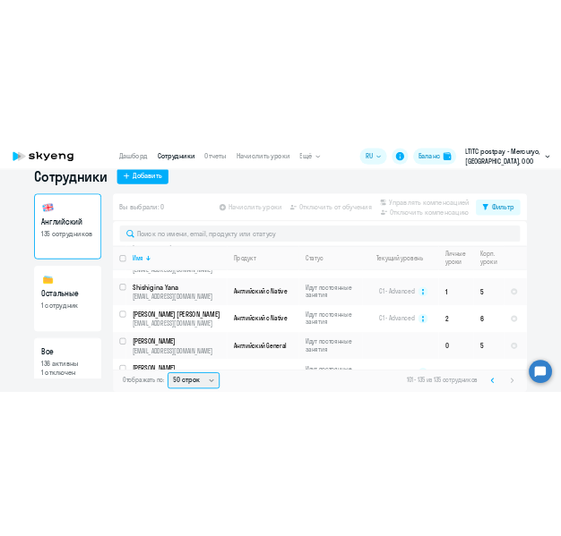
scroll to position [0, 0]
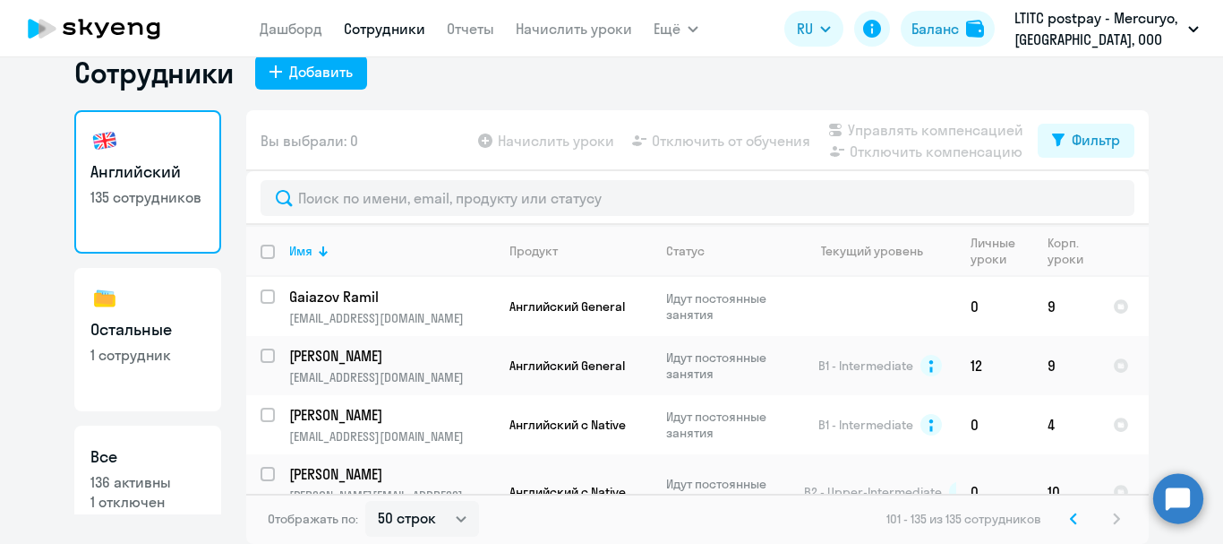
click at [1070, 512] on icon at bounding box center [1073, 518] width 7 height 13
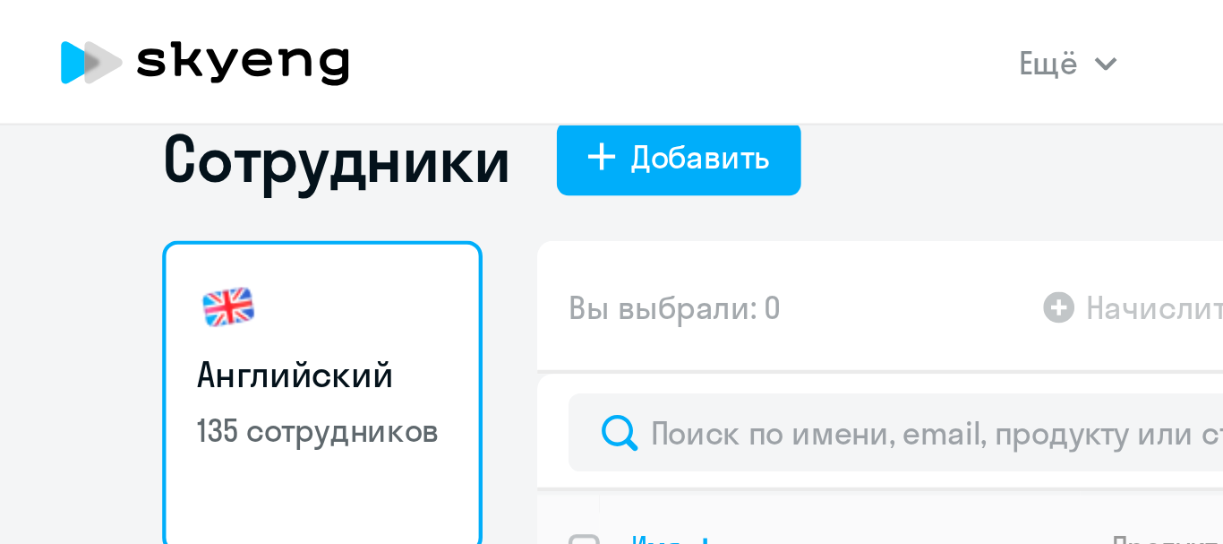
scroll to position [30, 0]
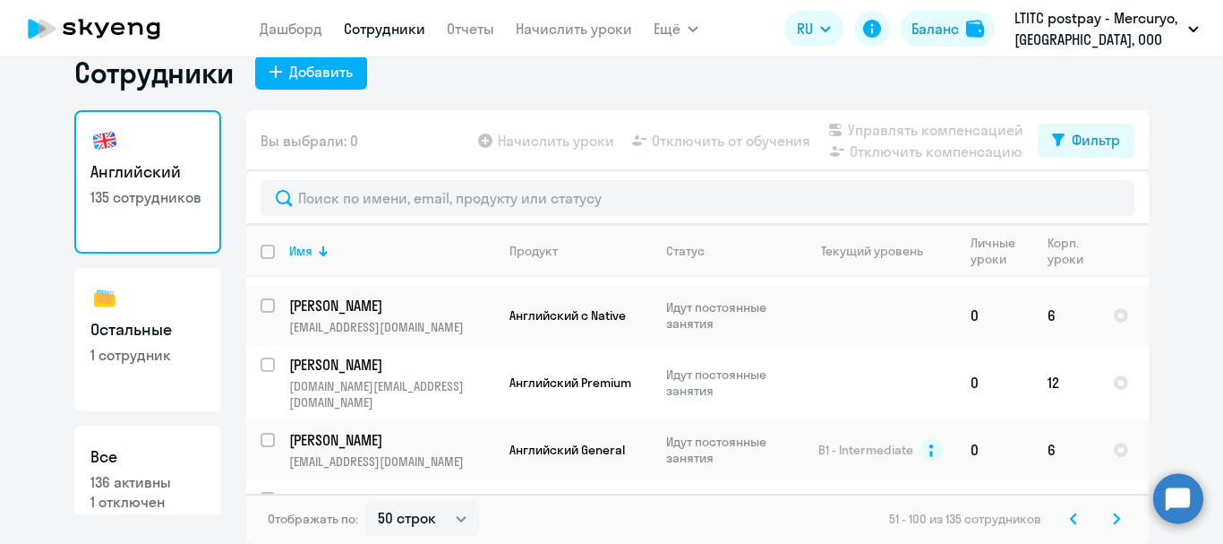
click at [1071, 514] on icon at bounding box center [1073, 518] width 5 height 10
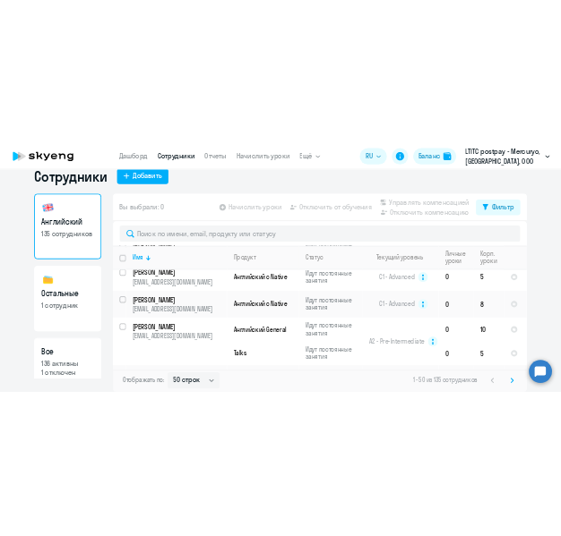
scroll to position [32, 0]
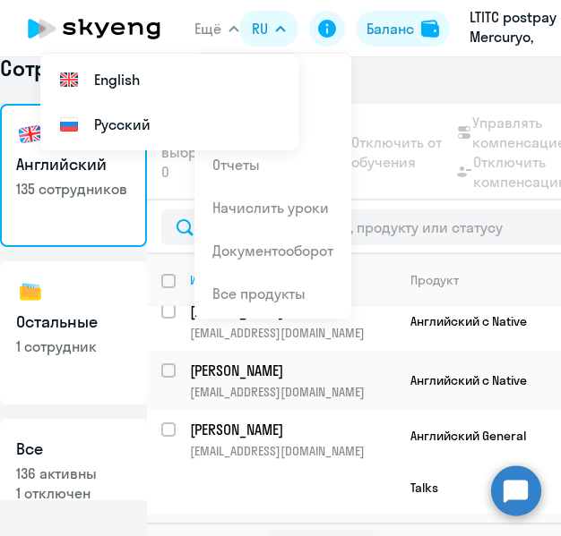
click at [211, 26] on span "Ещё" at bounding box center [207, 29] width 27 height 20
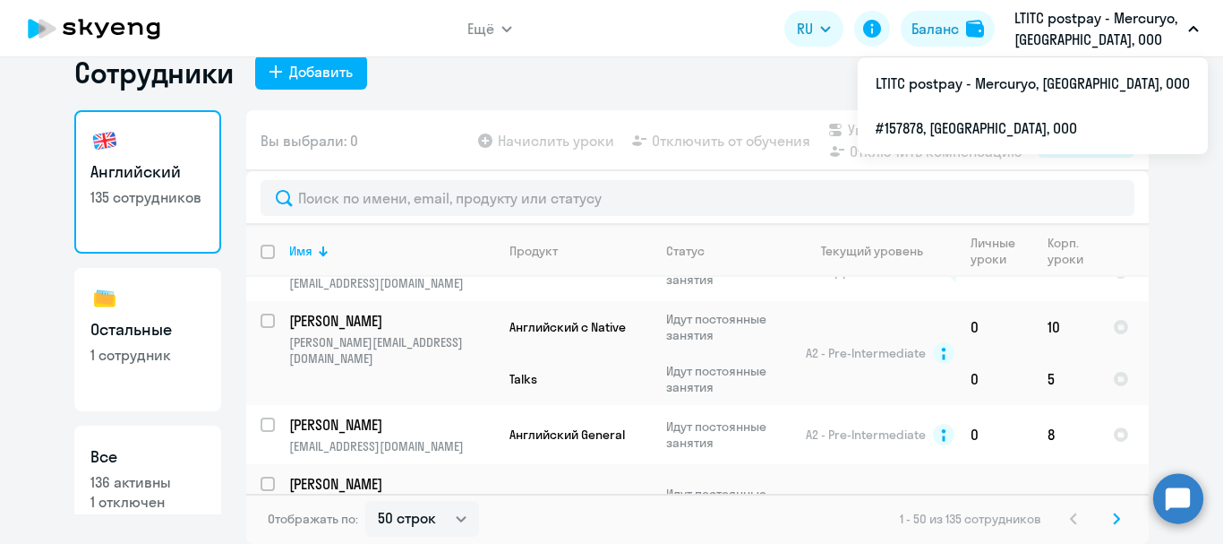
scroll to position [30, 0]
